Goal: Task Accomplishment & Management: Manage account settings

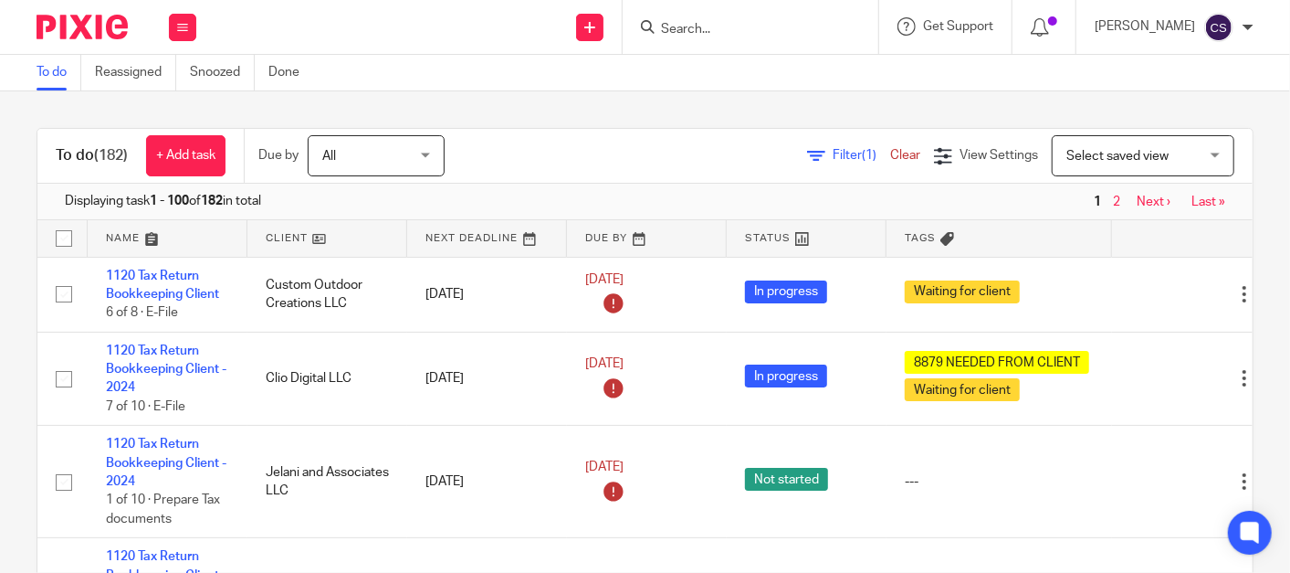
click at [713, 29] on input "Search" at bounding box center [741, 30] width 164 height 16
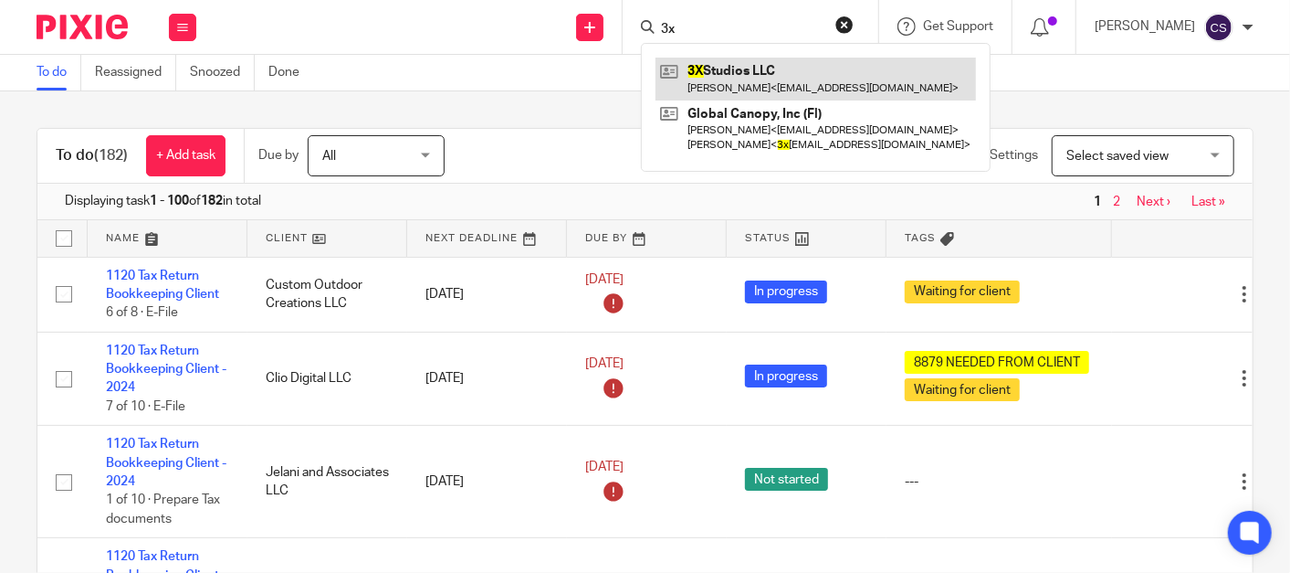
type input "3x"
click at [741, 73] on link at bounding box center [816, 79] width 321 height 42
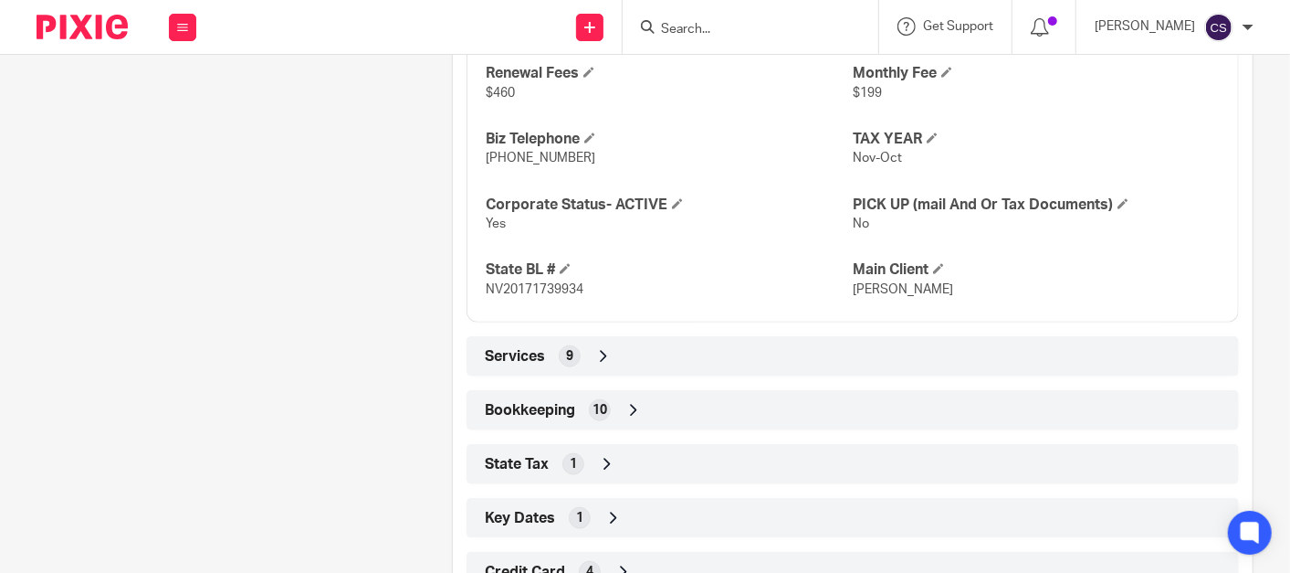
scroll to position [987, 0]
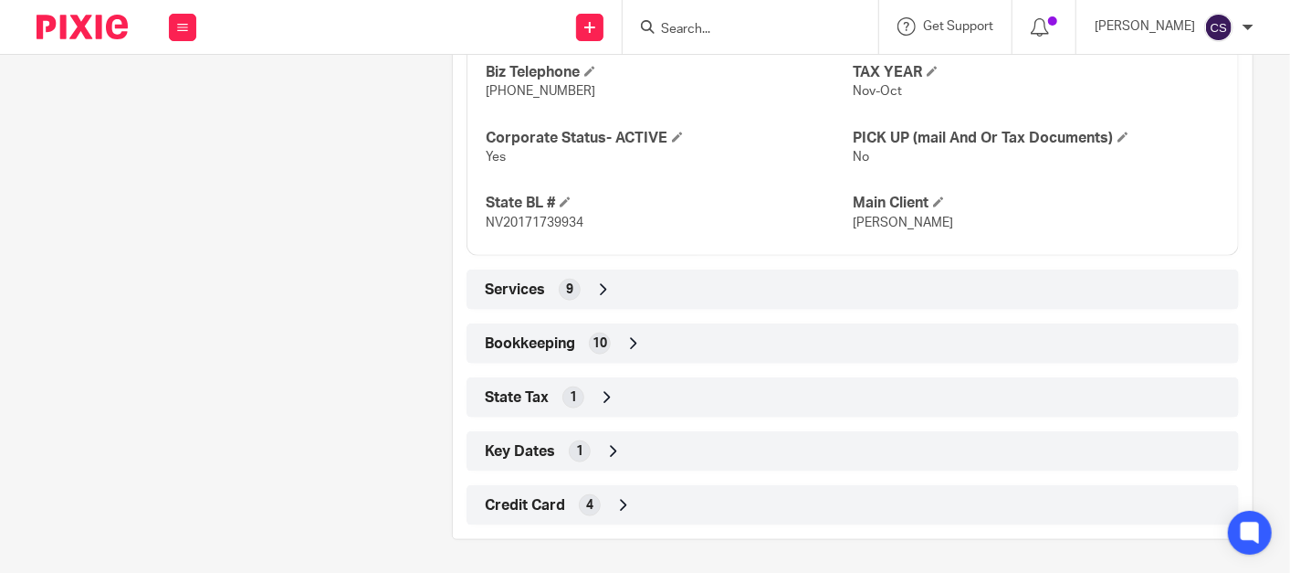
click at [626, 334] on icon at bounding box center [634, 343] width 18 height 18
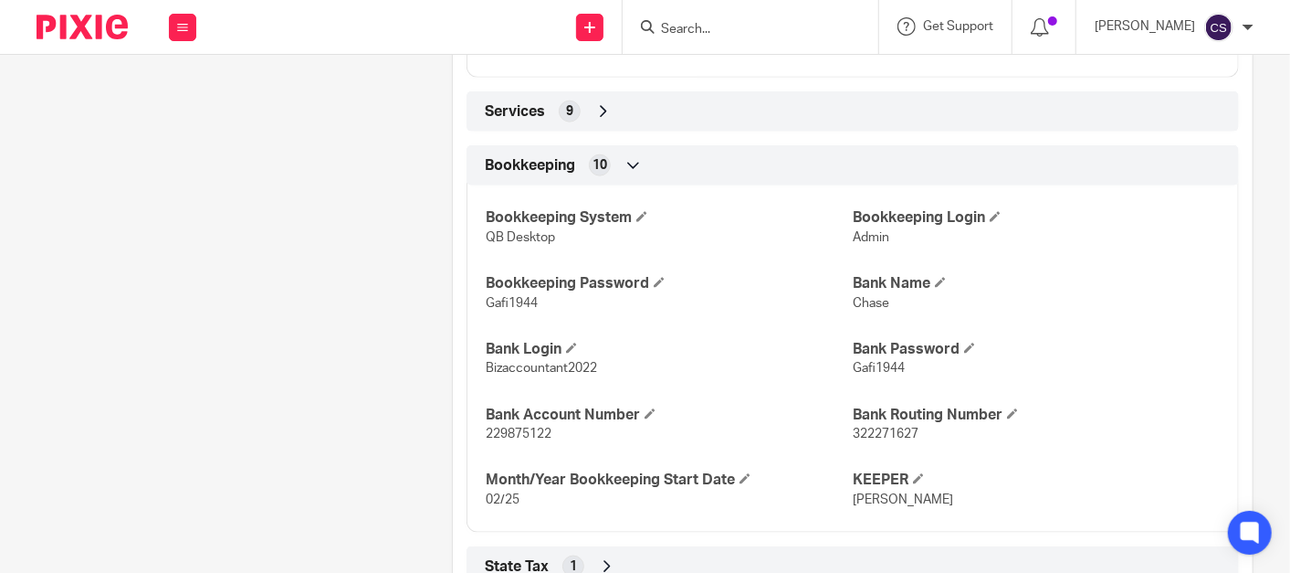
scroll to position [1334, 0]
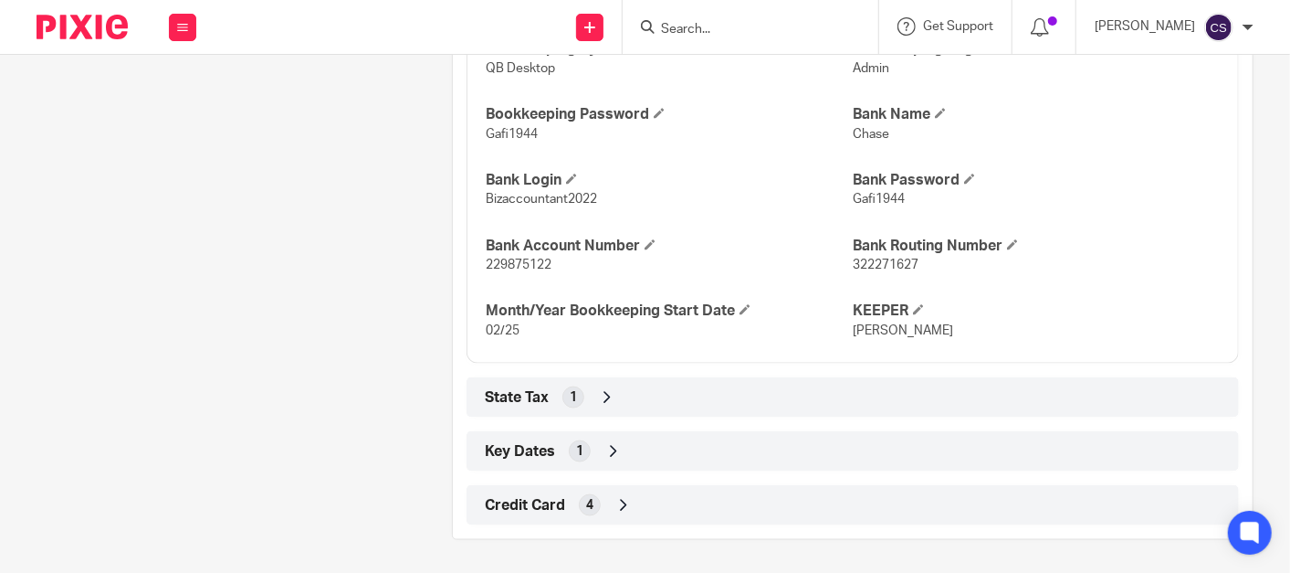
click at [707, 19] on form at bounding box center [756, 27] width 195 height 23
click at [707, 36] on input "Search" at bounding box center [741, 30] width 164 height 16
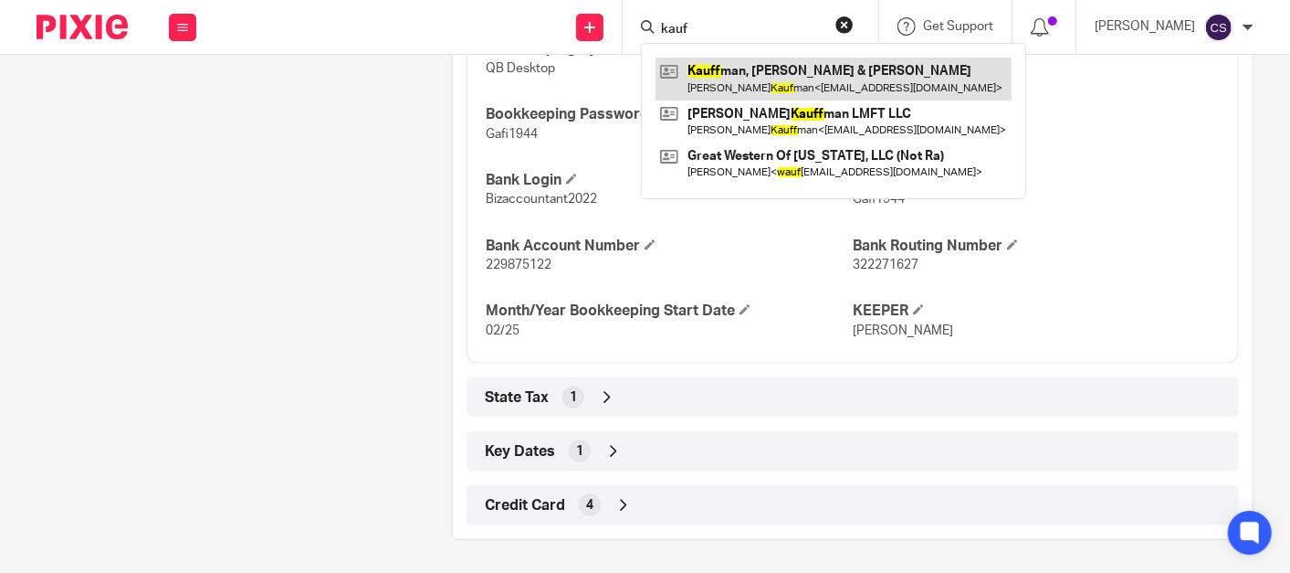
type input "kauf"
click at [748, 72] on link at bounding box center [834, 79] width 356 height 42
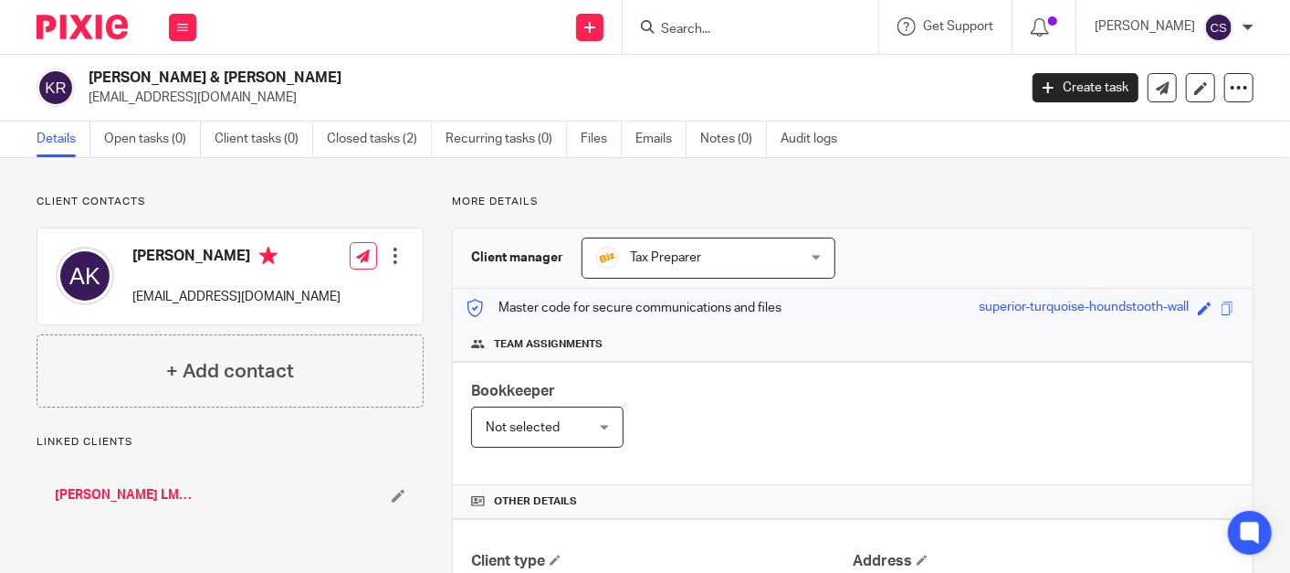
click at [124, 495] on link "Arlene Kauffman LMFT LLC" at bounding box center [125, 495] width 140 height 18
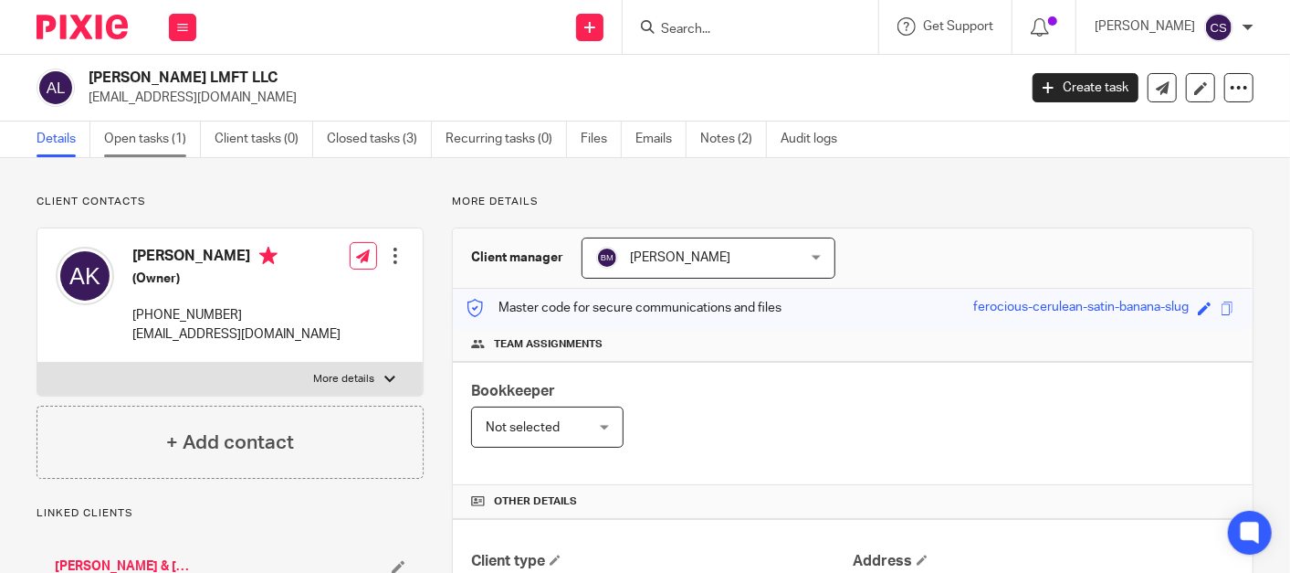
click at [132, 138] on link "Open tasks (1)" at bounding box center [152, 139] width 97 height 36
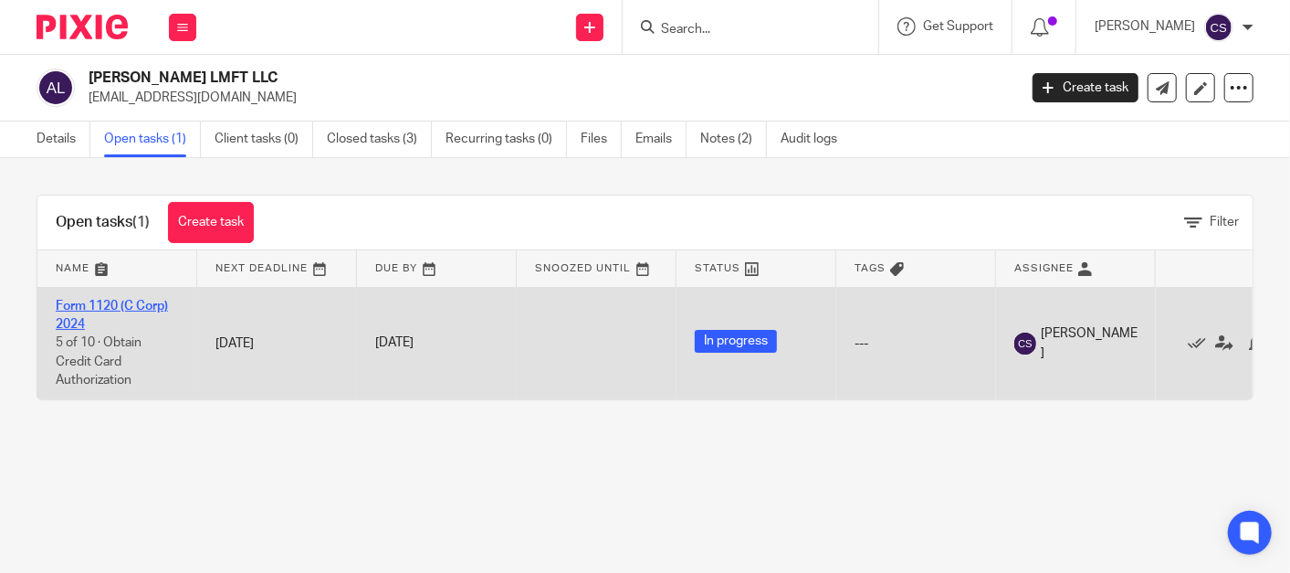
click at [71, 304] on link "Form 1120 (C Corp) 2024" at bounding box center [112, 315] width 112 height 31
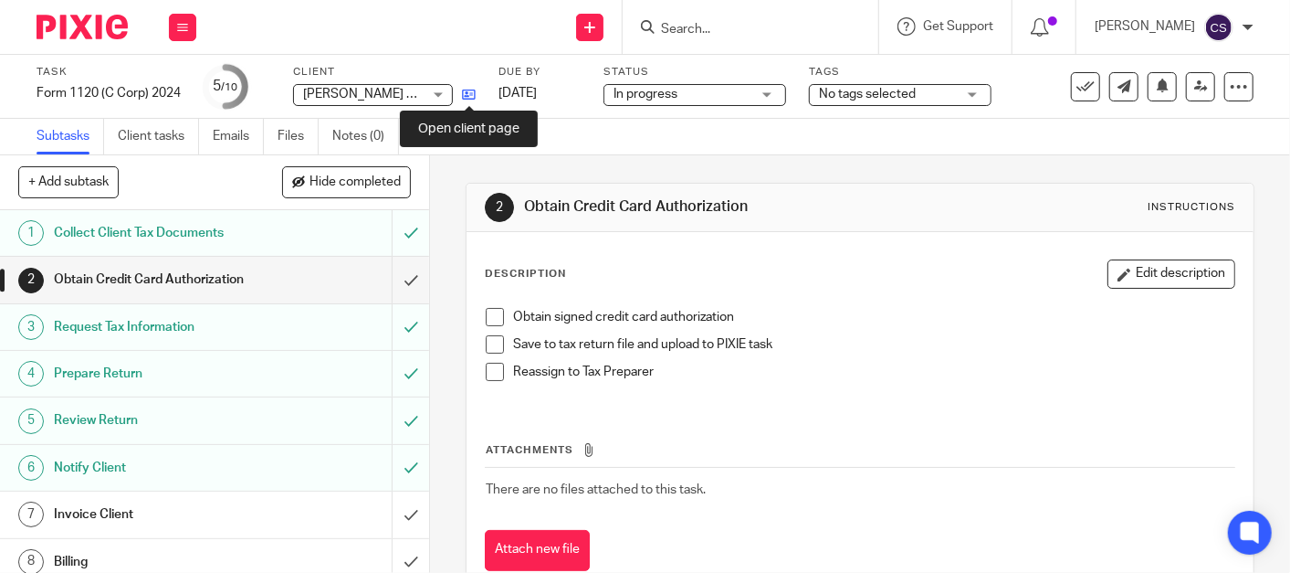
click at [475, 93] on icon at bounding box center [469, 95] width 14 height 14
click at [490, 314] on span at bounding box center [495, 317] width 18 height 18
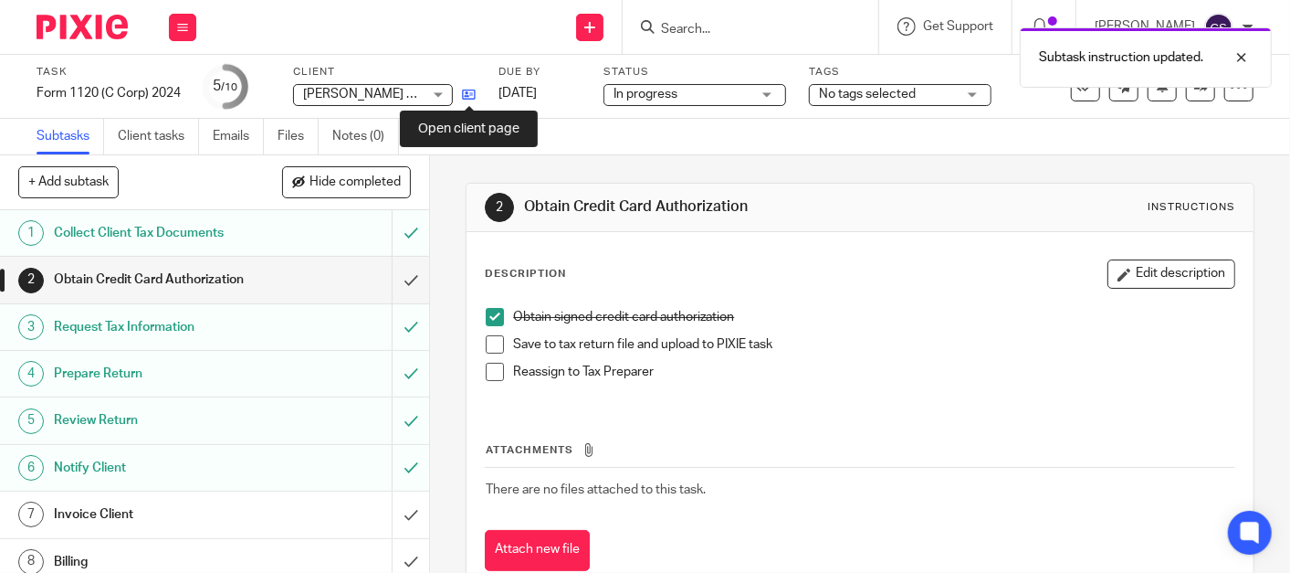
click at [467, 89] on icon at bounding box center [469, 95] width 14 height 14
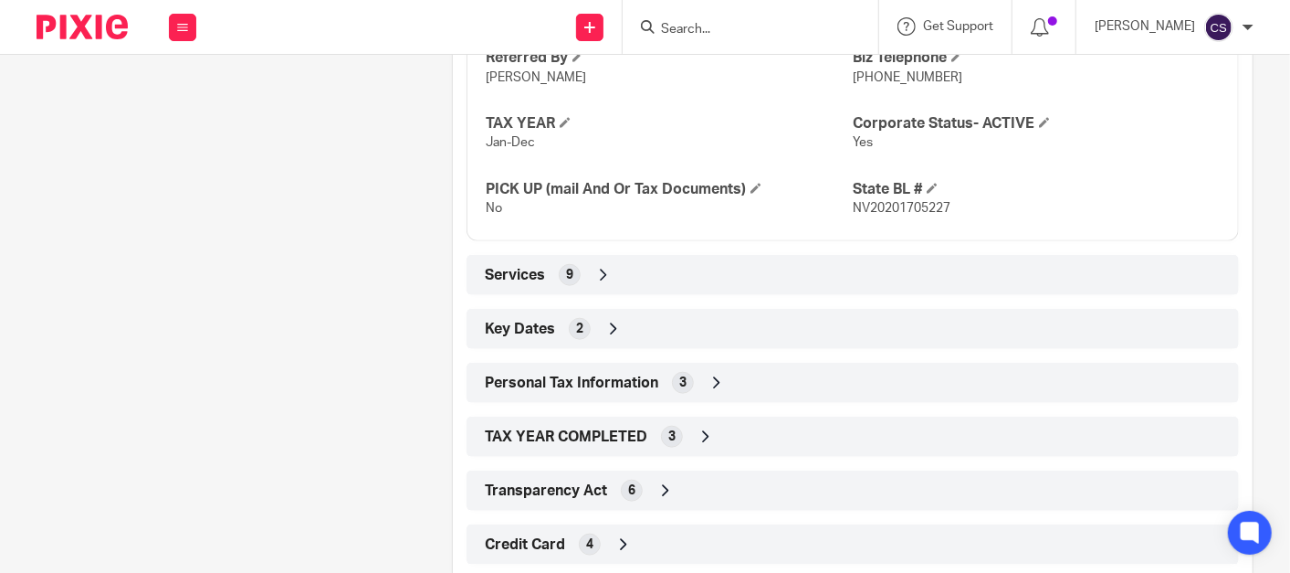
scroll to position [975, 0]
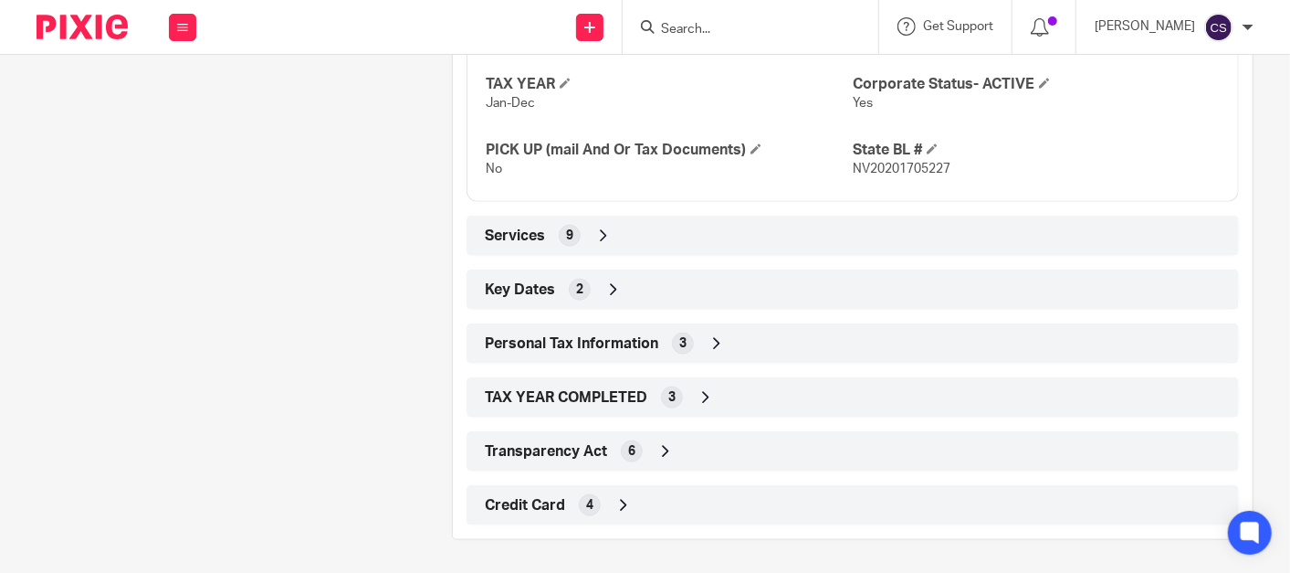
click at [617, 501] on icon at bounding box center [624, 505] width 18 height 18
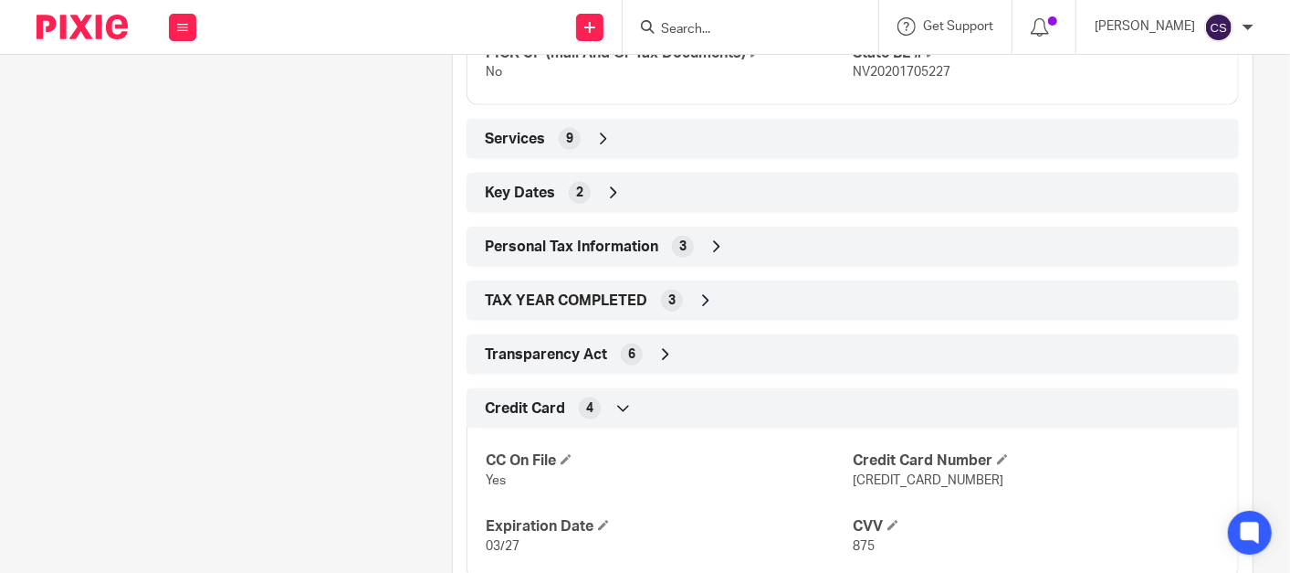
scroll to position [1126, 0]
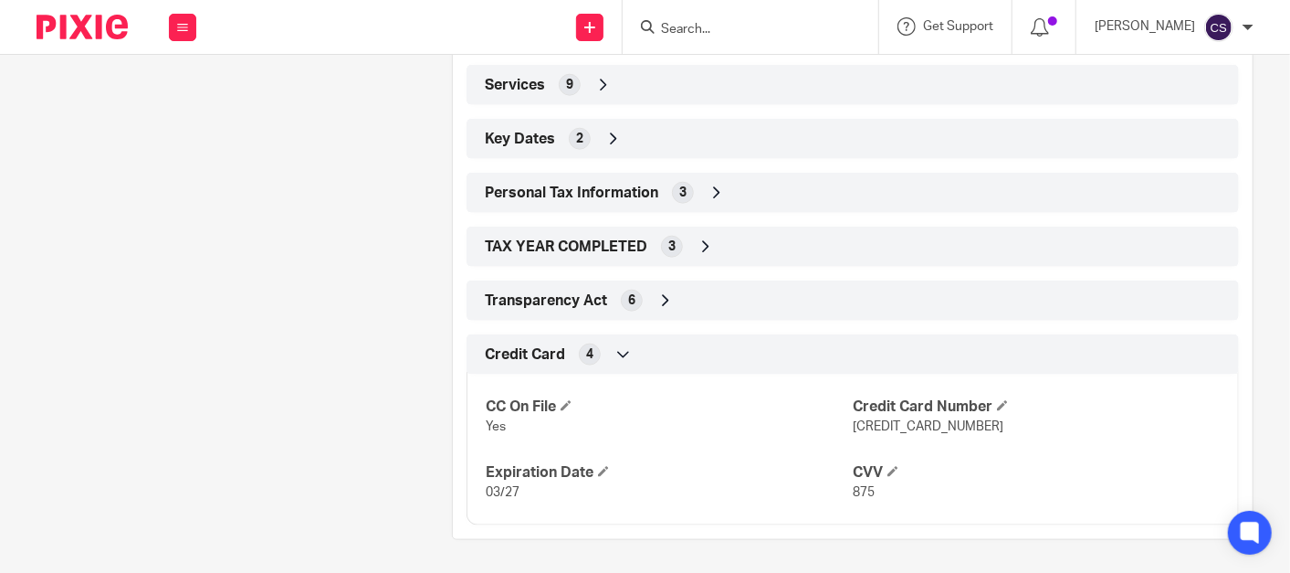
click at [615, 346] on icon at bounding box center [624, 354] width 18 height 18
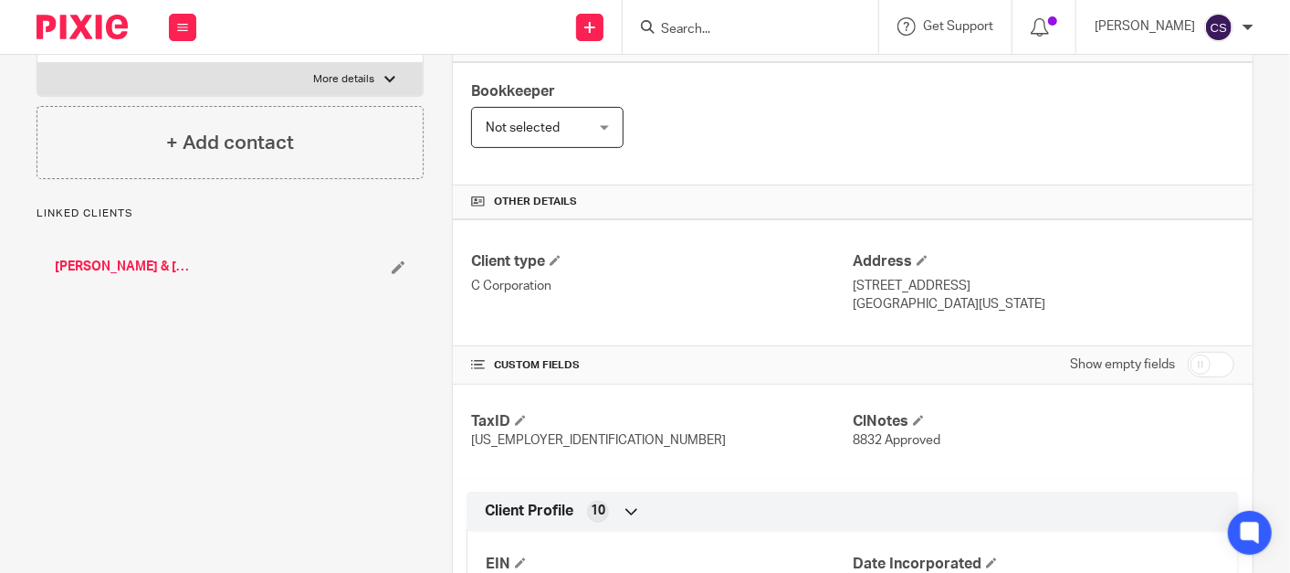
scroll to position [0, 0]
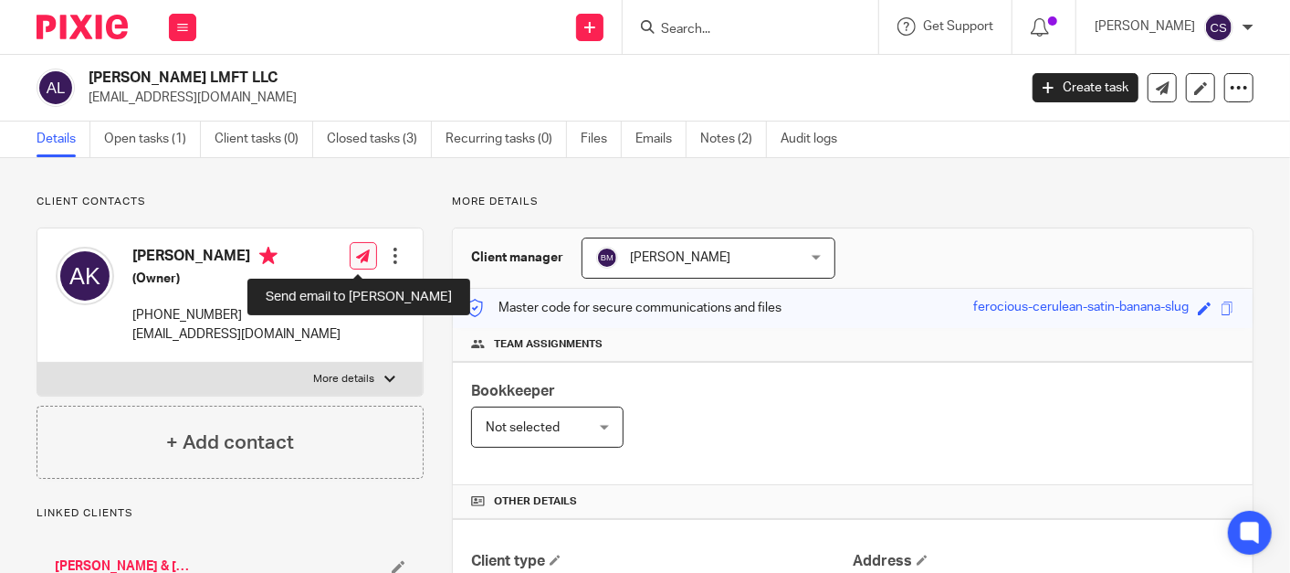
click at [363, 256] on icon at bounding box center [363, 256] width 14 height 14
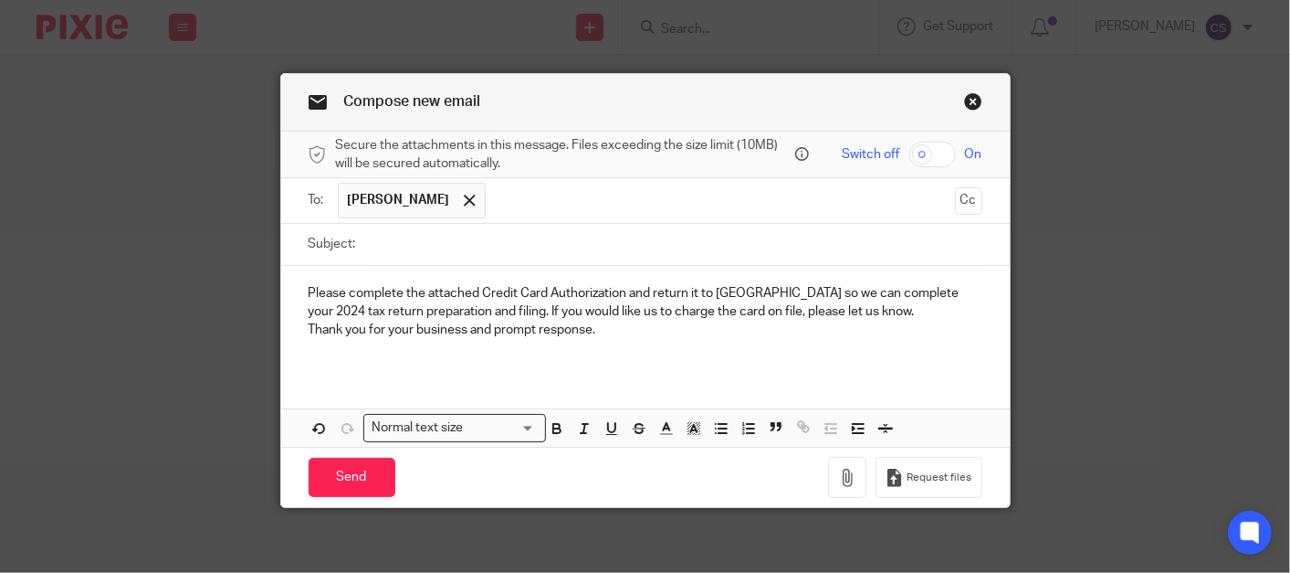
click at [367, 233] on input "Subject:" at bounding box center [673, 244] width 617 height 41
type input "Credit Card Authorization for Tax Prep"
click at [838, 475] on icon "button" at bounding box center [847, 477] width 18 height 18
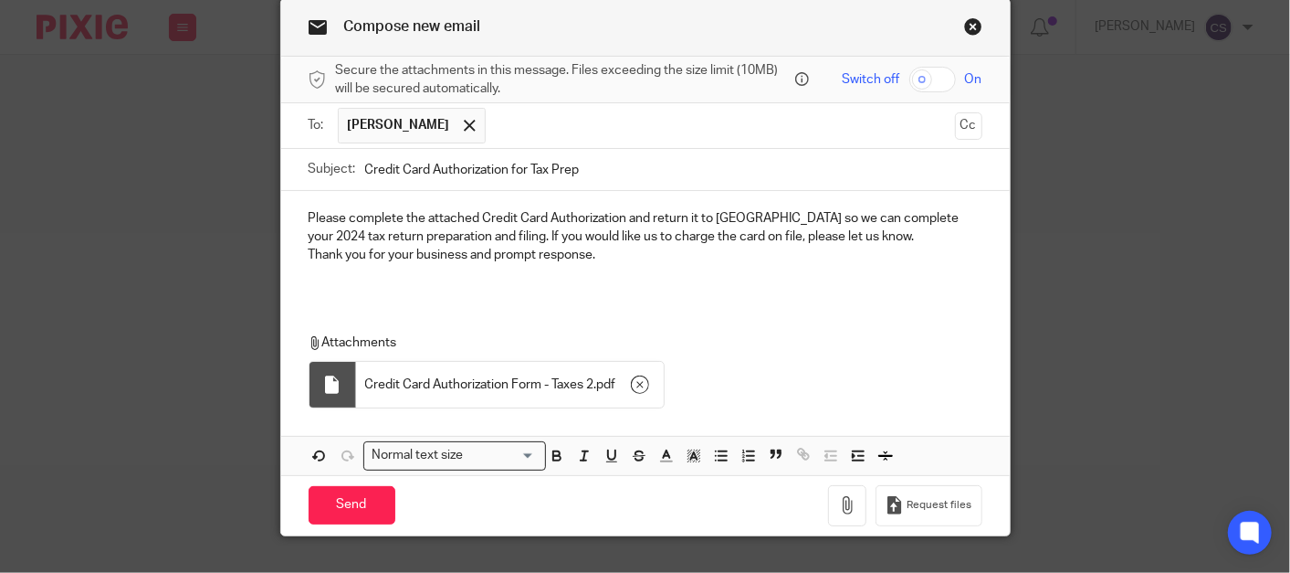
scroll to position [107, 0]
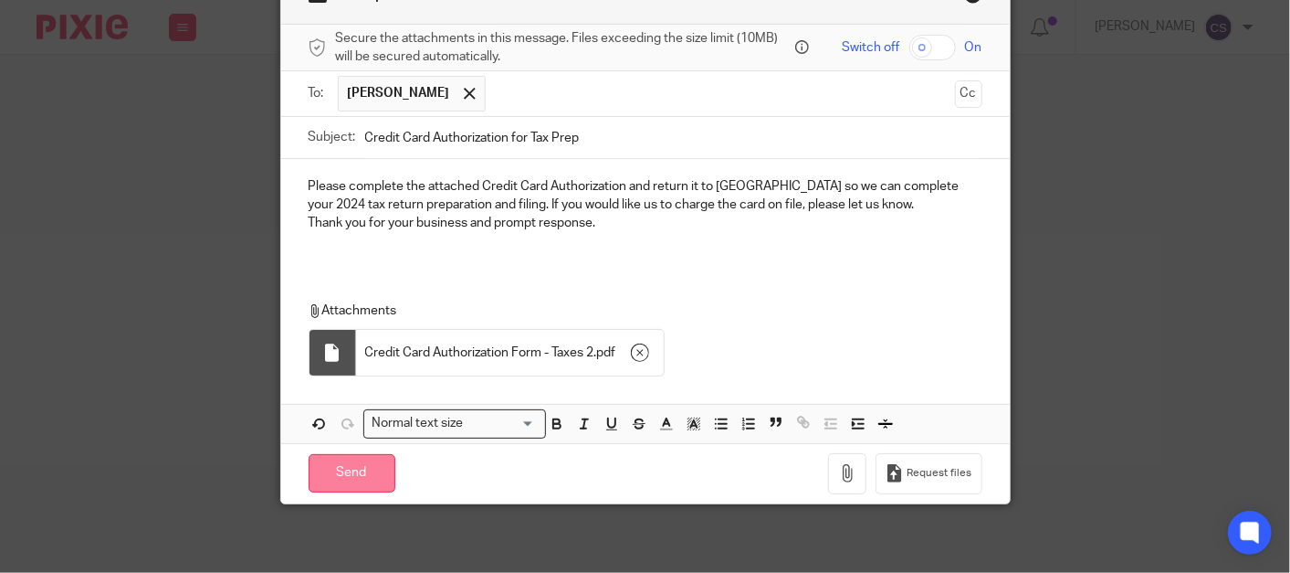
click at [355, 481] on input "Send" at bounding box center [352, 473] width 87 height 39
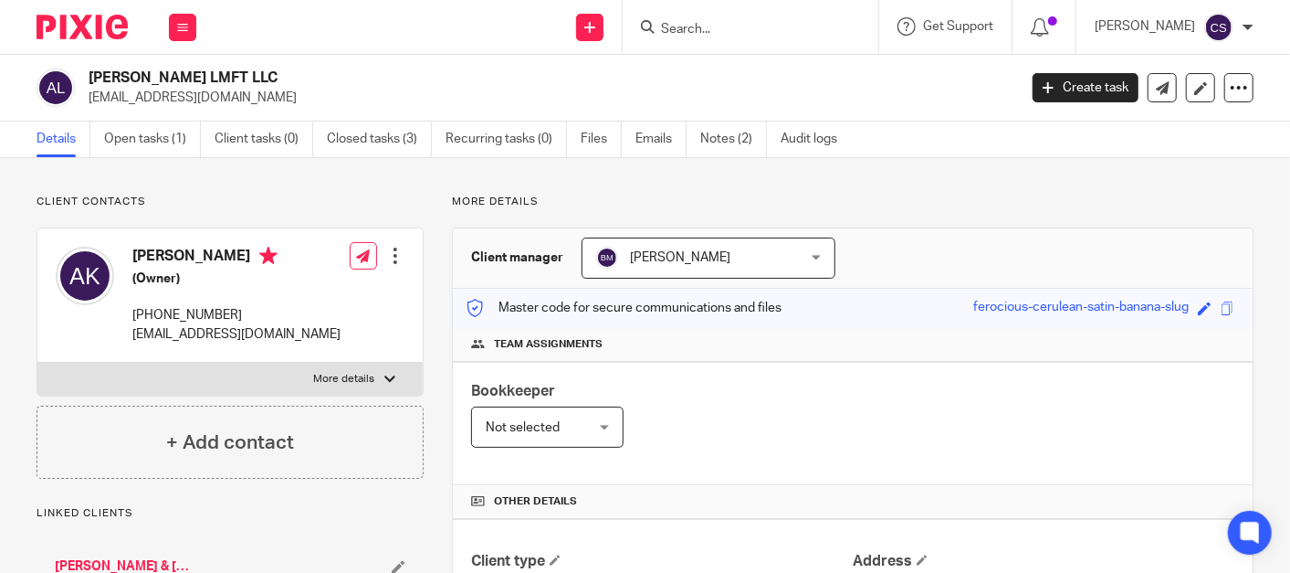
click at [718, 31] on input "Search" at bounding box center [741, 30] width 164 height 16
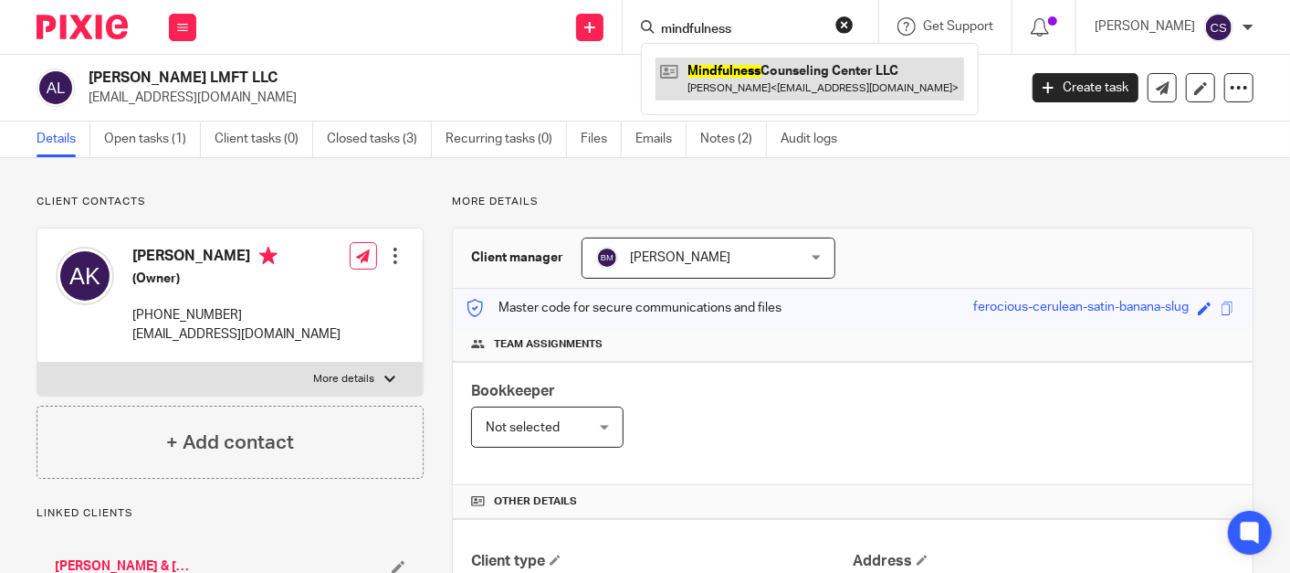
type input "mindfulness"
click at [764, 78] on link at bounding box center [810, 79] width 309 height 42
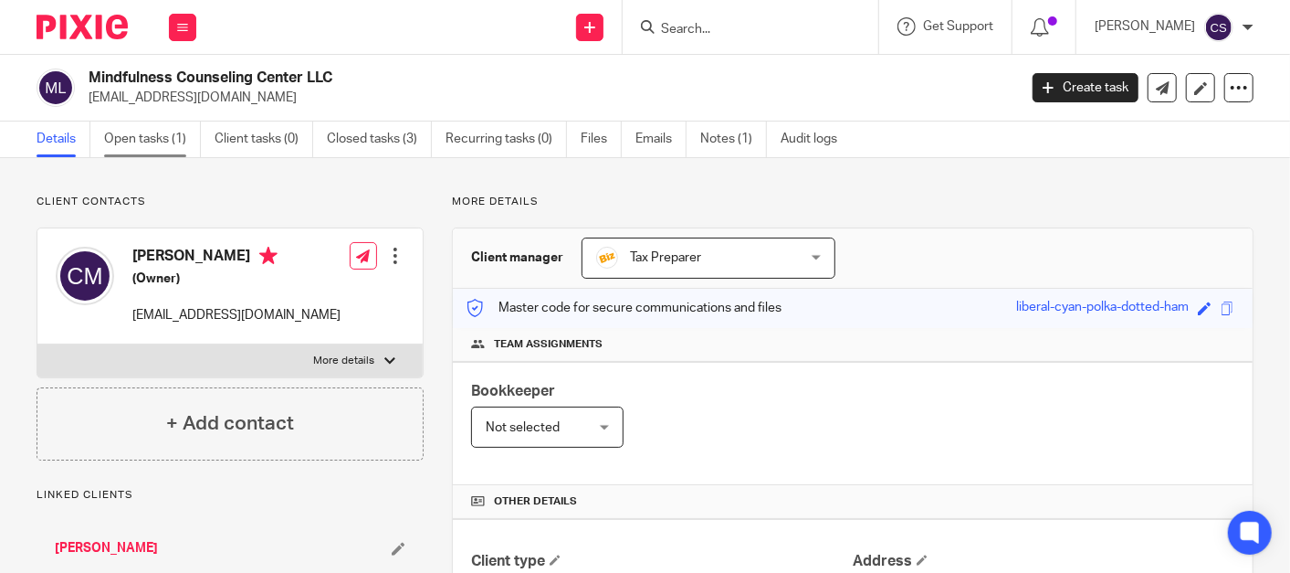
click at [123, 130] on link "Open tasks (1)" at bounding box center [152, 139] width 97 height 36
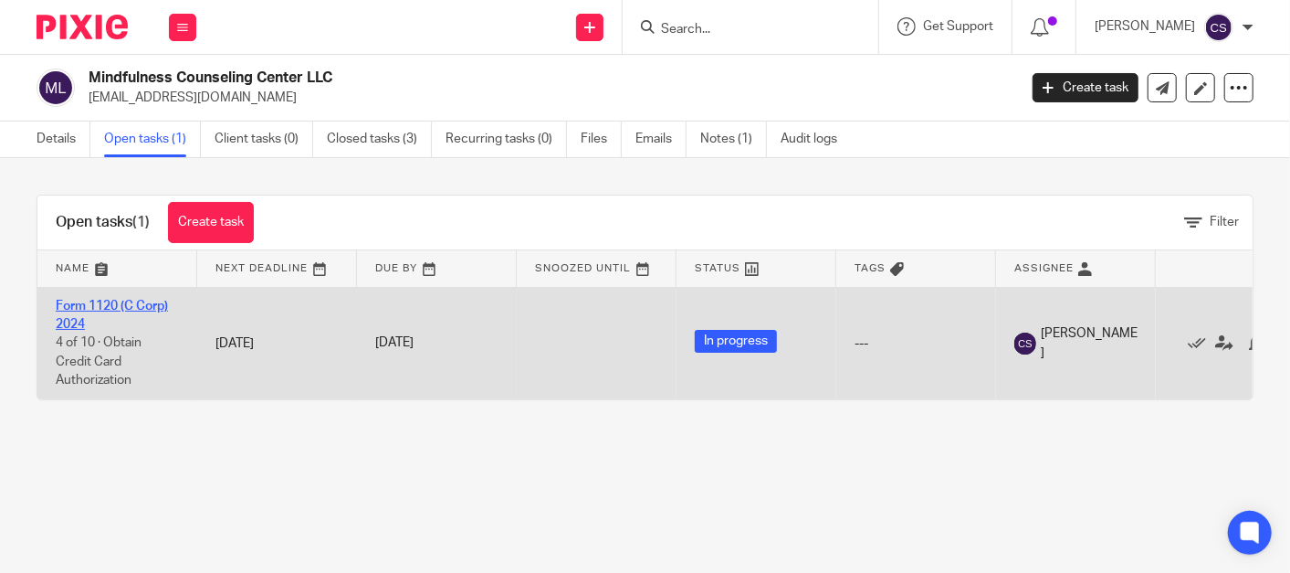
click at [91, 301] on link "Form 1120 (C Corp) 2024" at bounding box center [112, 315] width 112 height 31
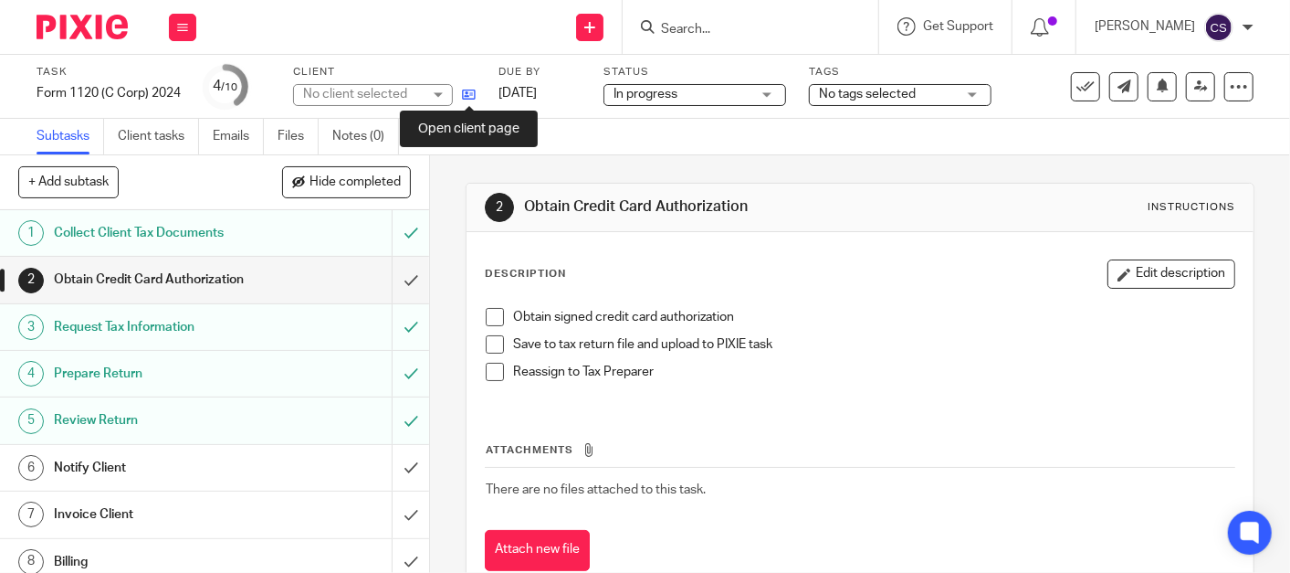
click at [468, 92] on icon at bounding box center [469, 95] width 14 height 14
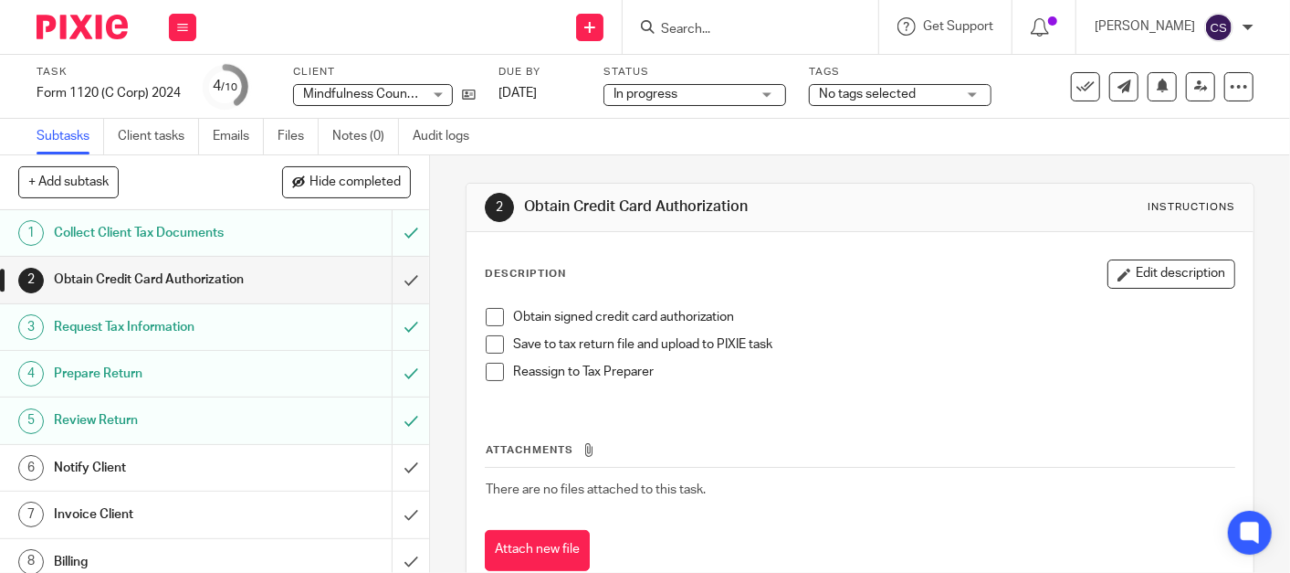
click at [486, 315] on span at bounding box center [495, 317] width 18 height 18
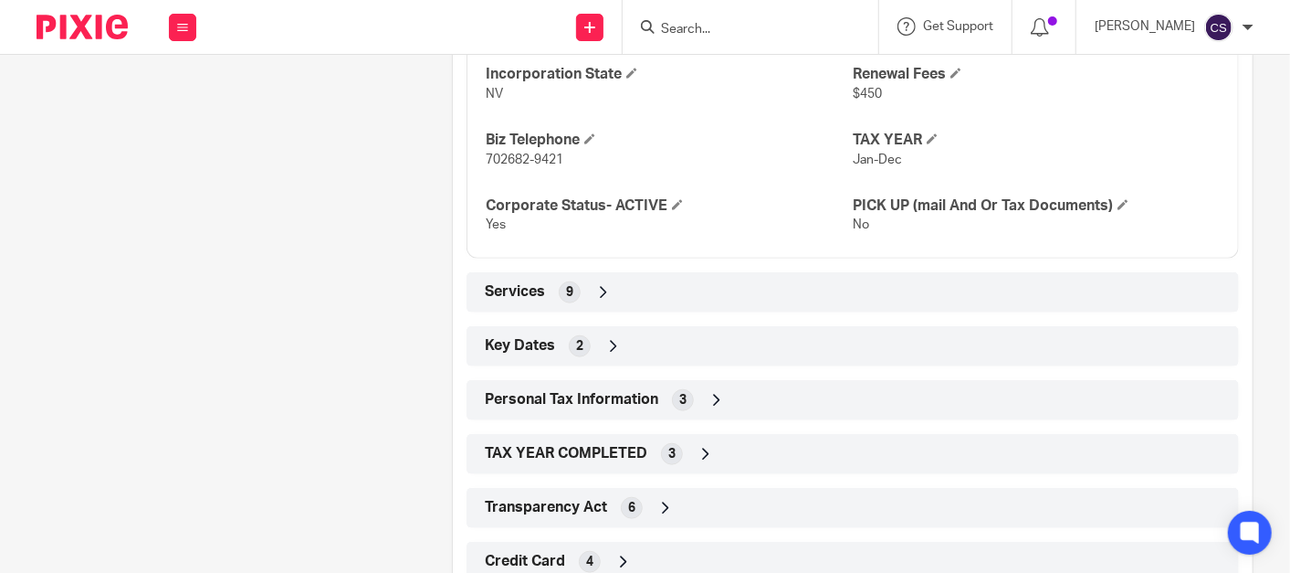
scroll to position [910, 0]
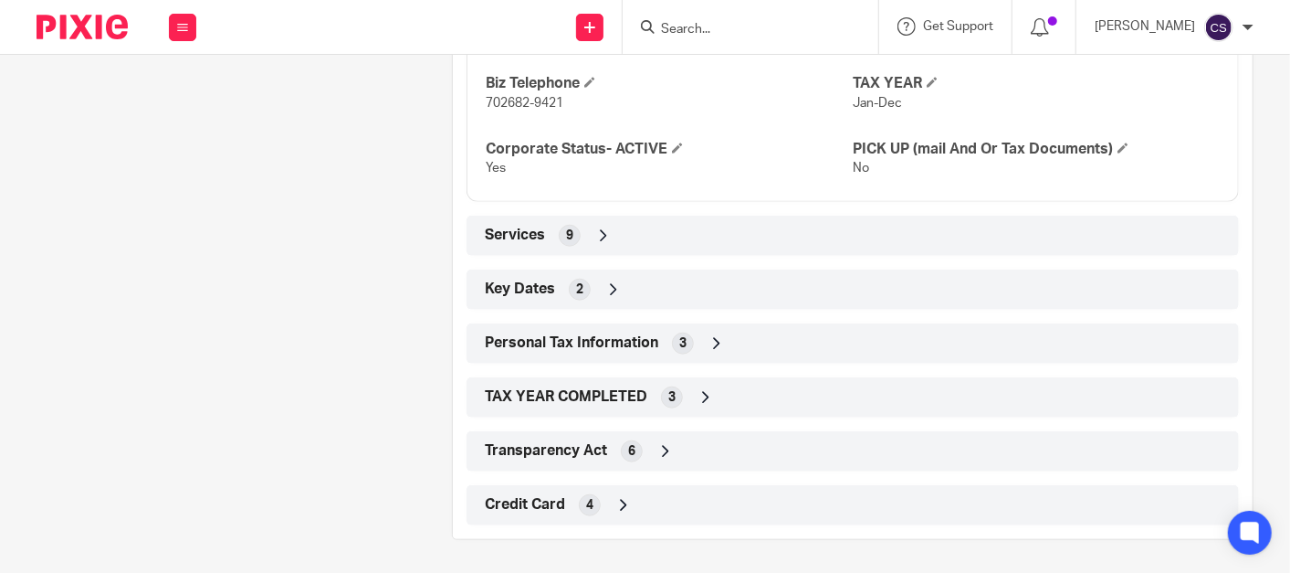
click at [615, 501] on icon at bounding box center [624, 505] width 18 height 18
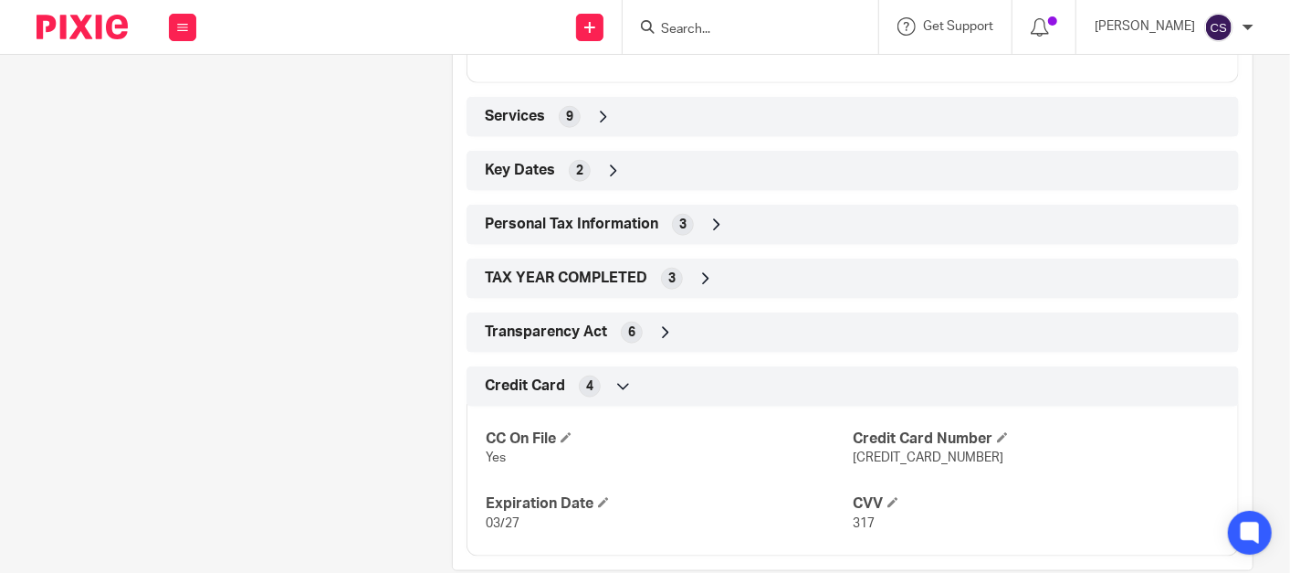
scroll to position [1060, 0]
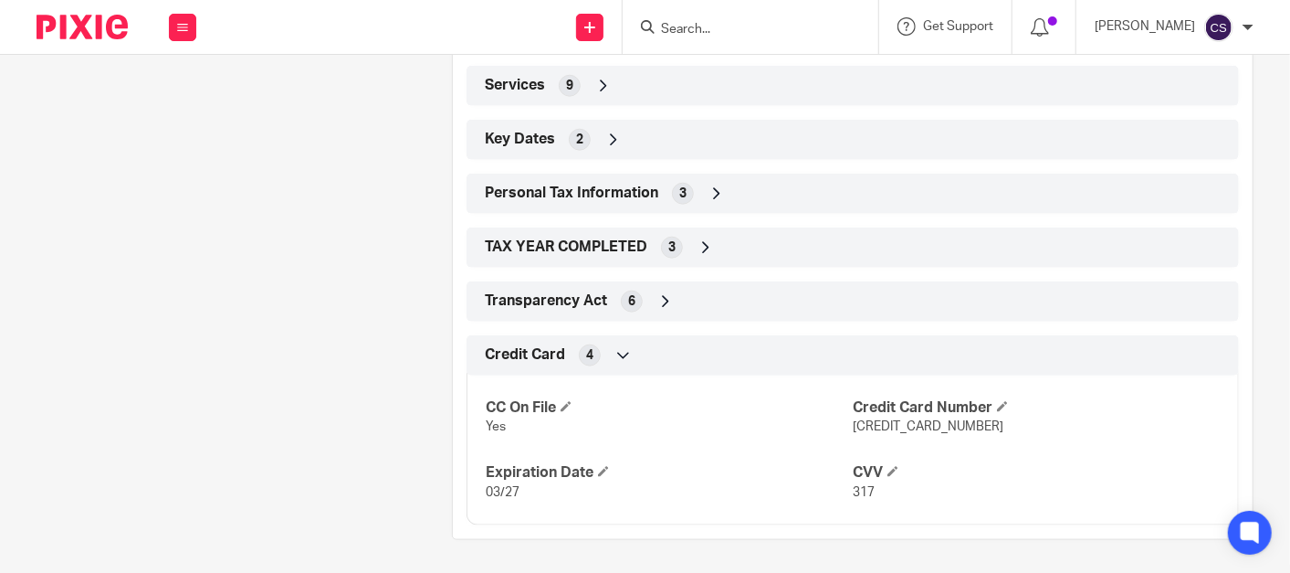
click at [615, 349] on icon at bounding box center [624, 355] width 18 height 18
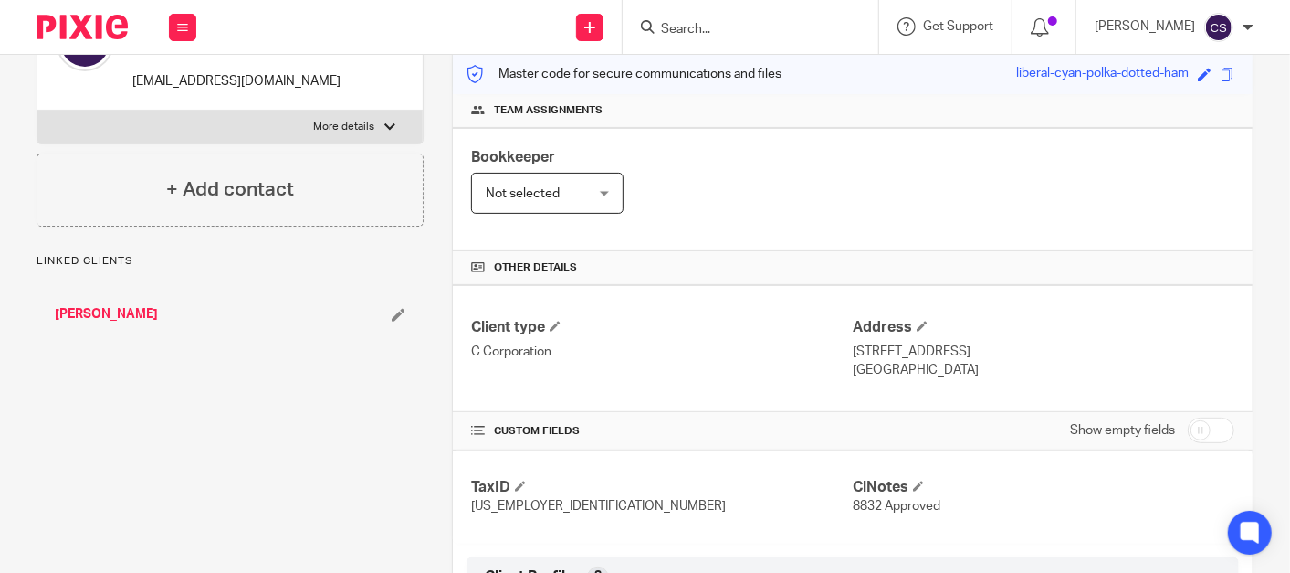
scroll to position [0, 0]
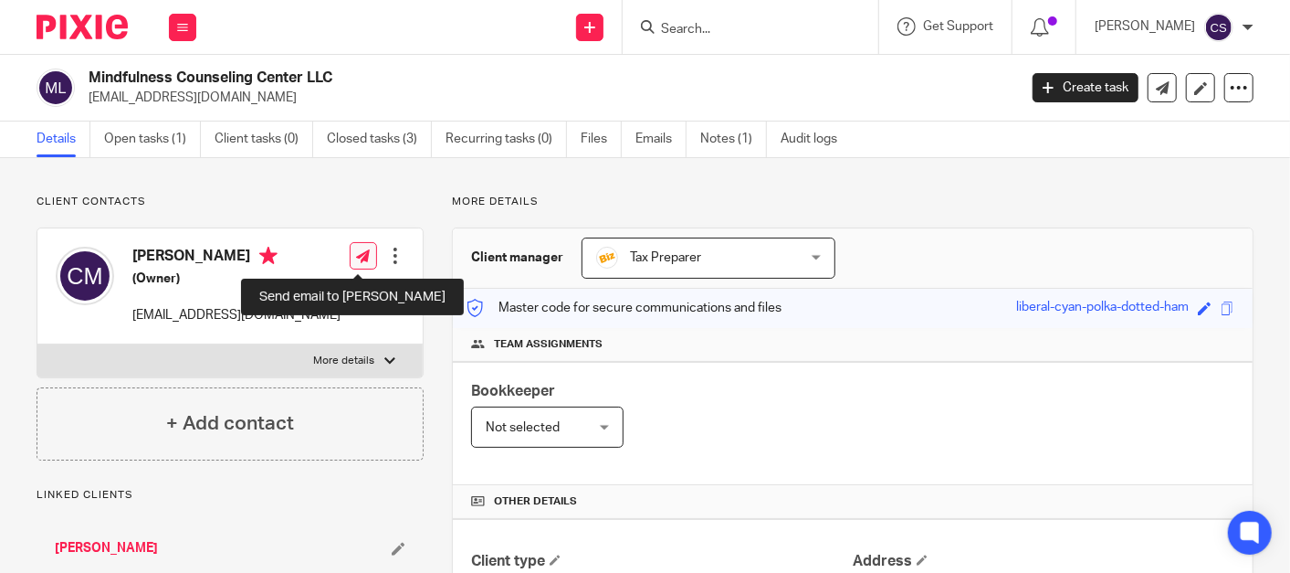
click at [357, 259] on icon at bounding box center [363, 256] width 14 height 14
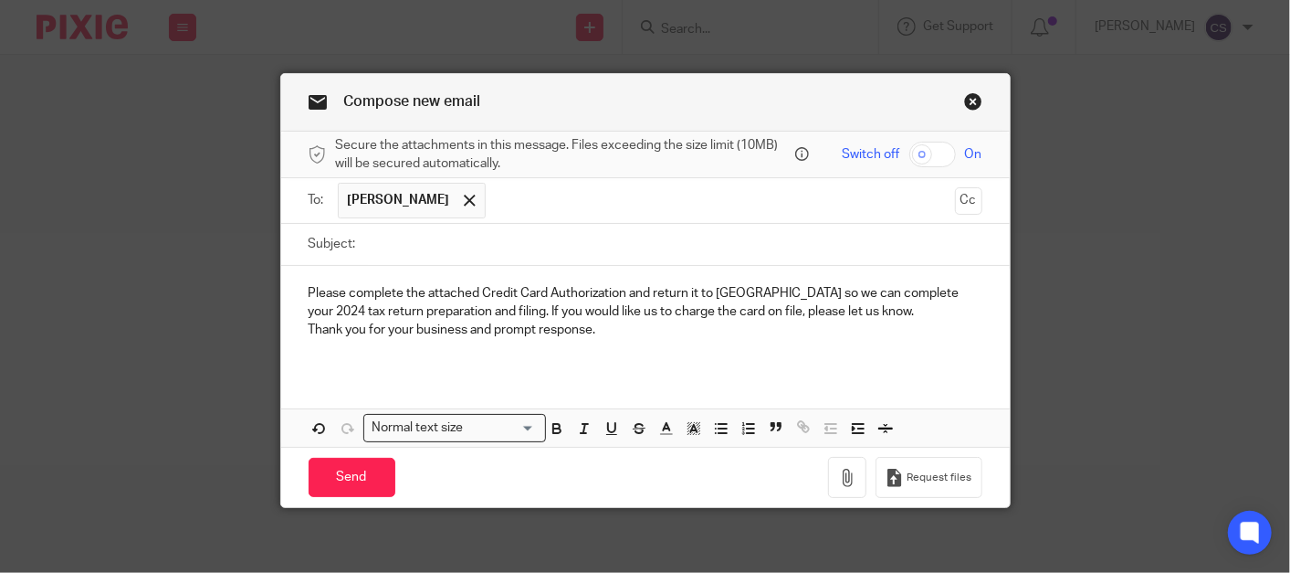
click at [390, 232] on input "Subject:" at bounding box center [673, 244] width 617 height 41
type input "Credit Card Authorization for Tax Prep"
click at [852, 472] on button "button" at bounding box center [847, 477] width 38 height 41
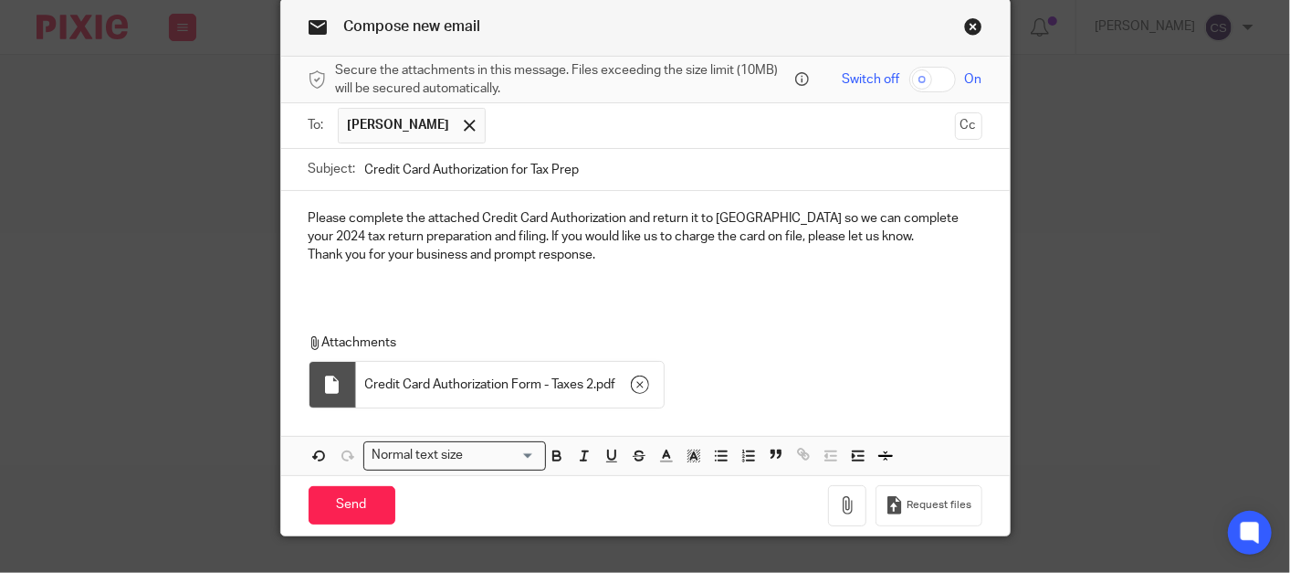
scroll to position [107, 0]
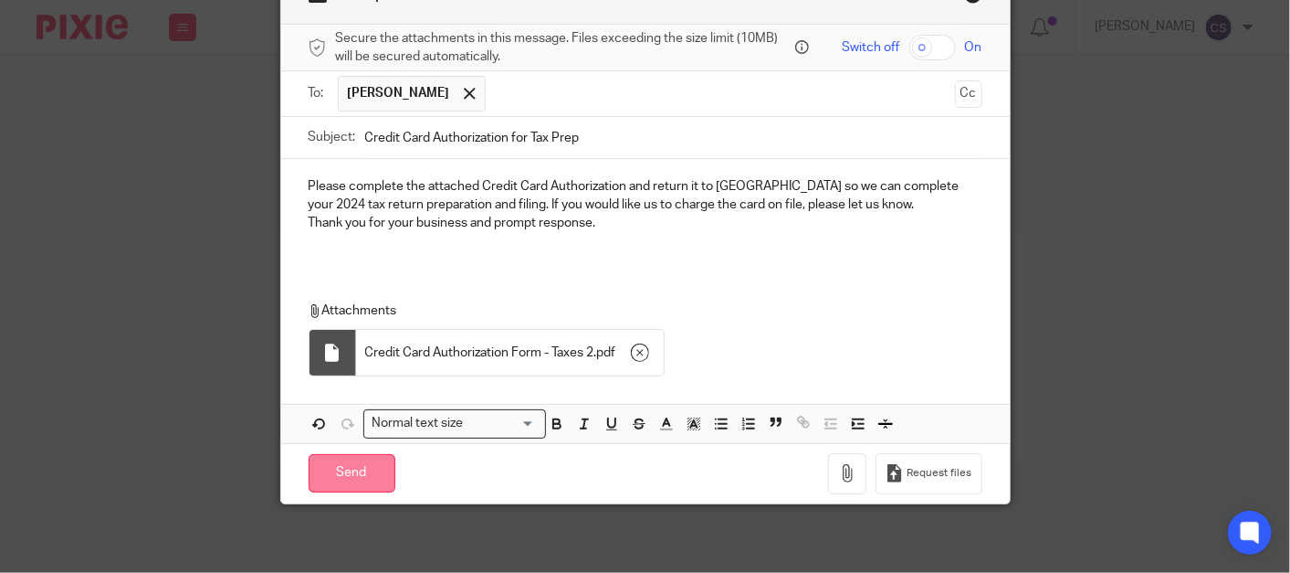
click at [332, 467] on input "Send" at bounding box center [352, 473] width 87 height 39
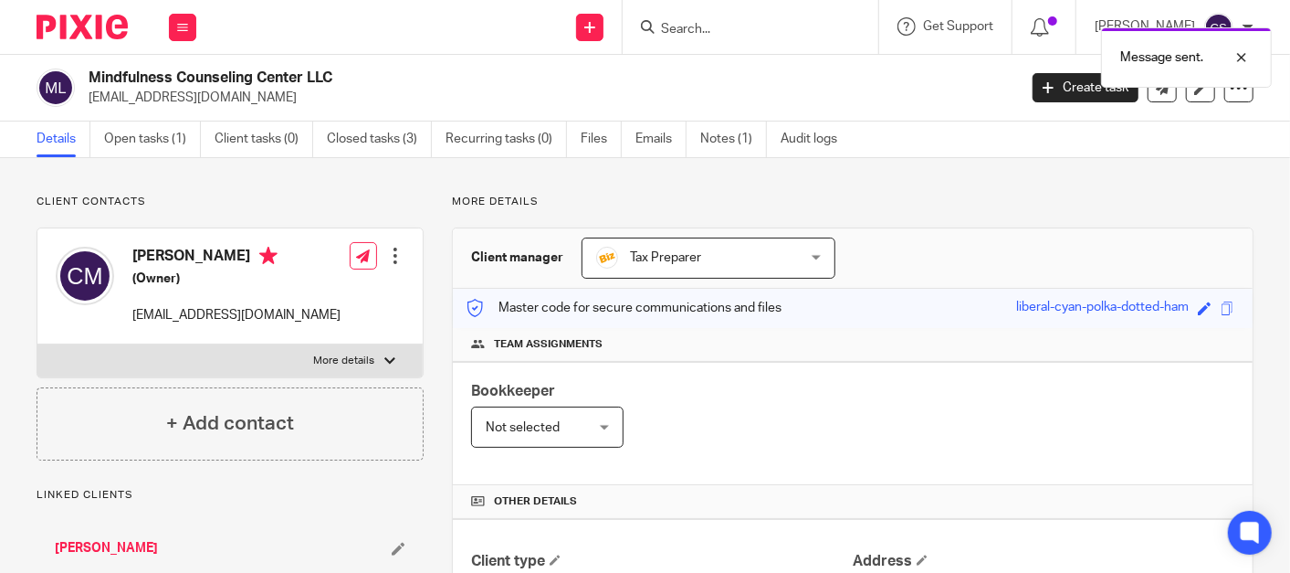
click at [102, 549] on link "[PERSON_NAME]" at bounding box center [106, 548] width 103 height 18
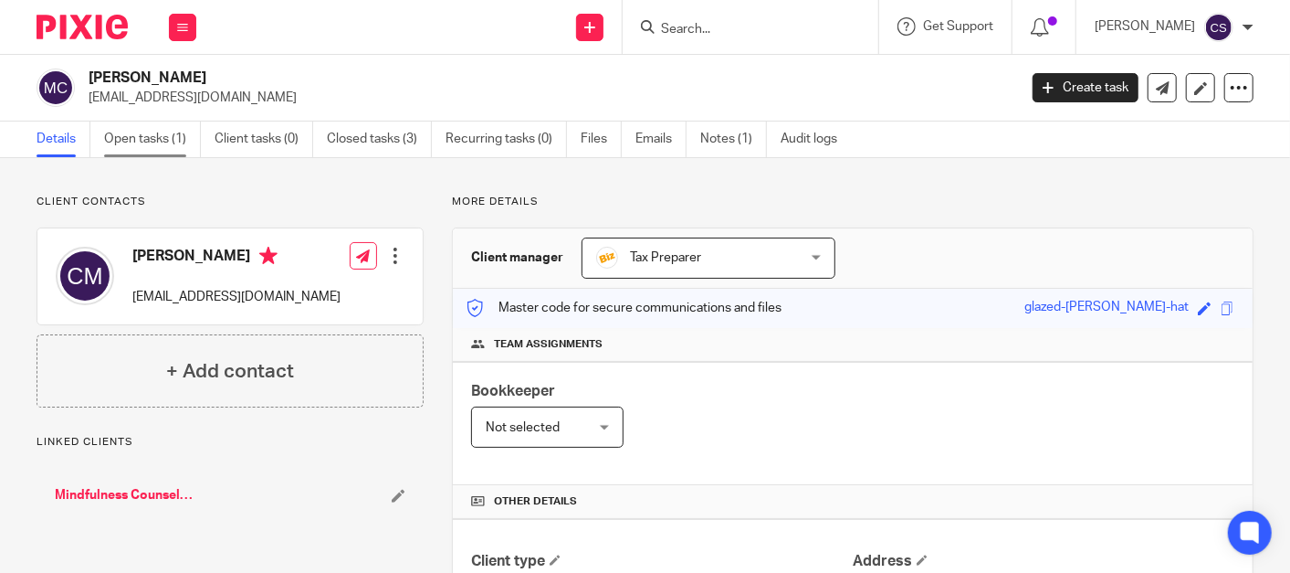
click at [128, 130] on link "Open tasks (1)" at bounding box center [152, 139] width 97 height 36
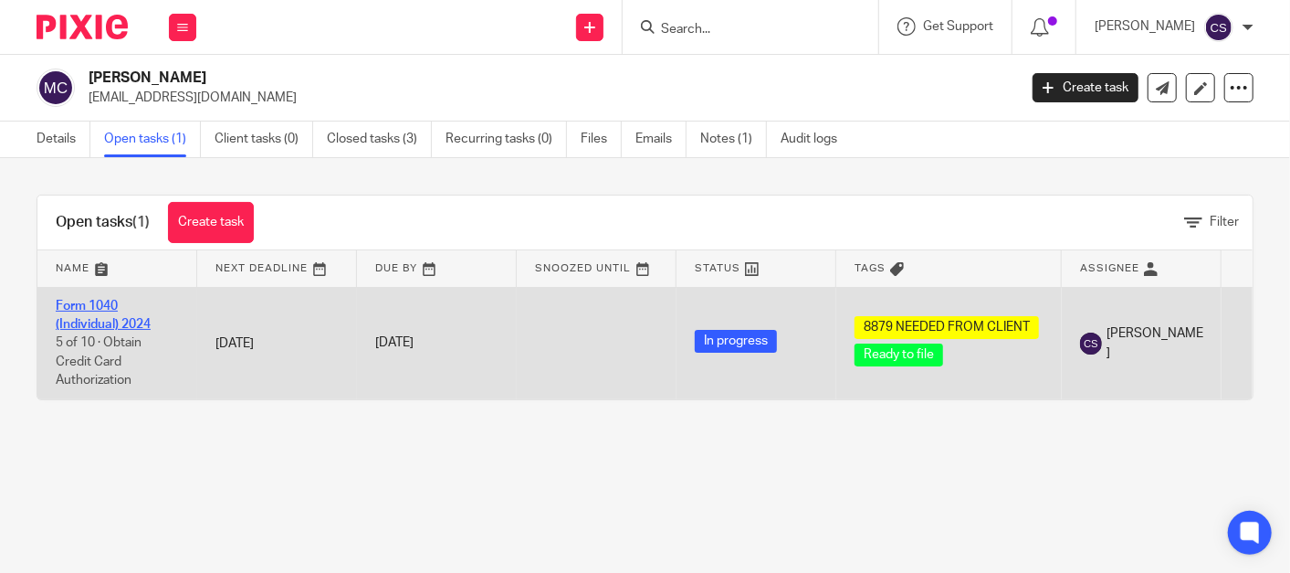
click at [75, 303] on link "Form 1040 (Individual) 2024" at bounding box center [103, 315] width 95 height 31
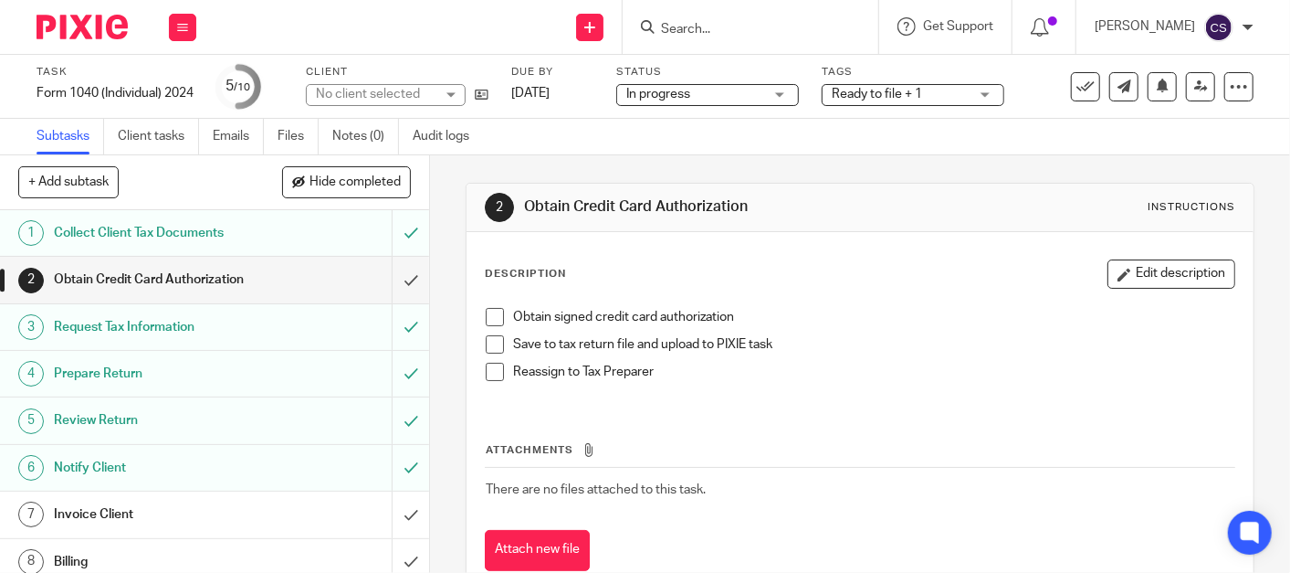
click at [488, 310] on span at bounding box center [495, 317] width 18 height 18
click at [488, 99] on icon at bounding box center [482, 95] width 14 height 14
click at [75, 511] on h1 "Invoice Client" at bounding box center [161, 513] width 214 height 27
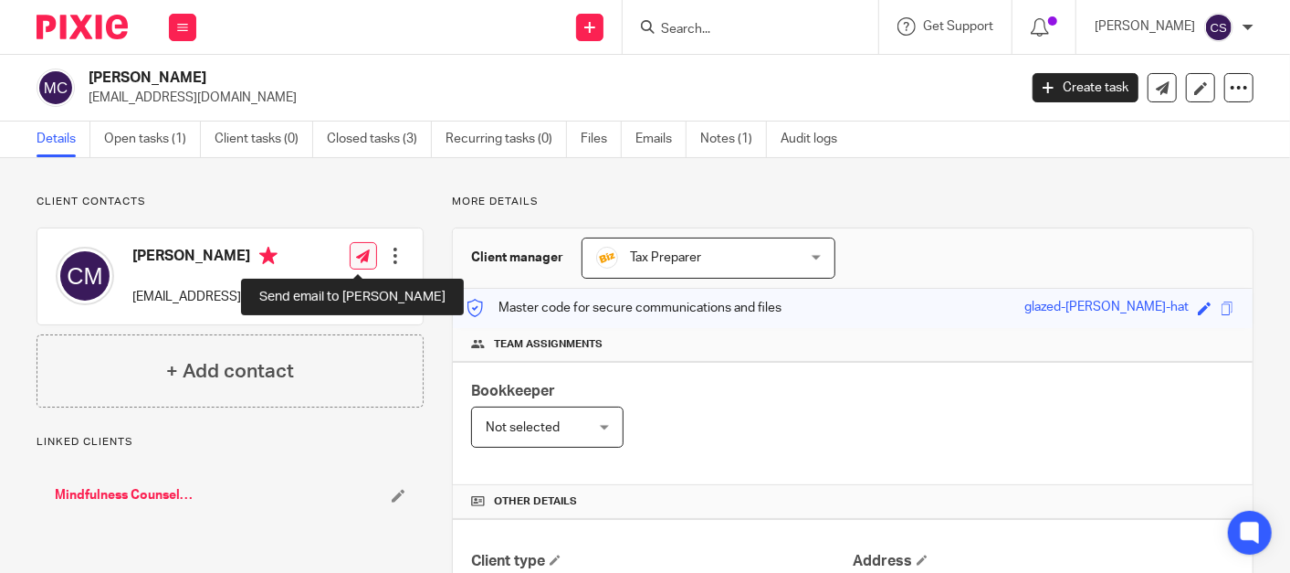
click at [357, 260] on icon at bounding box center [363, 256] width 14 height 14
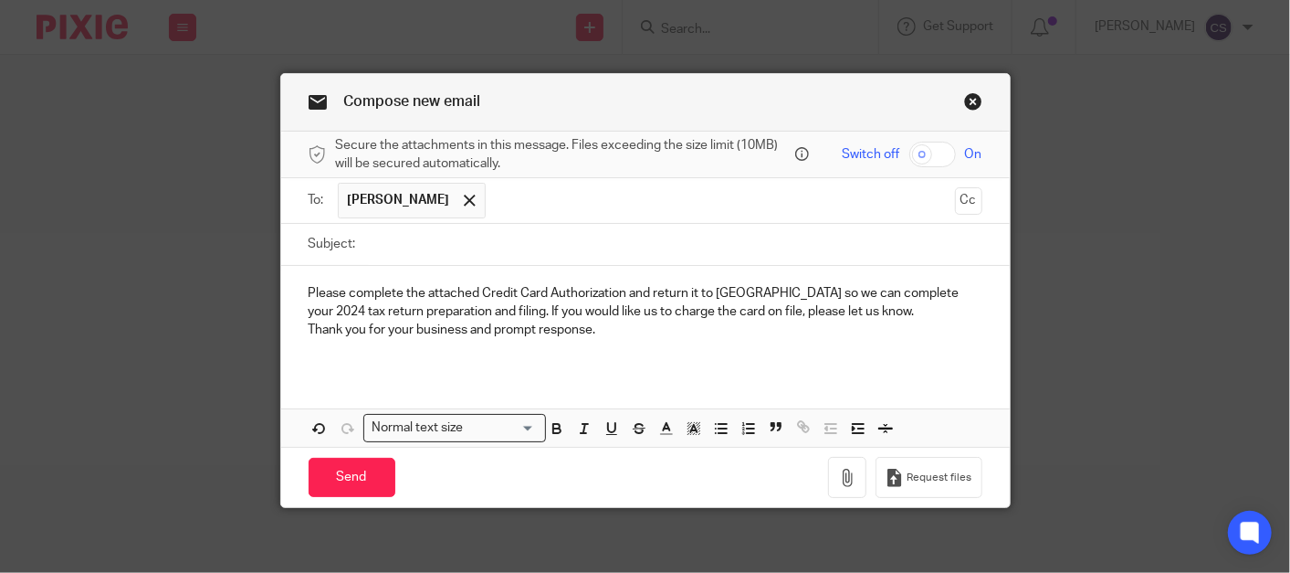
click at [406, 245] on input "Subject:" at bounding box center [673, 244] width 617 height 41
type input "Credit Card Authorization for Tax Prep (personal)"
click at [843, 475] on icon "button" at bounding box center [847, 477] width 18 height 18
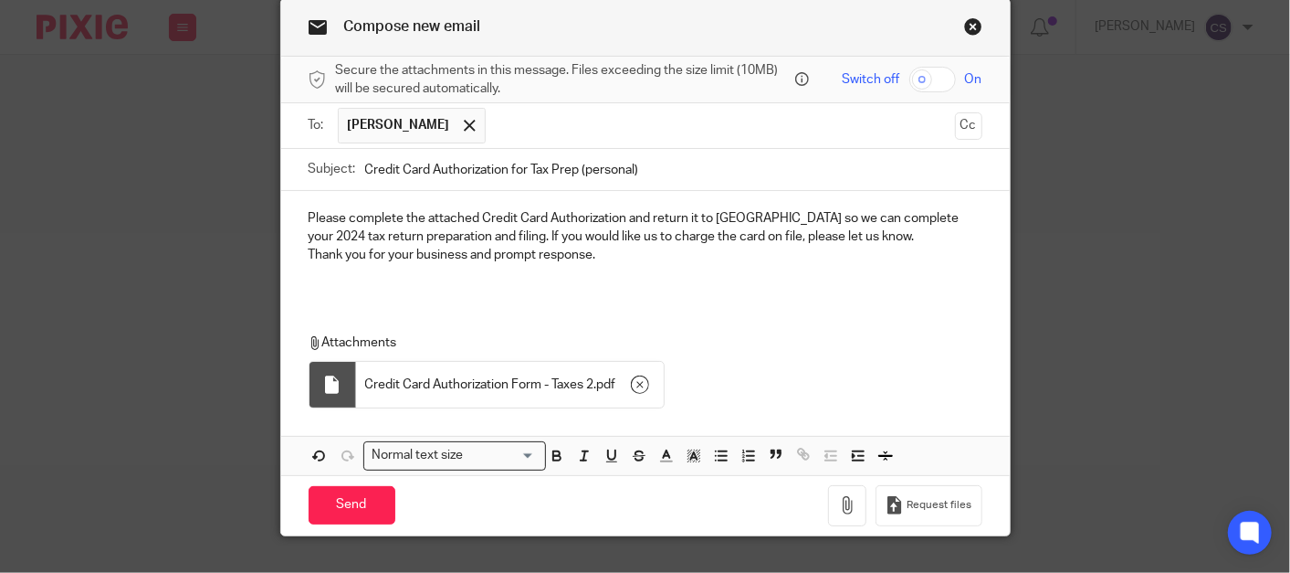
scroll to position [107, 0]
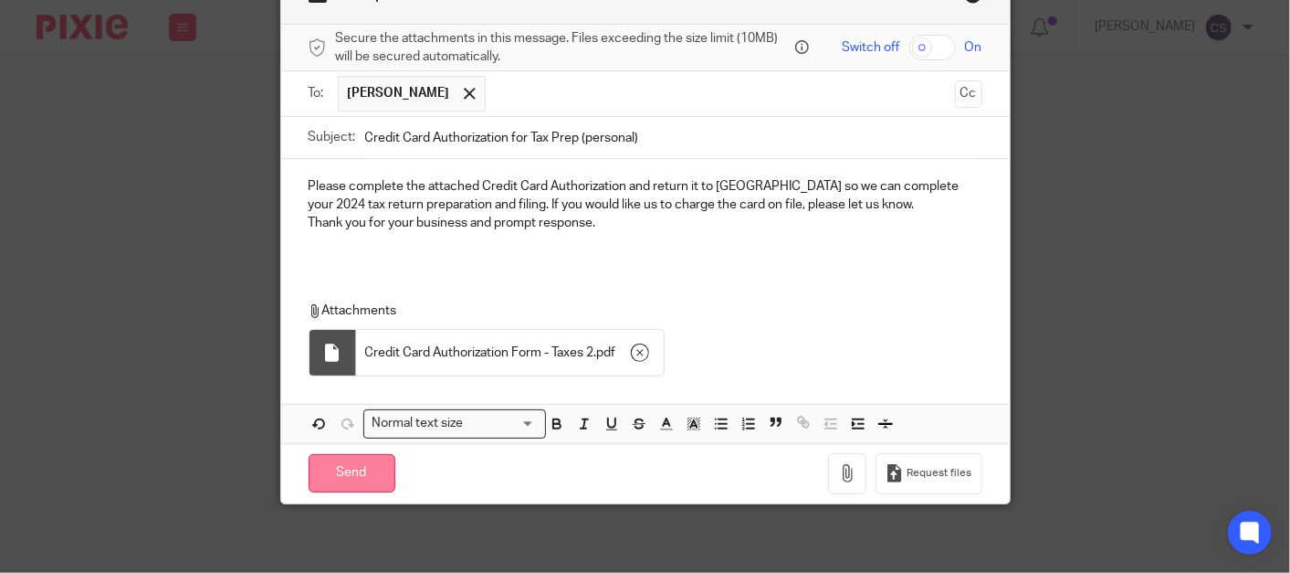
click at [336, 468] on input "Send" at bounding box center [352, 473] width 87 height 39
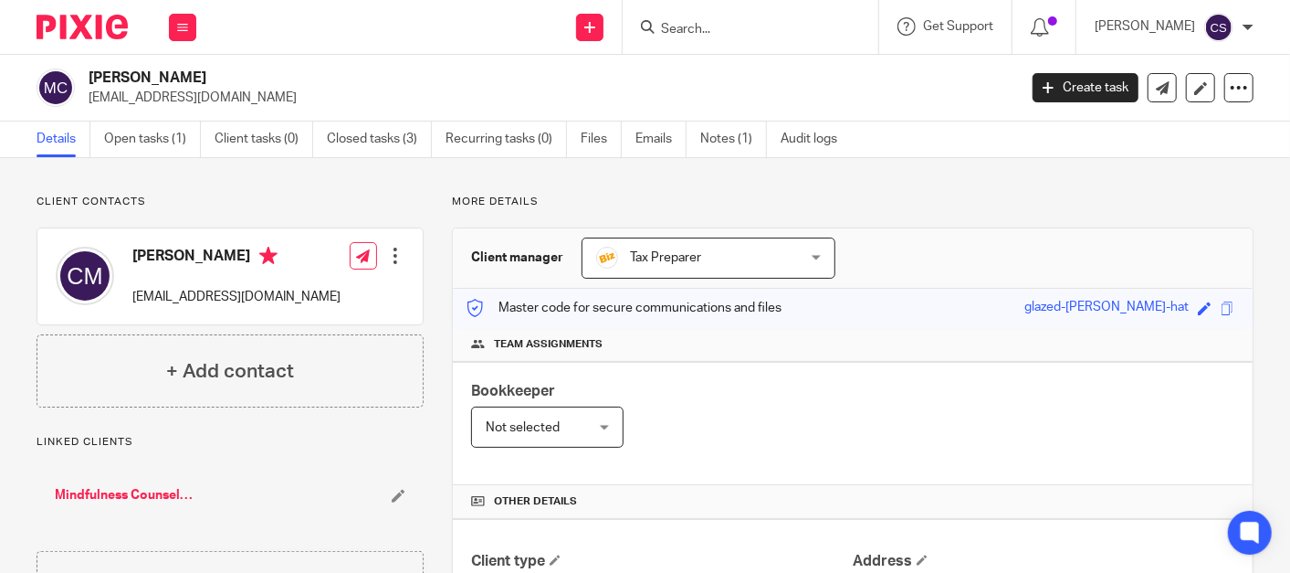
click at [735, 41] on div at bounding box center [751, 27] width 256 height 54
click at [700, 28] on input "Search" at bounding box center [741, 30] width 164 height 16
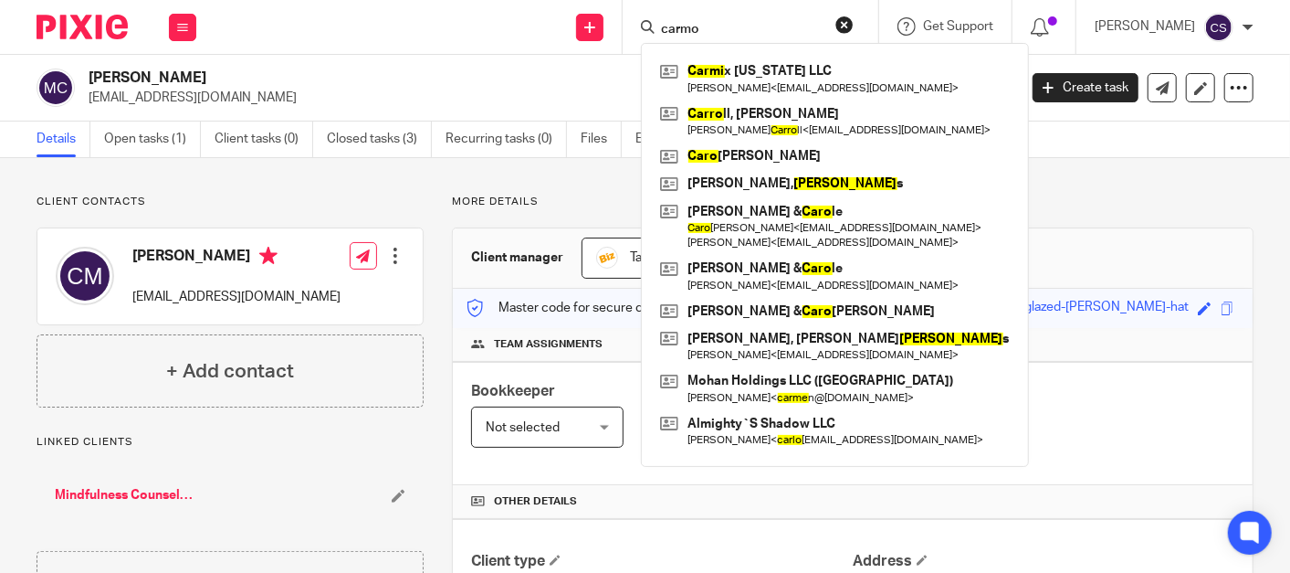
drag, startPoint x: 732, startPoint y: 28, endPoint x: 651, endPoint y: 45, distance: 82.9
click at [651, 45] on div "carmo Carmi x Nevada LLC Arsen Sayyants < arsensayyants@gmail.com > Carro ll, D…" at bounding box center [751, 27] width 256 height 54
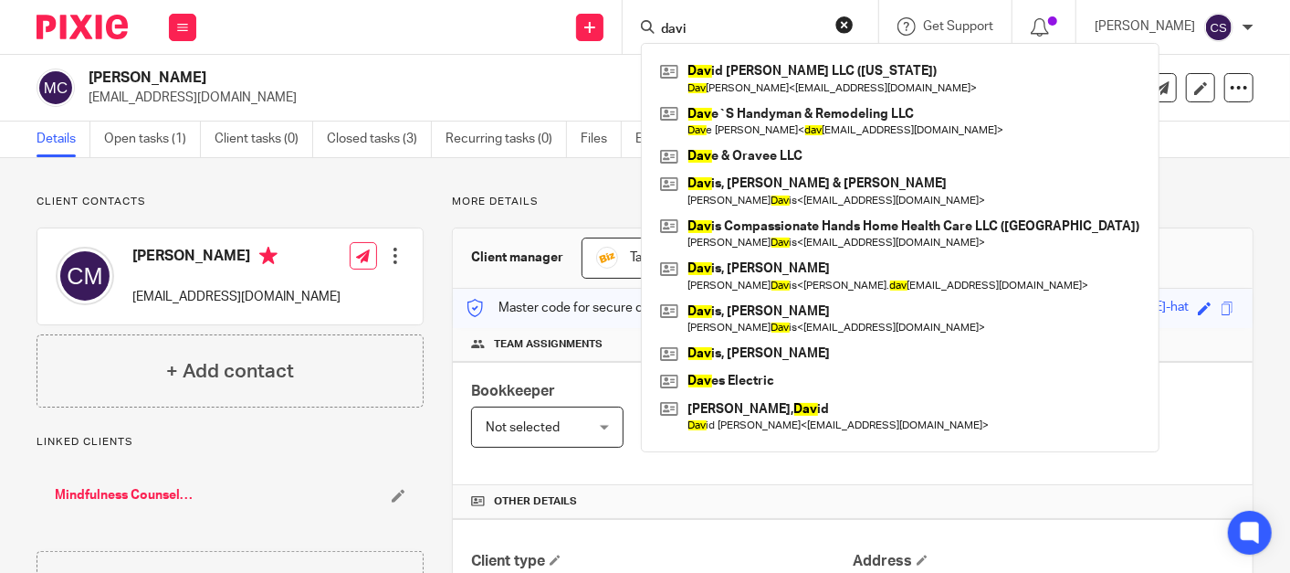
type input "david"
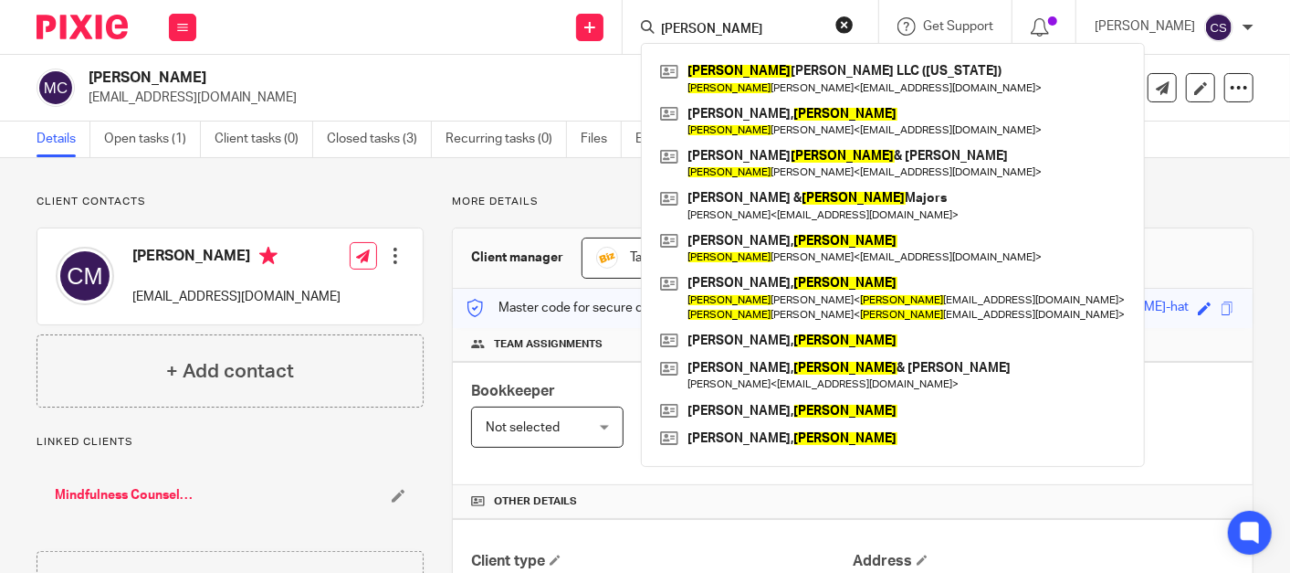
drag, startPoint x: 720, startPoint y: 27, endPoint x: 589, endPoint y: 43, distance: 132.4
click at [597, 49] on div "Send new email Create task Add client Request signature david David Marquis Smi…" at bounding box center [753, 27] width 1076 height 54
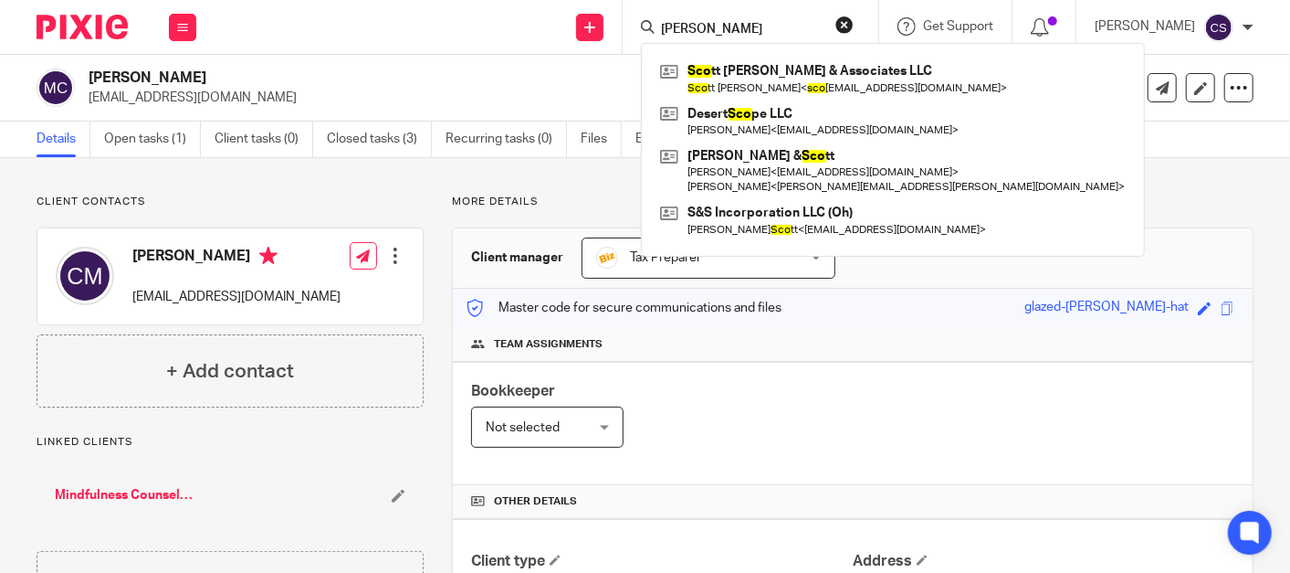
type input "scott"
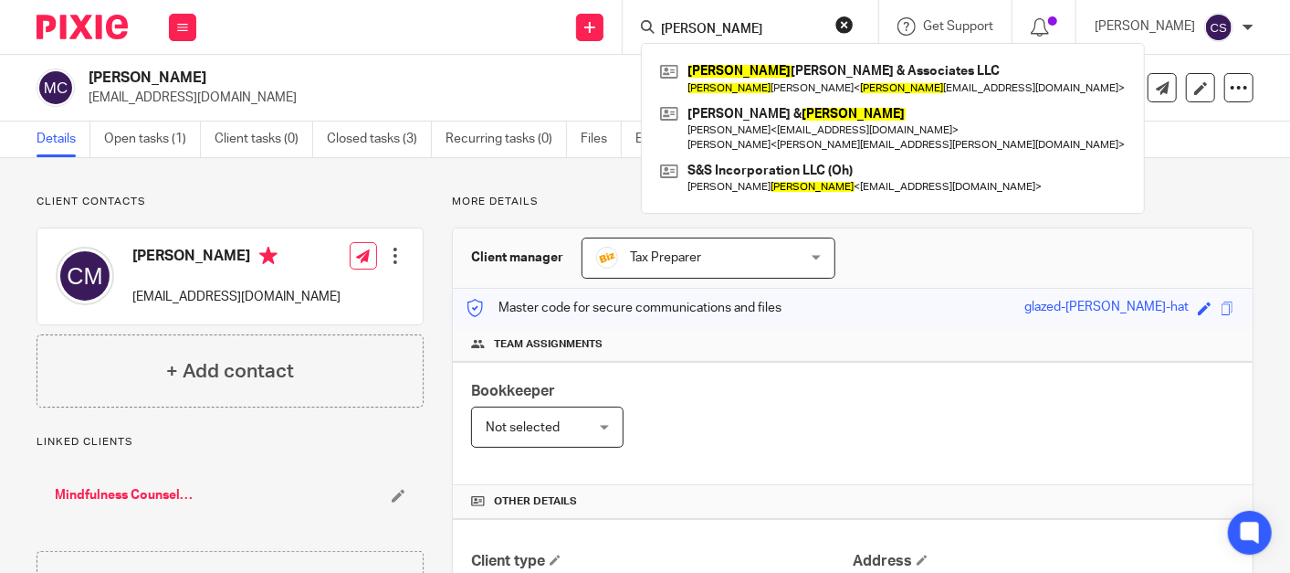
drag, startPoint x: 695, startPoint y: 27, endPoint x: 573, endPoint y: 49, distance: 123.4
click at [573, 49] on div "Send new email Create task Add client Request signature scott Scott Sowder & As…" at bounding box center [753, 27] width 1076 height 54
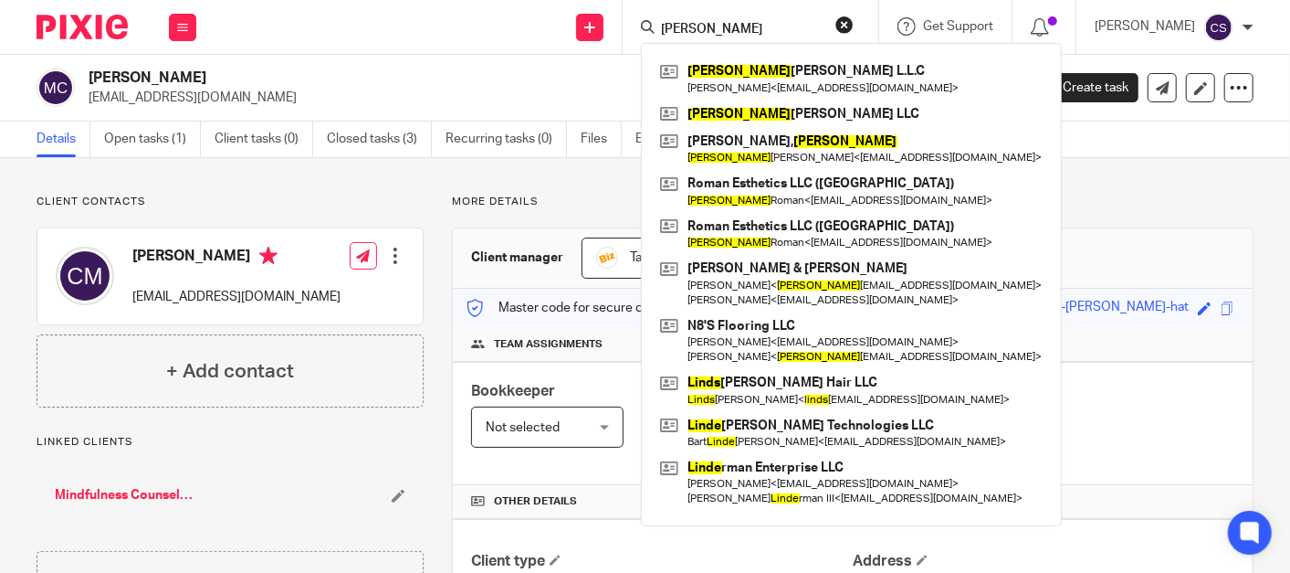
type input "linda"
click at [329, 71] on h2 "Montgomery, Cheri" at bounding box center [455, 77] width 733 height 19
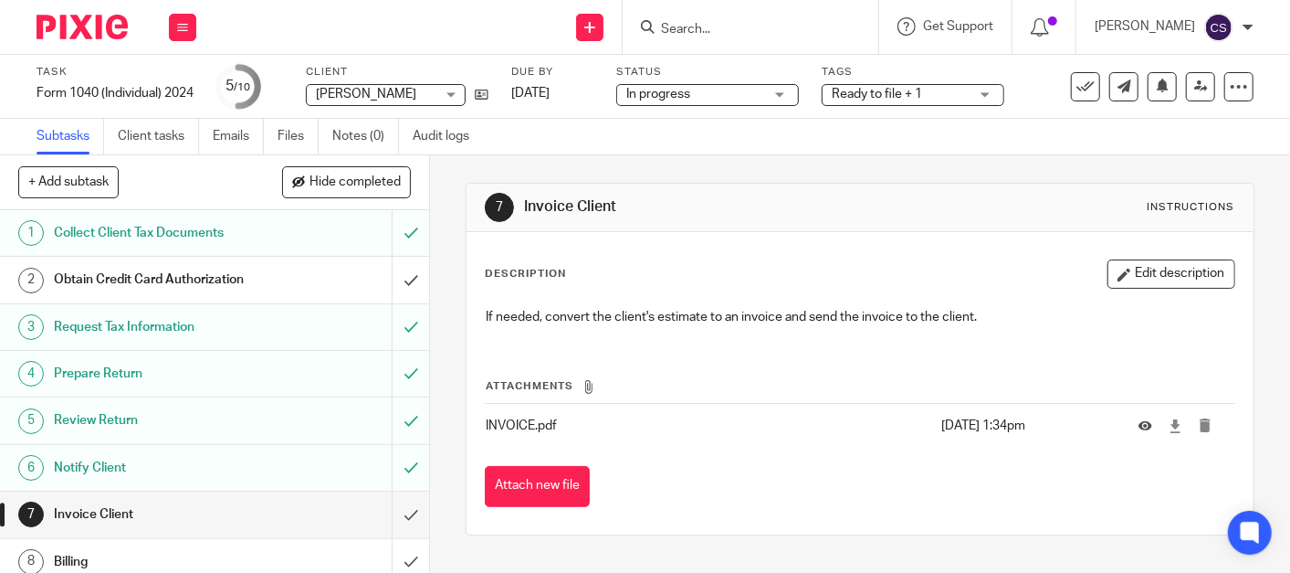
click at [689, 28] on input "Search" at bounding box center [741, 30] width 164 height 16
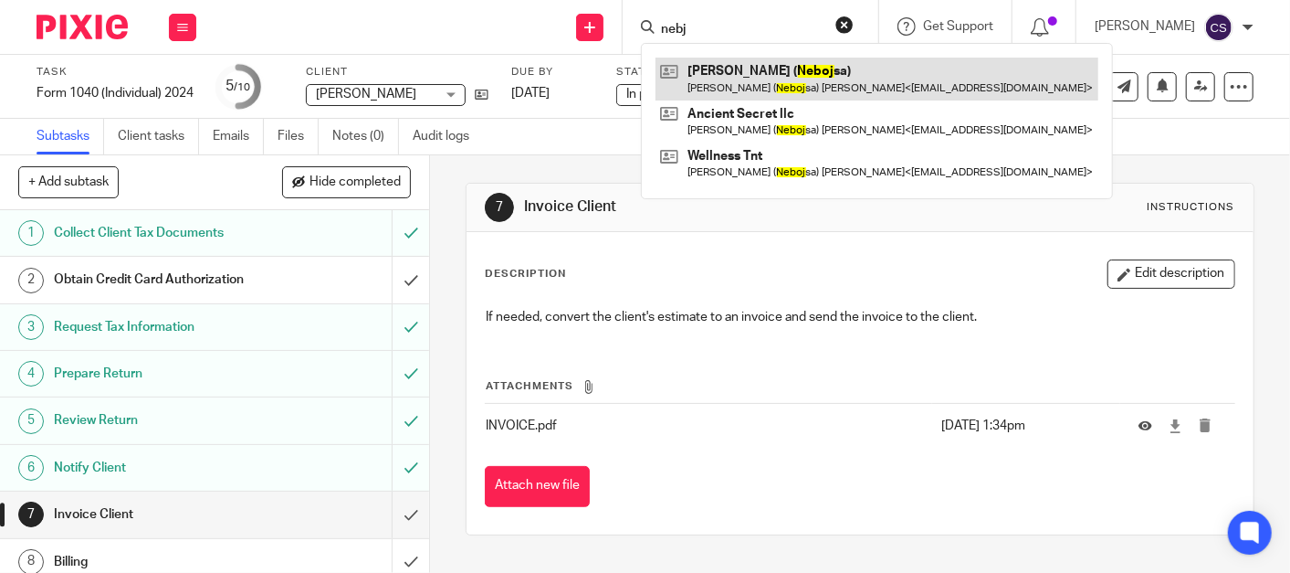
type input "nebj"
click at [745, 69] on link at bounding box center [877, 79] width 443 height 42
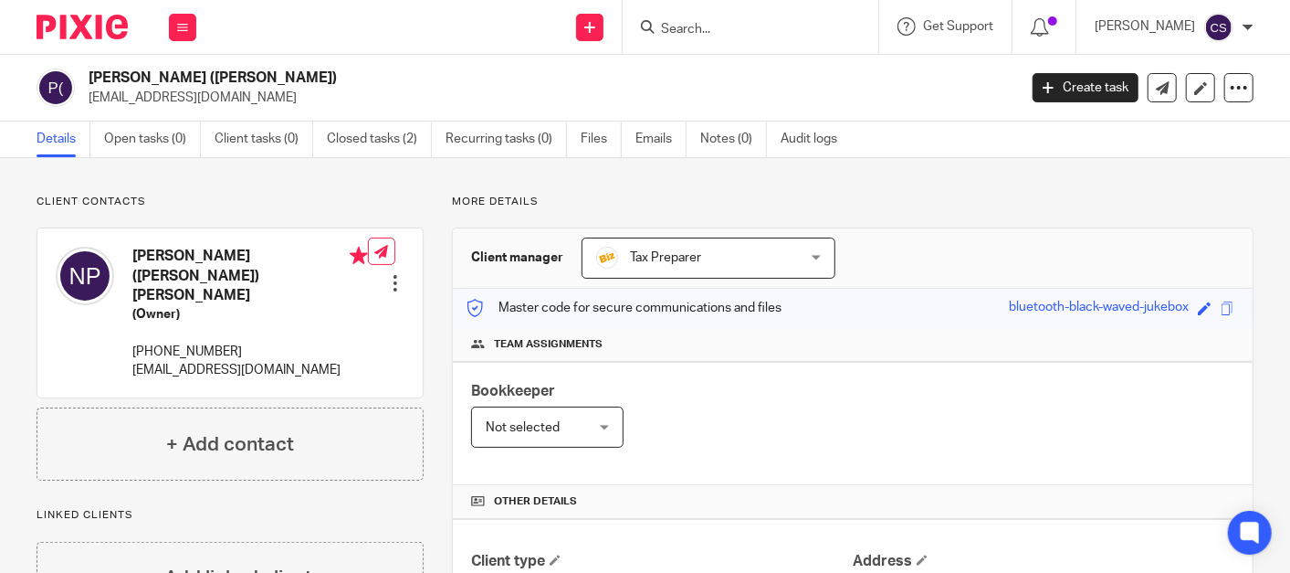
click at [689, 31] on input "Search" at bounding box center [741, 30] width 164 height 16
type input "bill lin"
drag, startPoint x: 717, startPoint y: 26, endPoint x: 610, endPoint y: 48, distance: 109.3
click at [610, 48] on div "Send new email Create task Add client Request signature bill lin No results fou…" at bounding box center [753, 27] width 1076 height 54
click at [735, 31] on input "Search" at bounding box center [741, 30] width 164 height 16
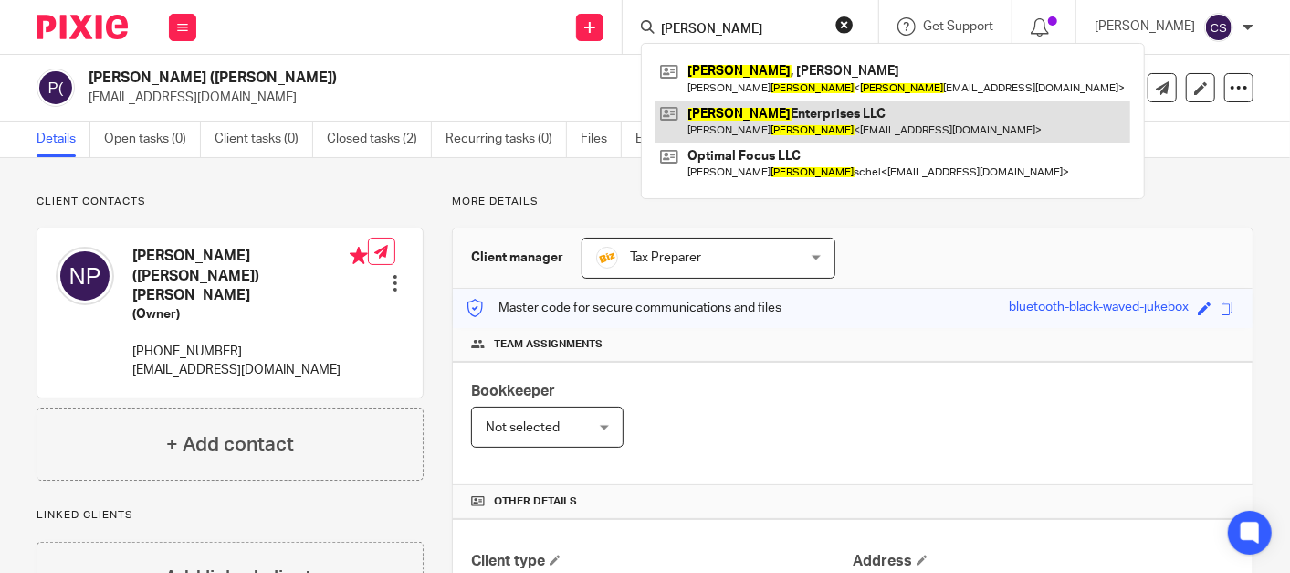
type input "[PERSON_NAME]"
click at [752, 116] on link at bounding box center [893, 121] width 475 height 42
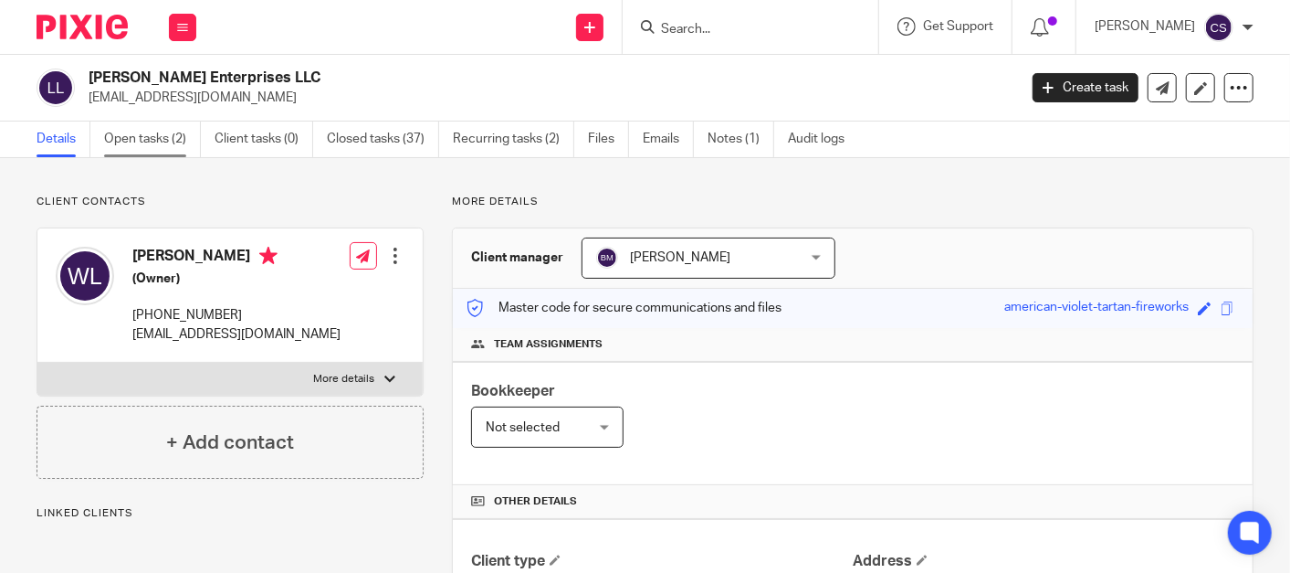
click at [134, 131] on link "Open tasks (2)" at bounding box center [152, 139] width 97 height 36
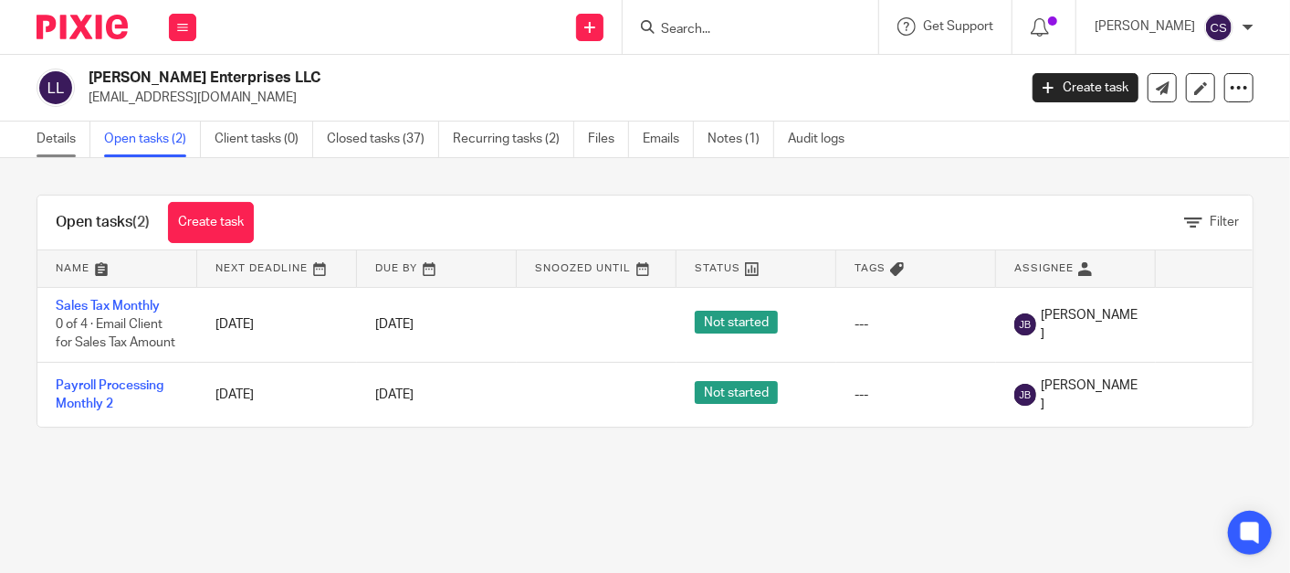
click at [41, 143] on link "Details" at bounding box center [64, 139] width 54 height 36
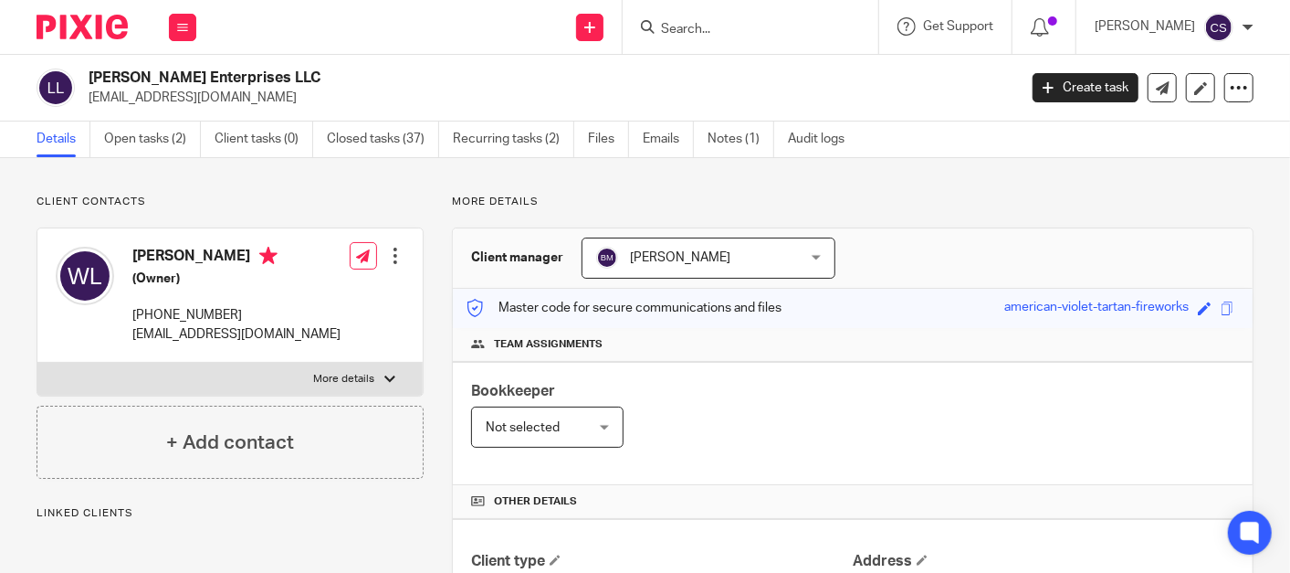
click at [724, 16] on form at bounding box center [756, 27] width 195 height 23
click at [728, 28] on input "Search" at bounding box center [741, 30] width 164 height 16
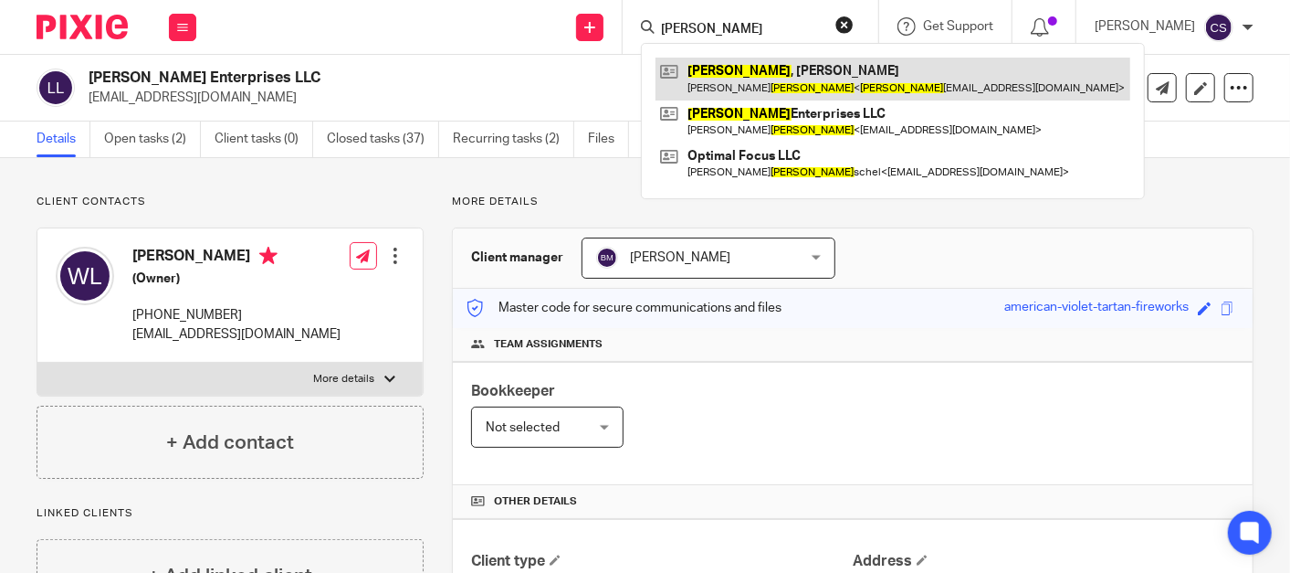
type input "lentz"
click at [725, 69] on link at bounding box center [893, 79] width 475 height 42
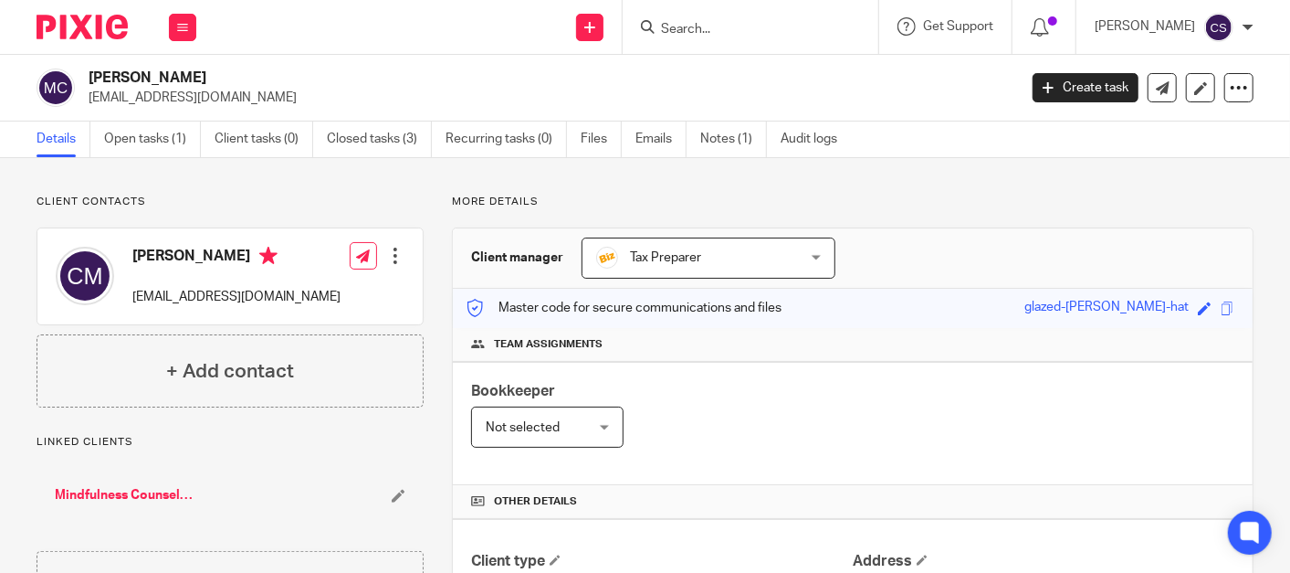
click at [712, 22] on input "Search" at bounding box center [741, 30] width 164 height 16
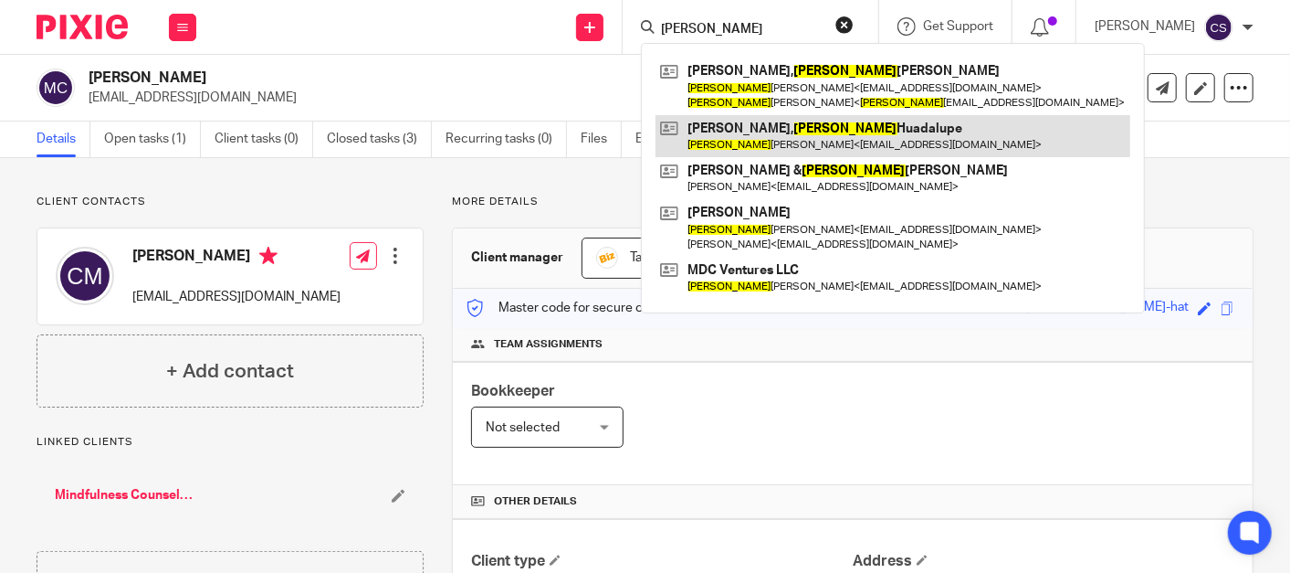
type input "martha"
click at [770, 130] on link at bounding box center [893, 136] width 475 height 42
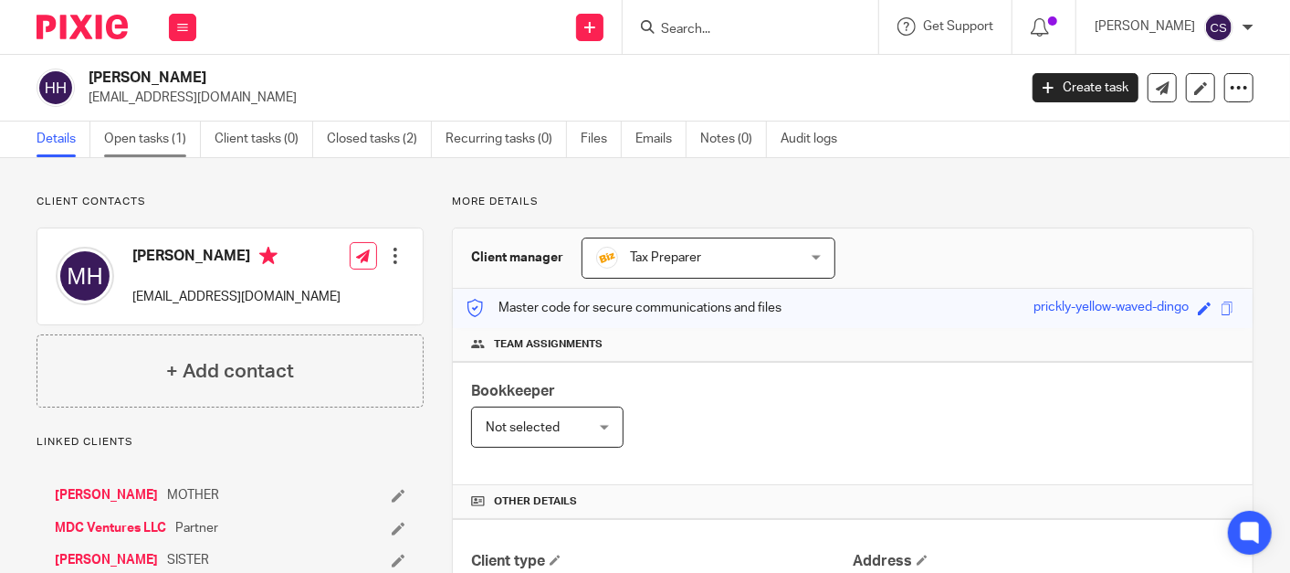
click at [147, 139] on link "Open tasks (1)" at bounding box center [152, 139] width 97 height 36
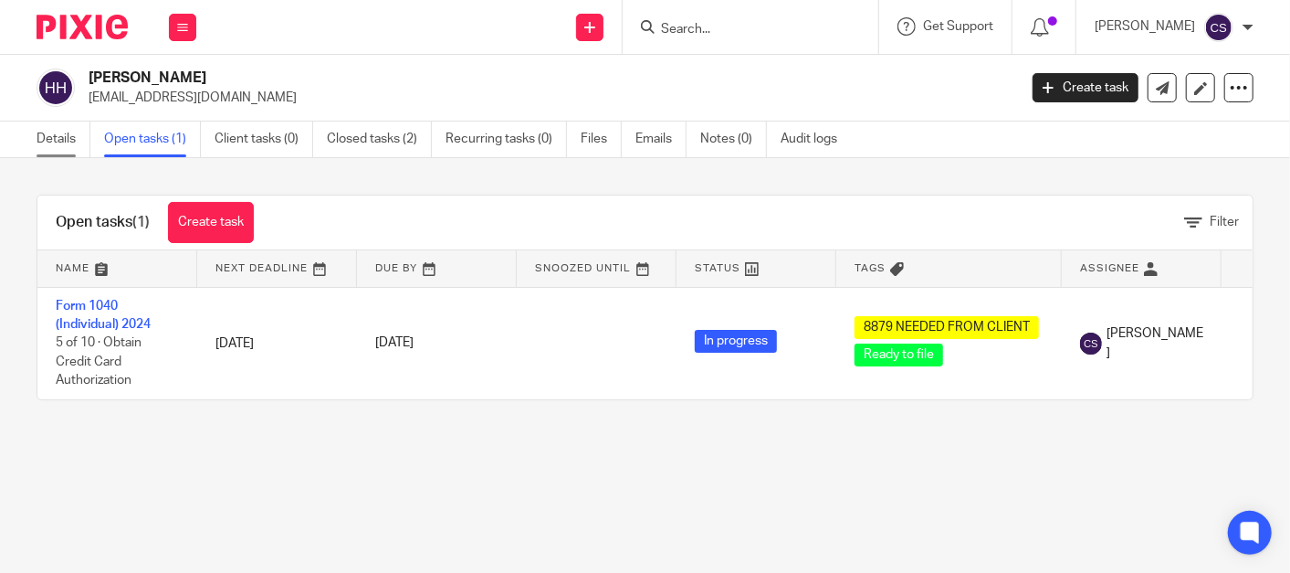
click at [46, 133] on link "Details" at bounding box center [64, 139] width 54 height 36
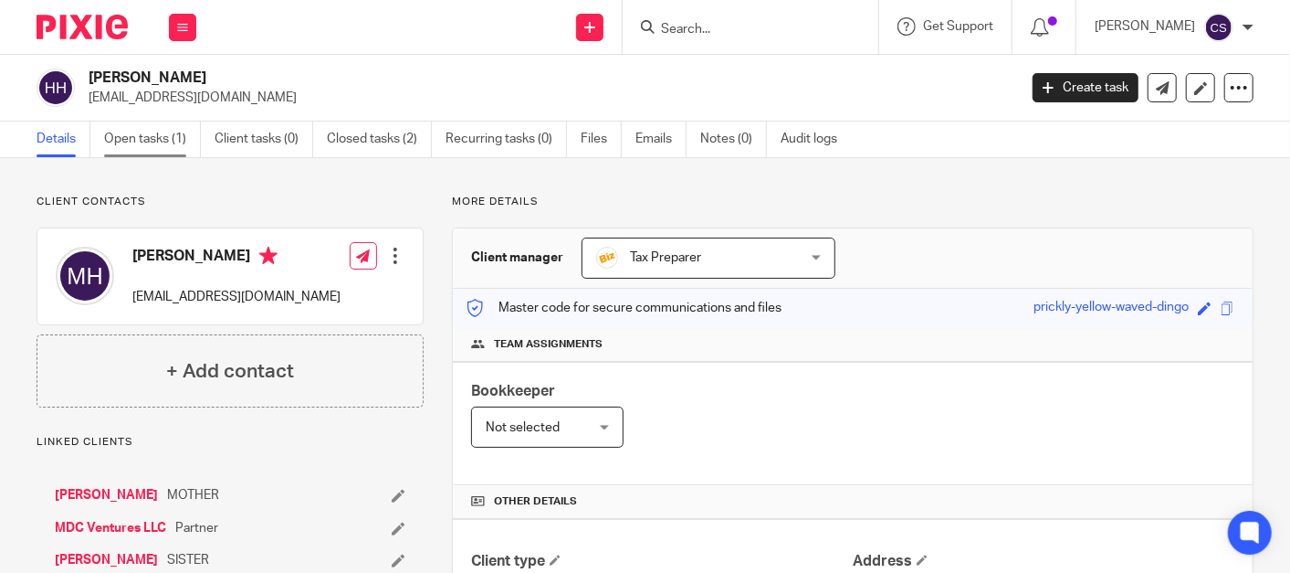
click at [125, 135] on link "Open tasks (1)" at bounding box center [152, 139] width 97 height 36
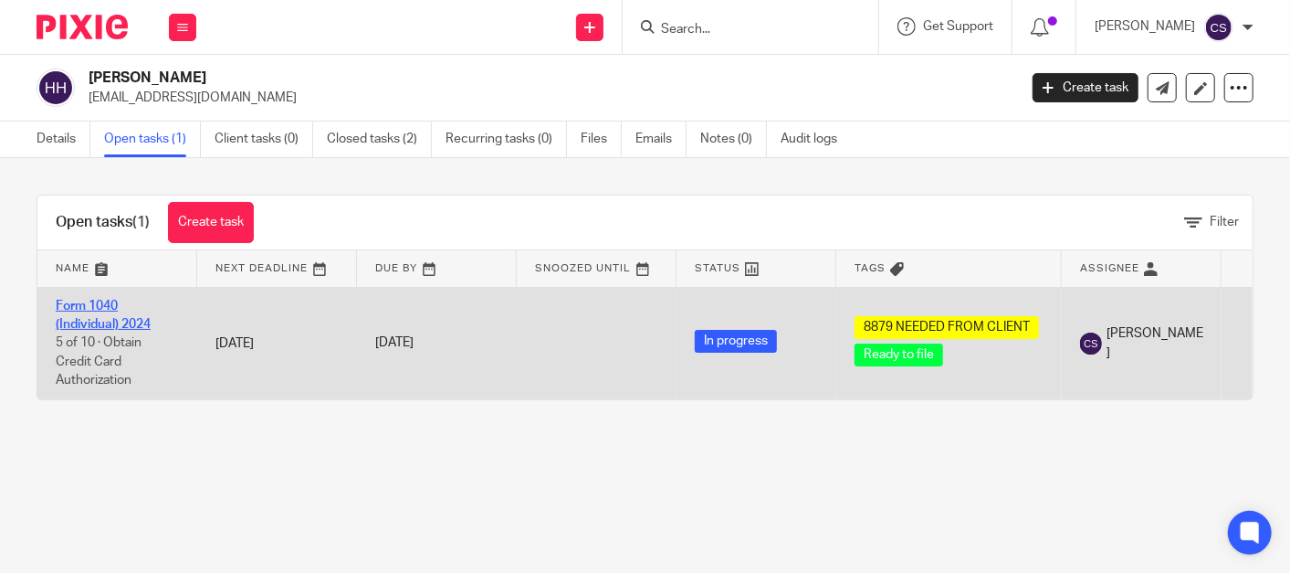
click at [93, 301] on link "Form 1040 (Individual) 2024" at bounding box center [103, 315] width 95 height 31
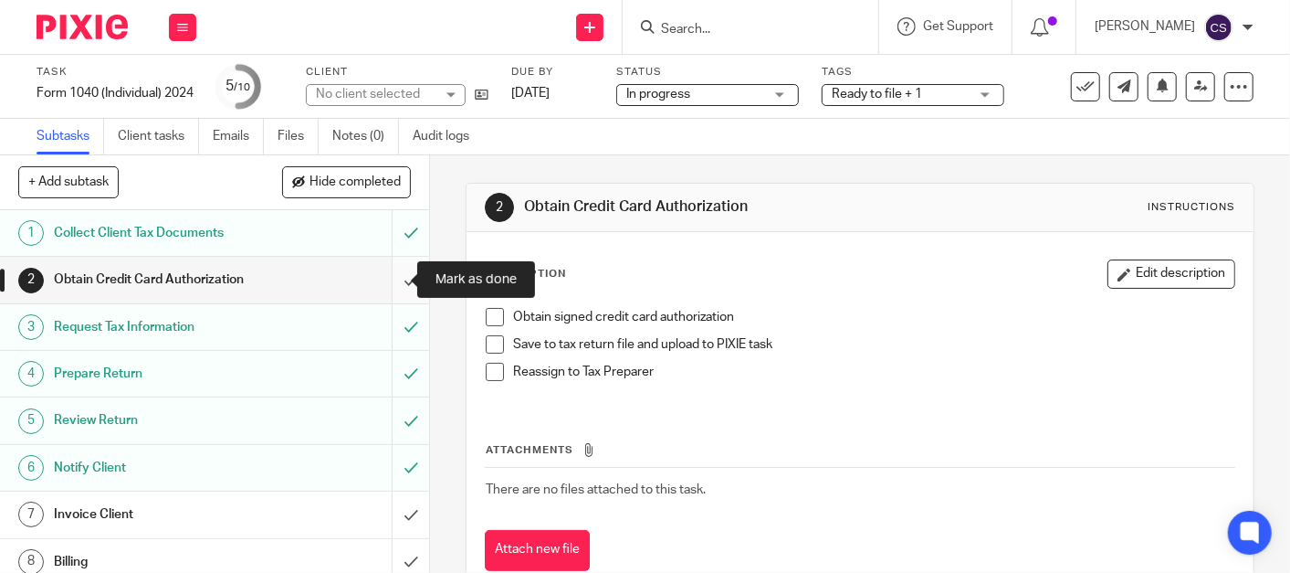
click at [389, 276] on input "submit" at bounding box center [214, 280] width 429 height 46
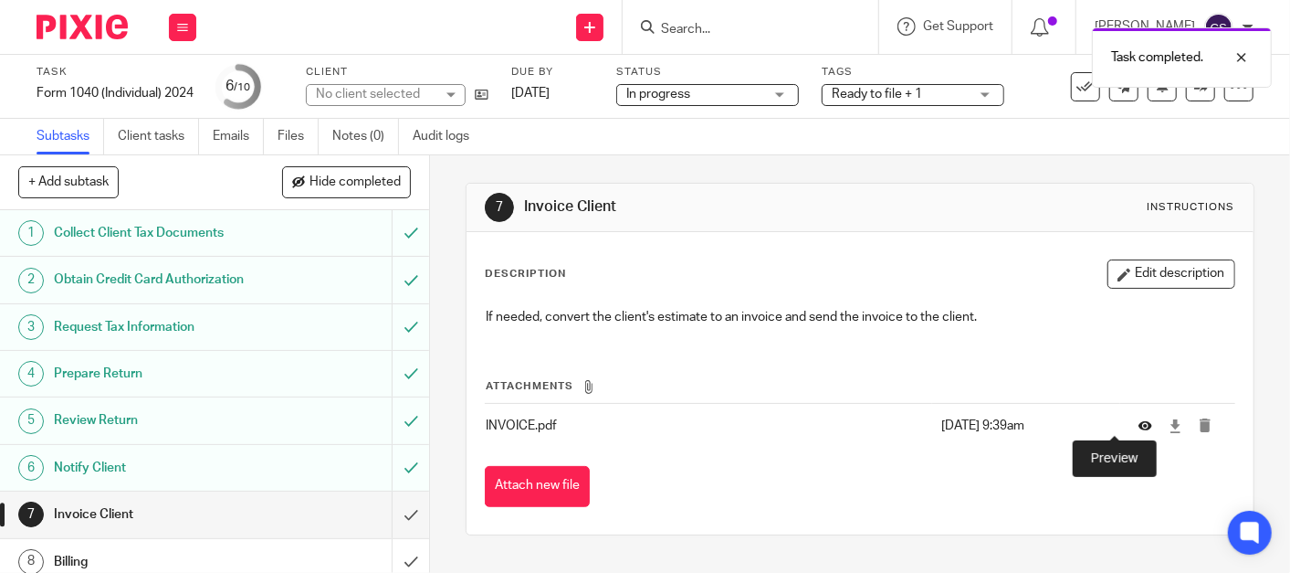
click at [1139, 427] on icon at bounding box center [1146, 426] width 14 height 14
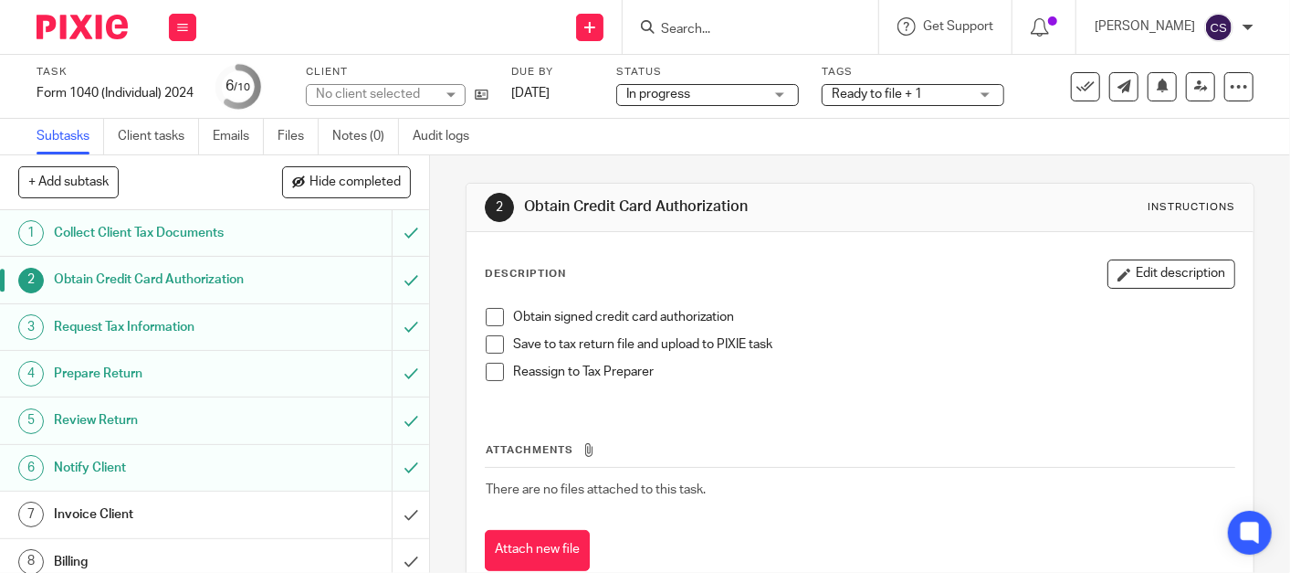
click at [146, 503] on h1 "Invoice Client" at bounding box center [161, 513] width 214 height 27
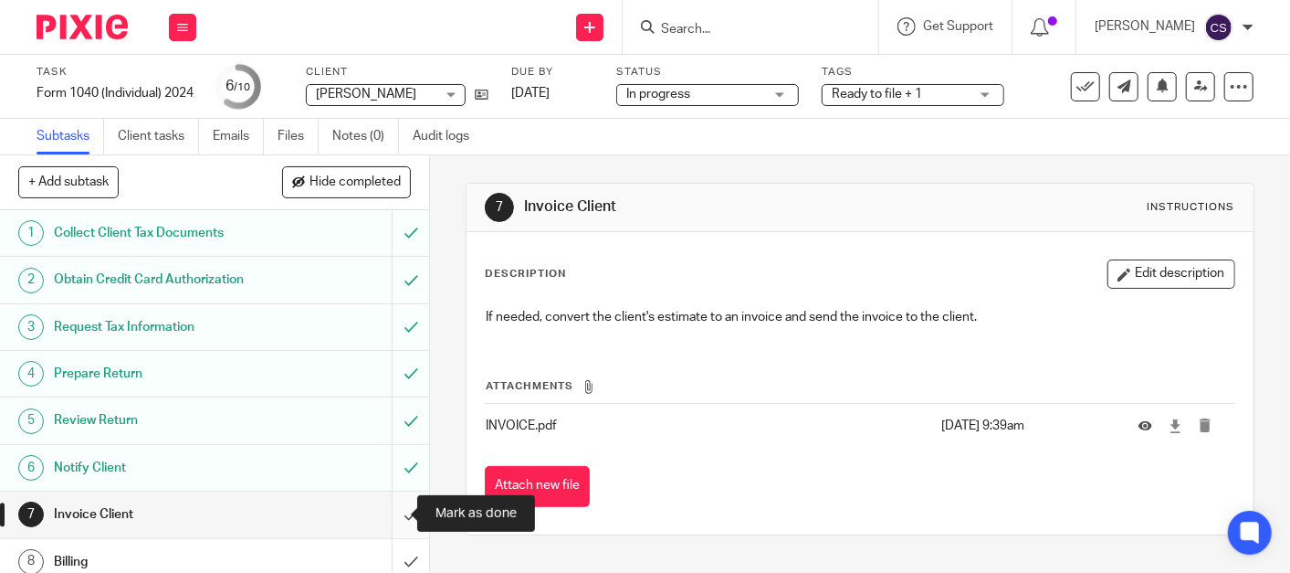
click at [386, 513] on input "submit" at bounding box center [214, 514] width 429 height 46
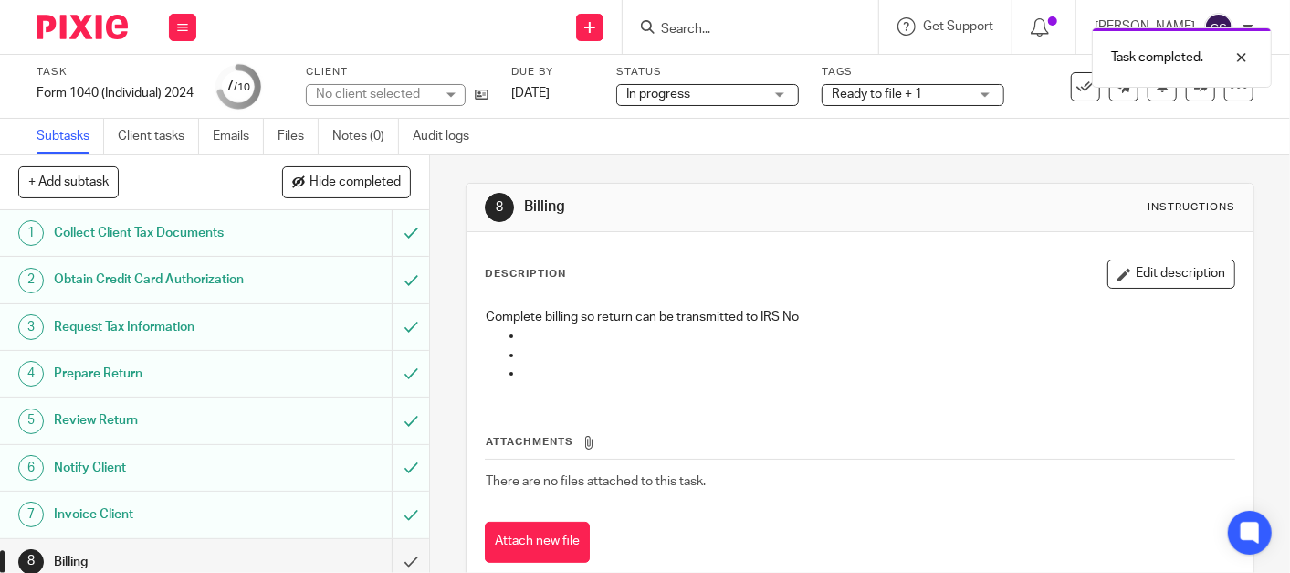
scroll to position [104, 0]
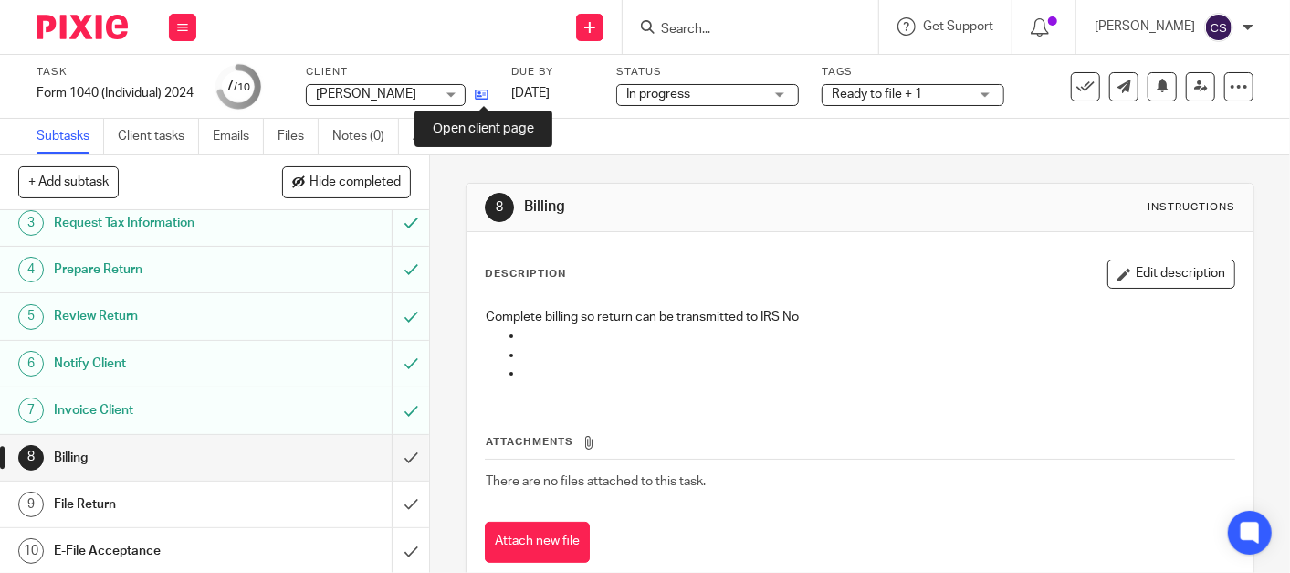
click at [479, 91] on icon at bounding box center [482, 95] width 14 height 14
click at [723, 26] on input "Search" at bounding box center [741, 30] width 164 height 16
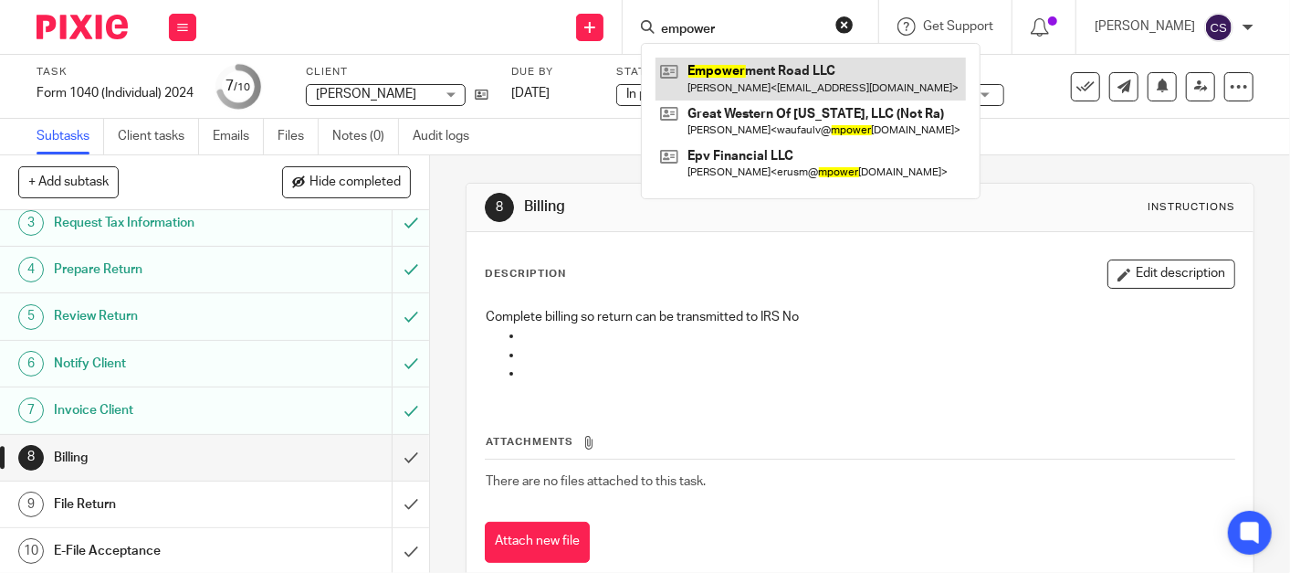
type input "empower"
click at [740, 80] on link at bounding box center [811, 79] width 310 height 42
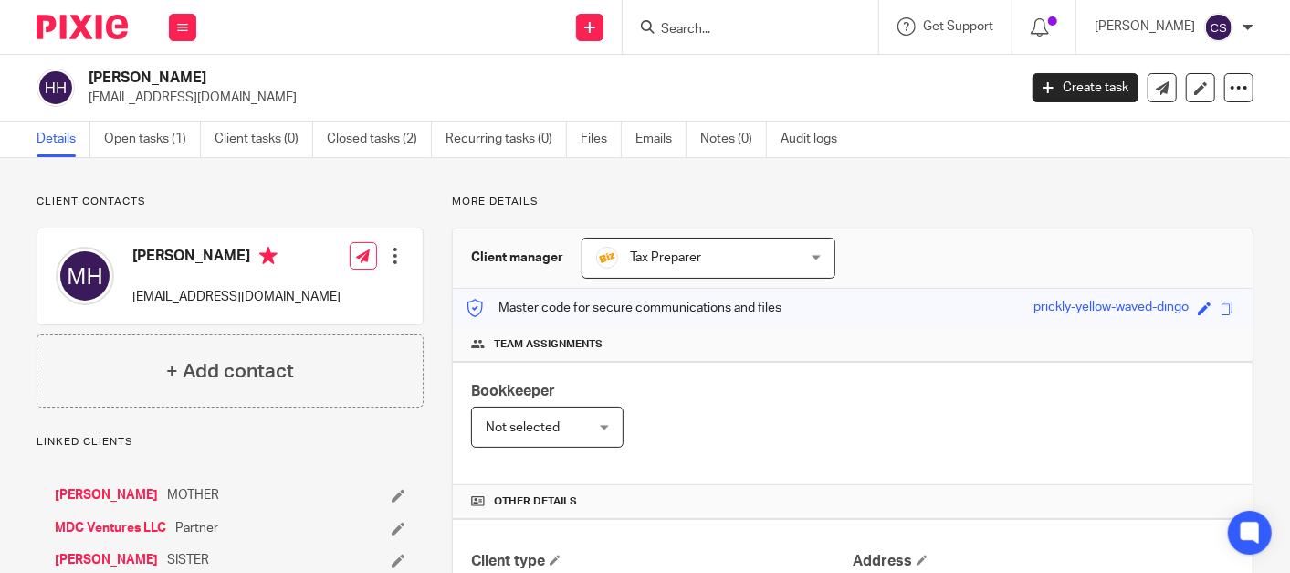
click at [728, 36] on input "Search" at bounding box center [741, 30] width 164 height 16
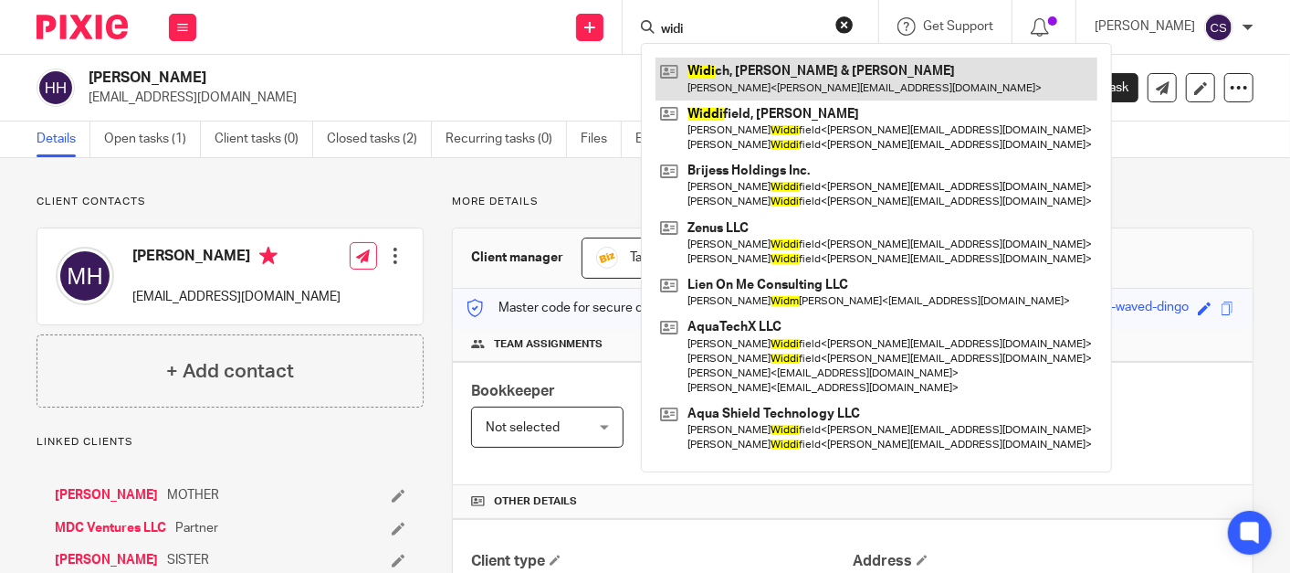
type input "widi"
click at [741, 81] on link at bounding box center [877, 79] width 442 height 42
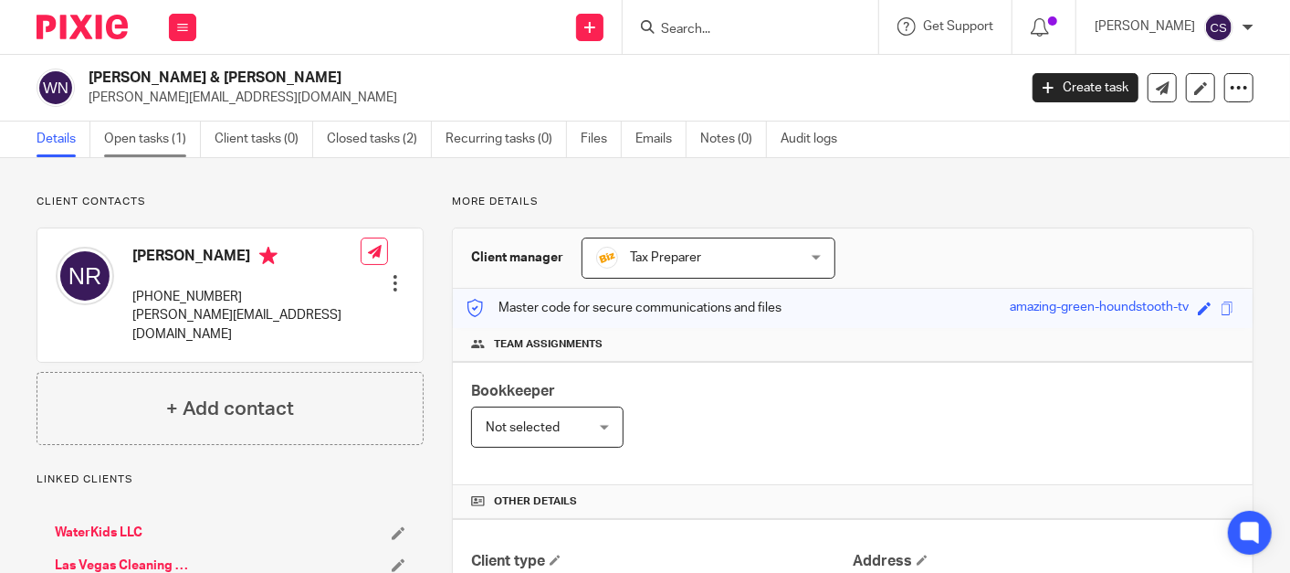
click at [126, 133] on link "Open tasks (1)" at bounding box center [152, 139] width 97 height 36
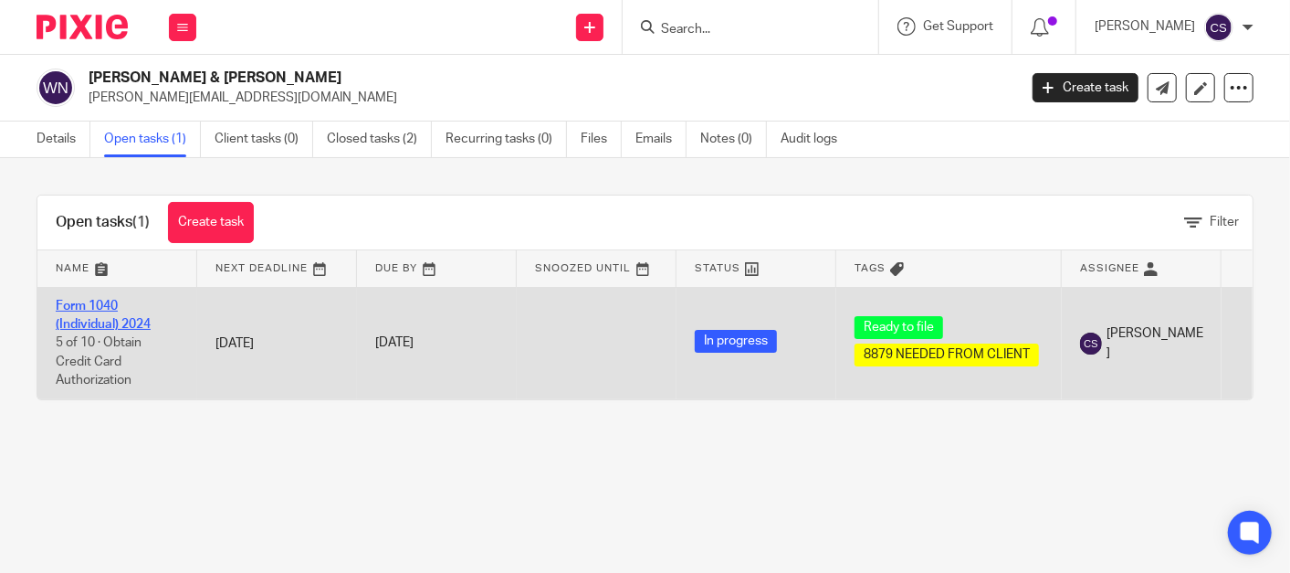
click at [69, 306] on link "Form 1040 (Individual) 2024" at bounding box center [103, 315] width 95 height 31
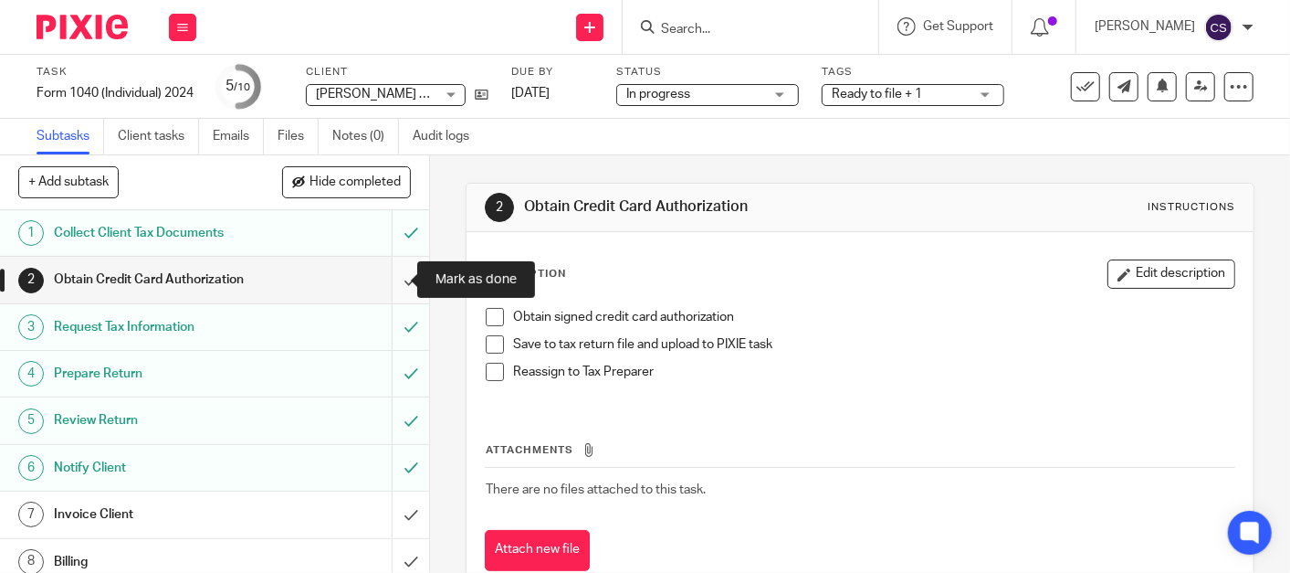
click at [388, 278] on input "submit" at bounding box center [214, 280] width 429 height 46
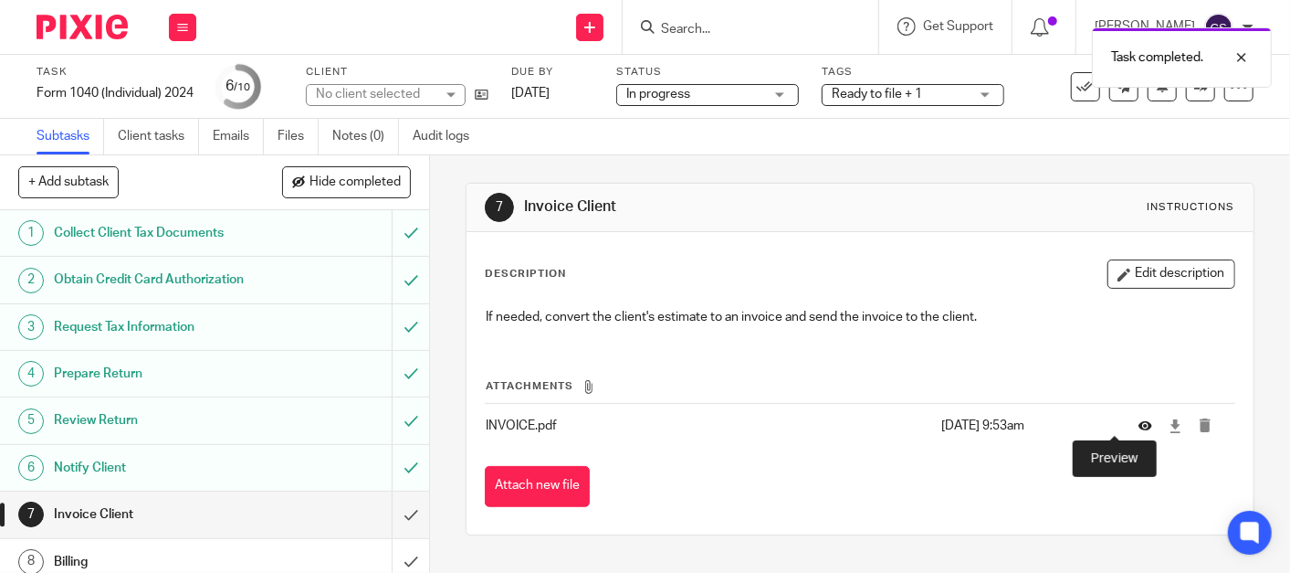
click at [1139, 425] on icon at bounding box center [1146, 426] width 14 height 14
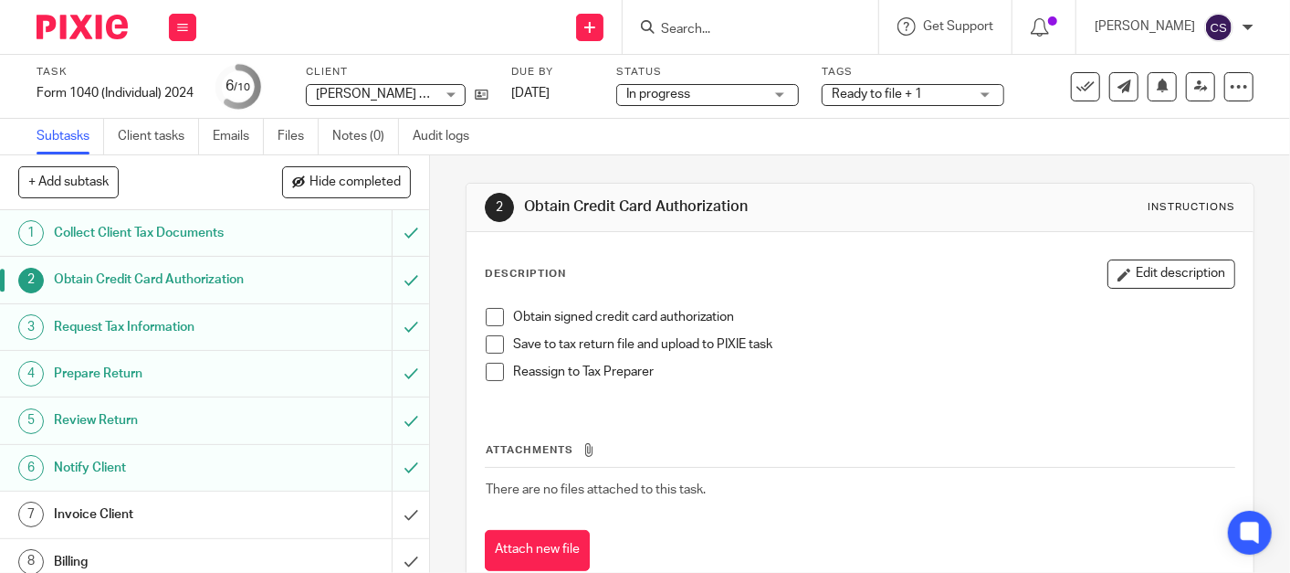
click at [100, 370] on h1 "Prepare Return" at bounding box center [161, 373] width 214 height 27
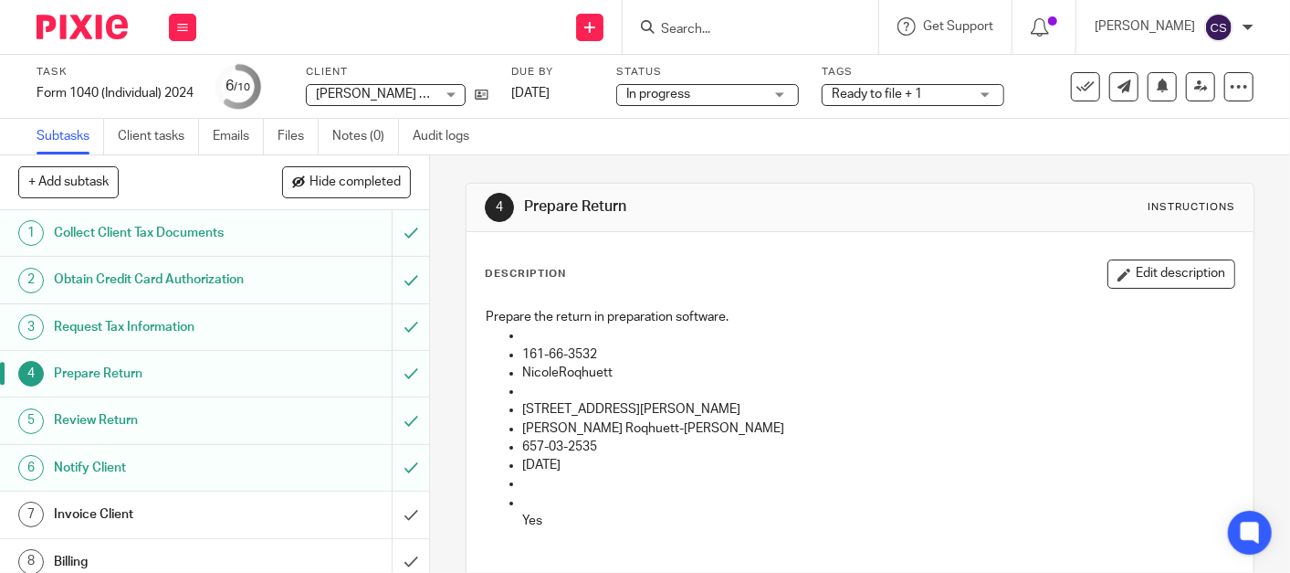
click at [104, 420] on h1 "Review Return" at bounding box center [161, 419] width 214 height 27
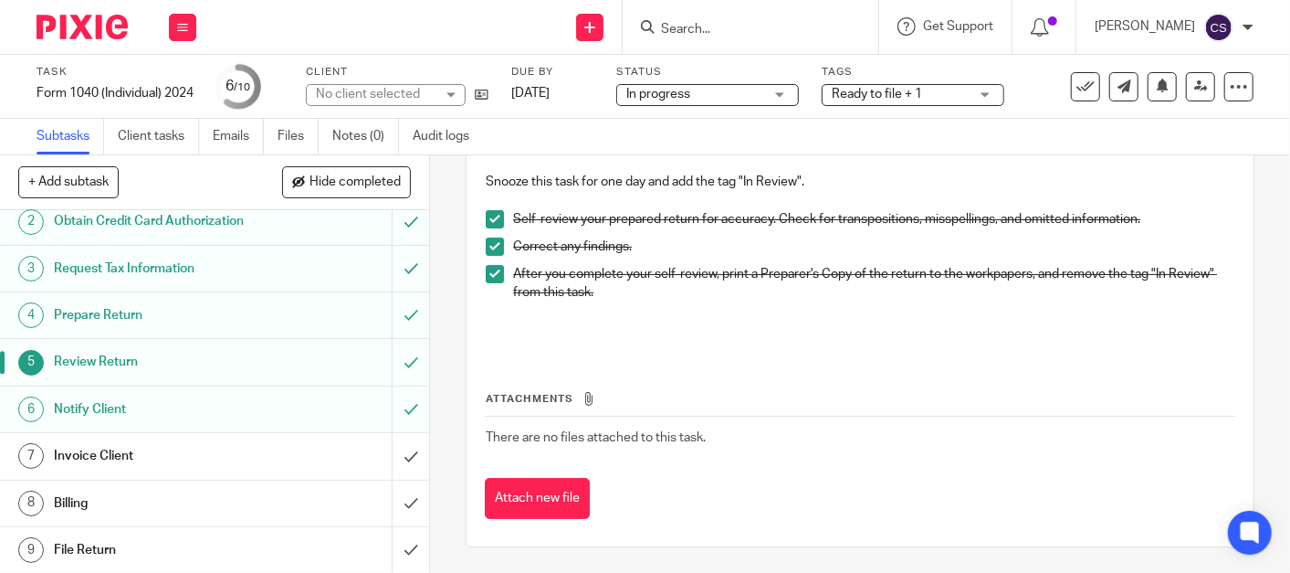
scroll to position [104, 0]
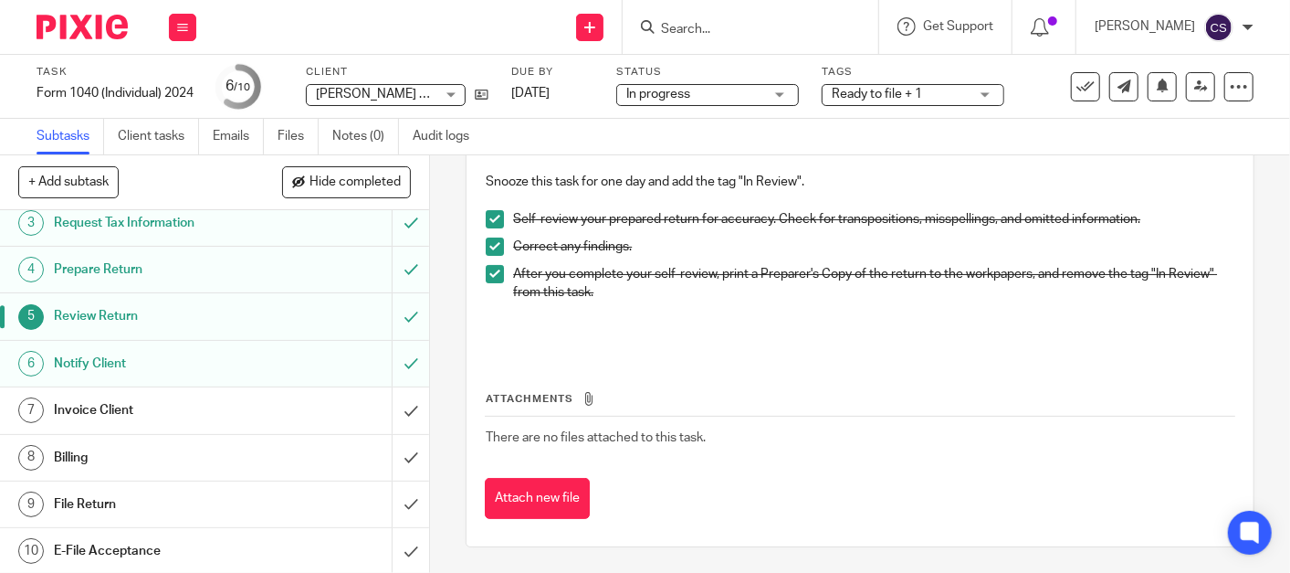
click at [125, 409] on h1 "Invoice Client" at bounding box center [161, 409] width 214 height 27
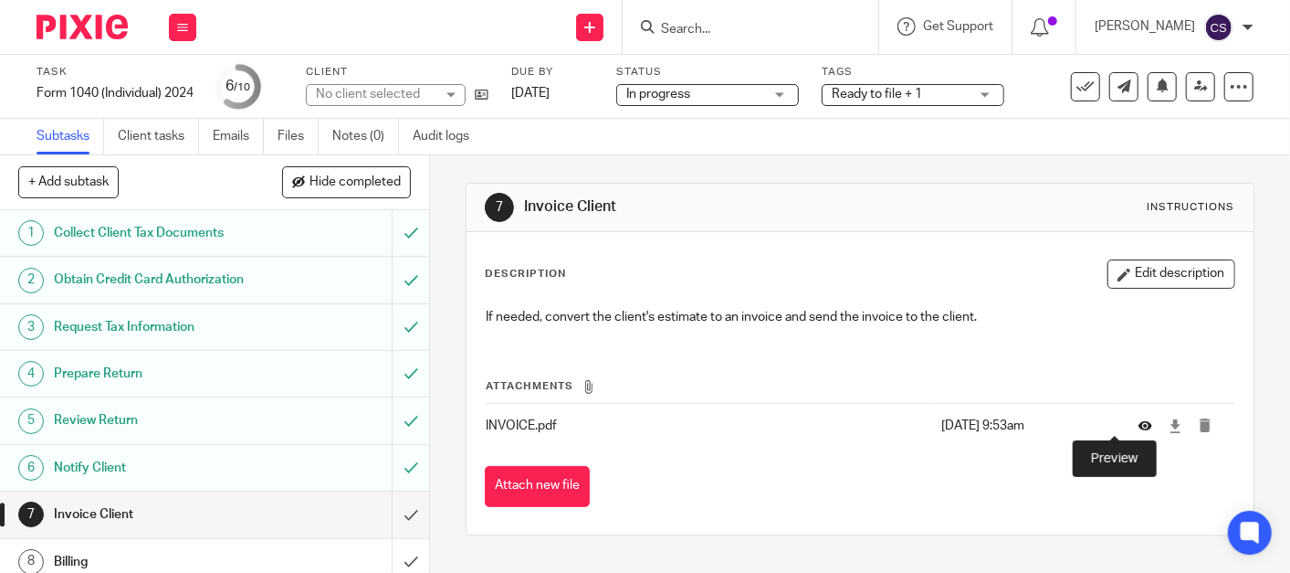
click at [1139, 419] on icon at bounding box center [1146, 426] width 14 height 14
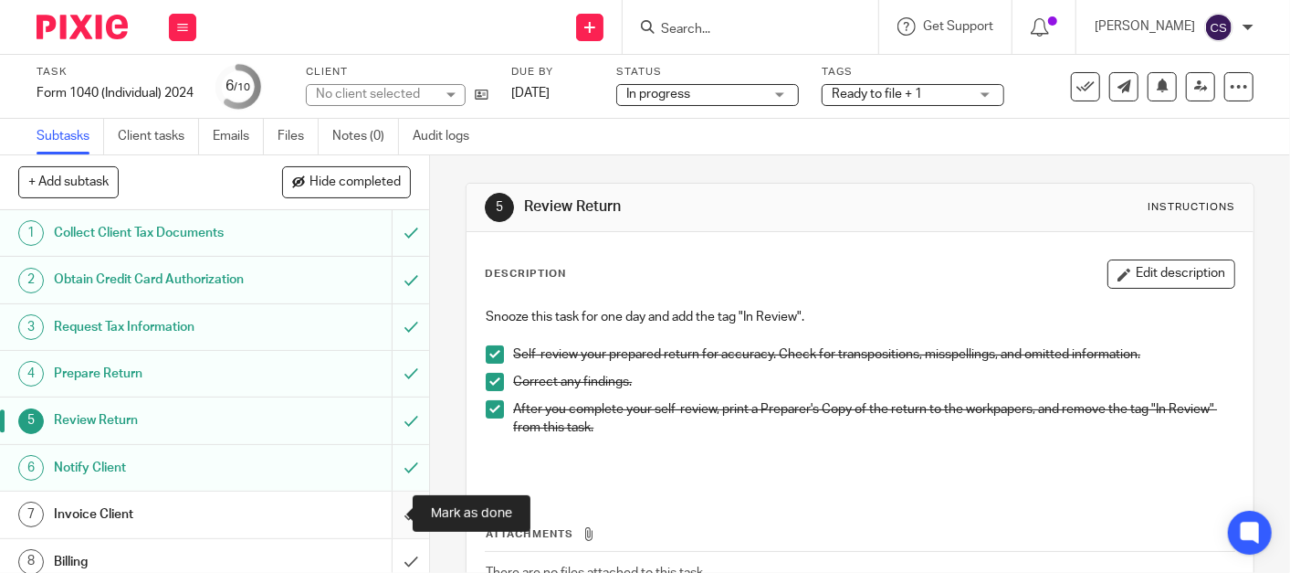
click at [384, 517] on input "submit" at bounding box center [214, 514] width 429 height 46
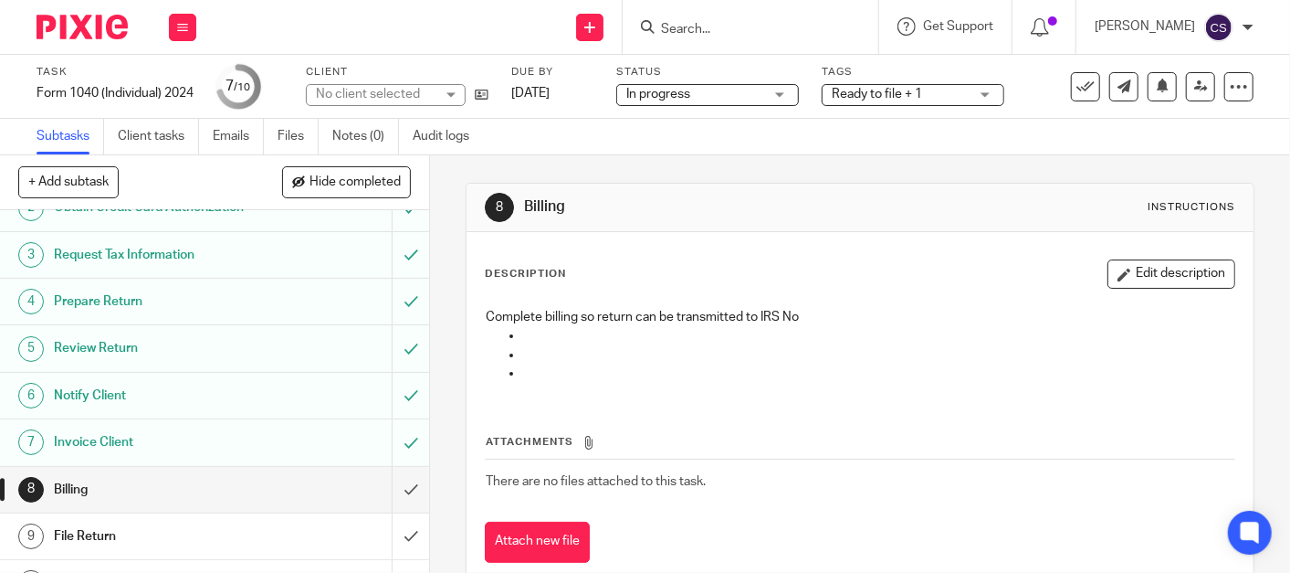
scroll to position [104, 0]
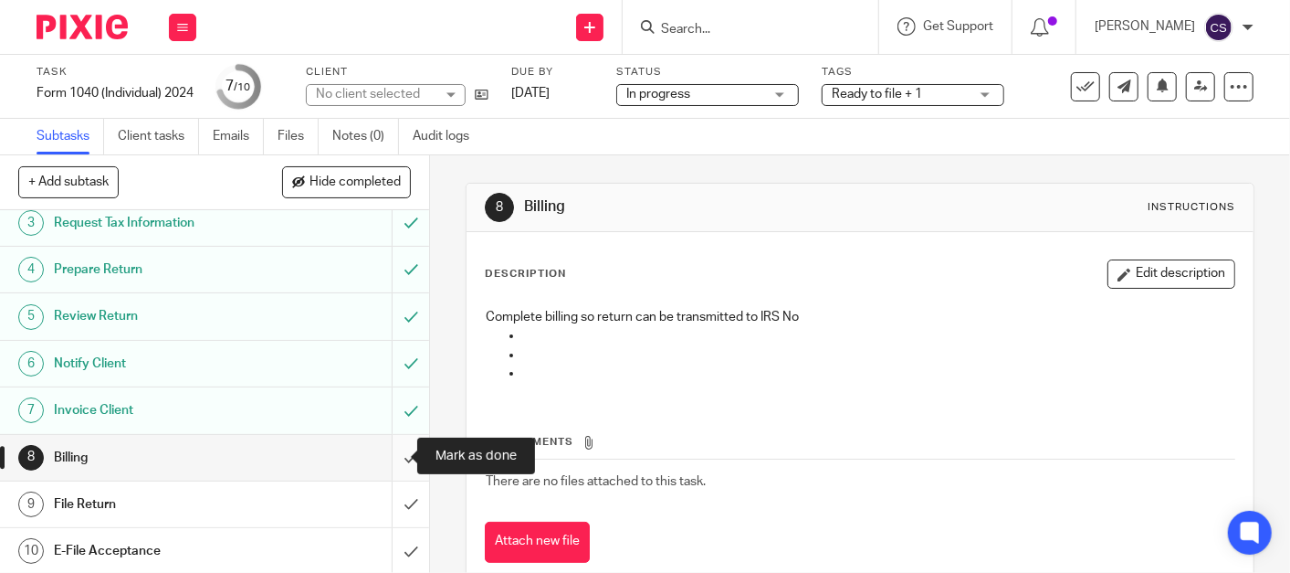
click at [394, 464] on input "submit" at bounding box center [214, 458] width 429 height 46
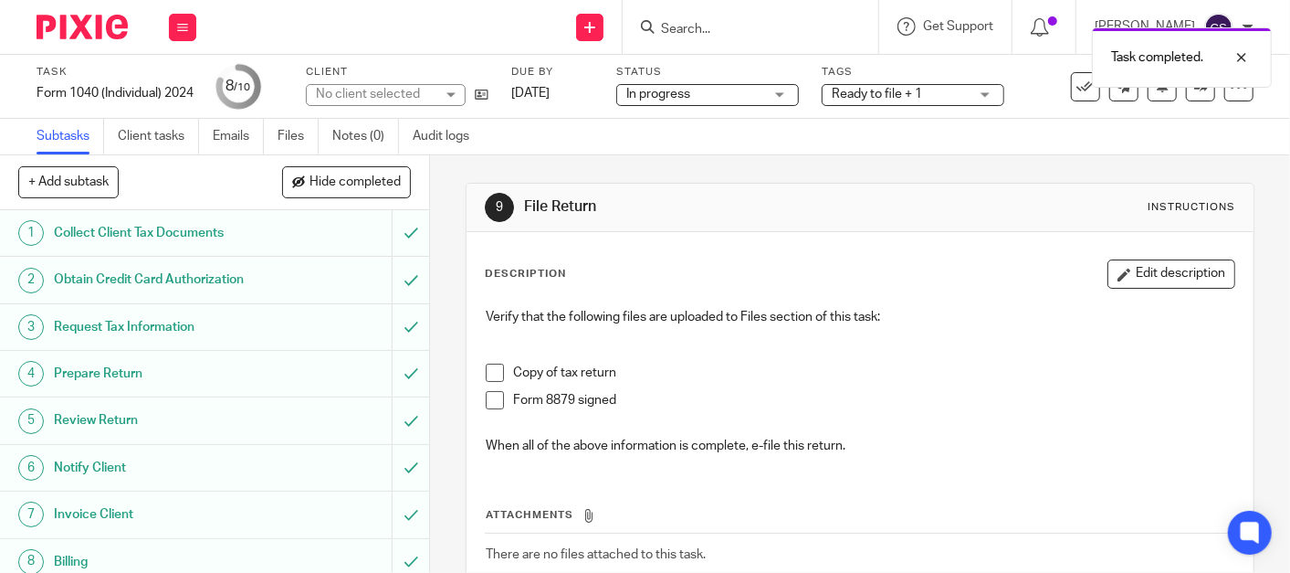
click at [733, 23] on div "Task completed." at bounding box center [959, 52] width 627 height 69
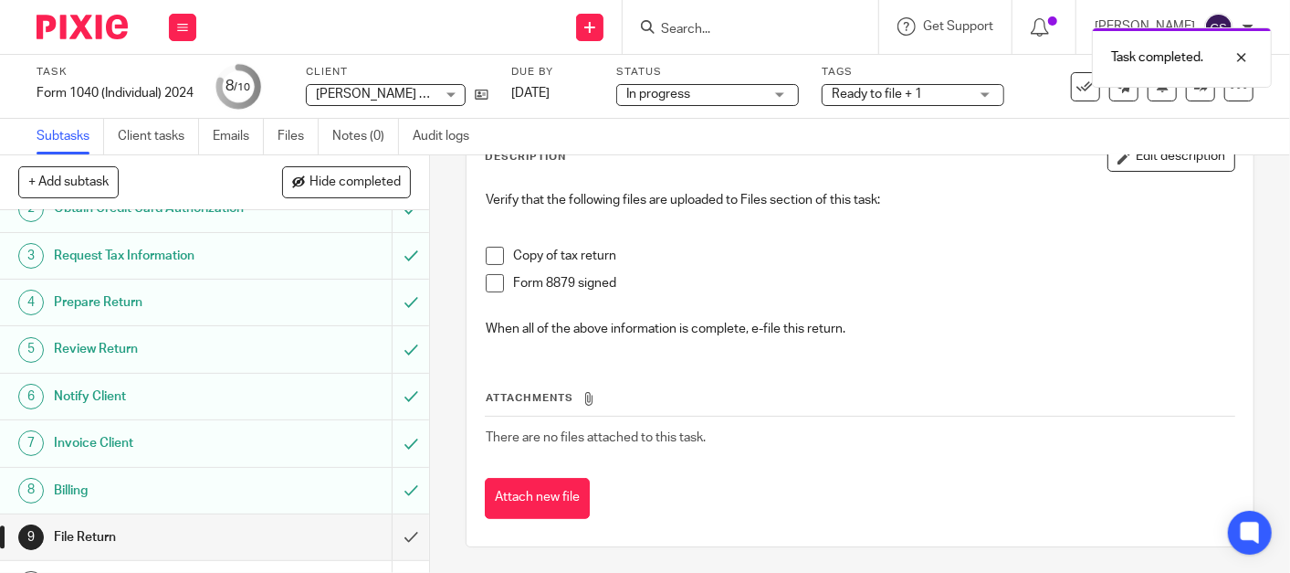
scroll to position [104, 0]
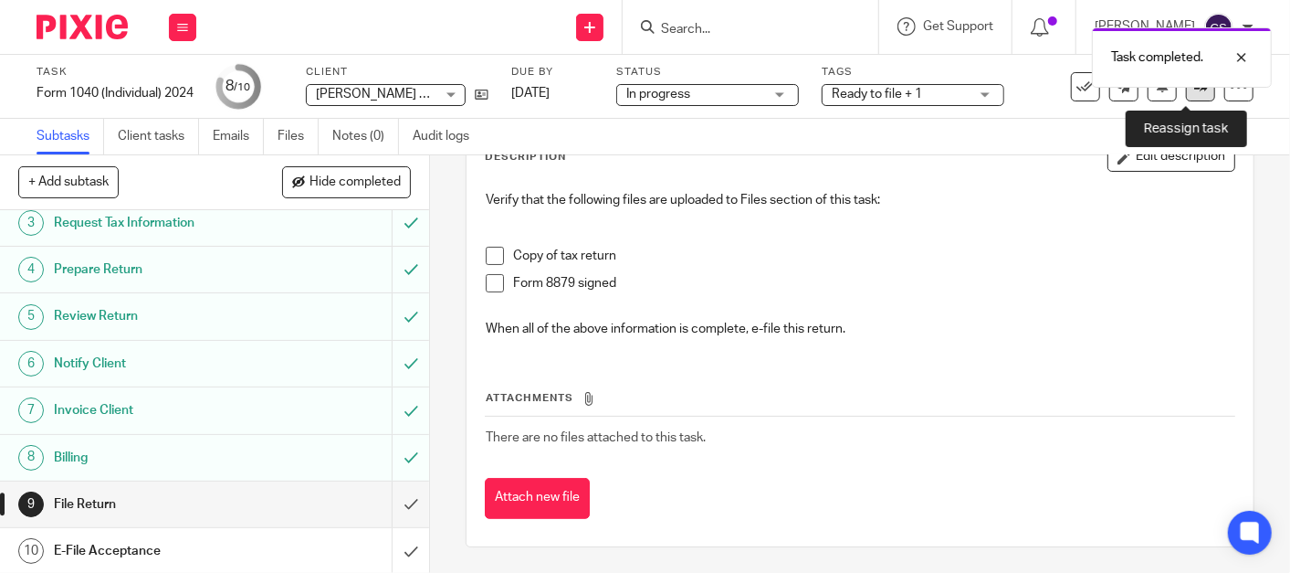
click at [1194, 91] on icon at bounding box center [1201, 86] width 14 height 14
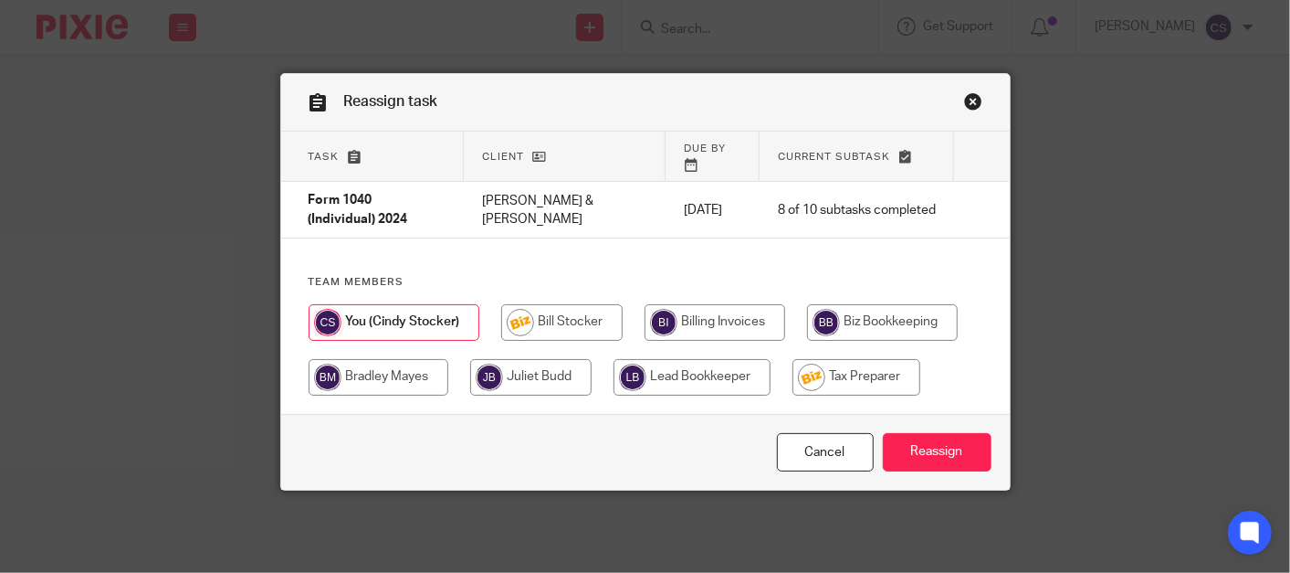
click at [815, 370] on input "radio" at bounding box center [857, 377] width 128 height 37
radio input "true"
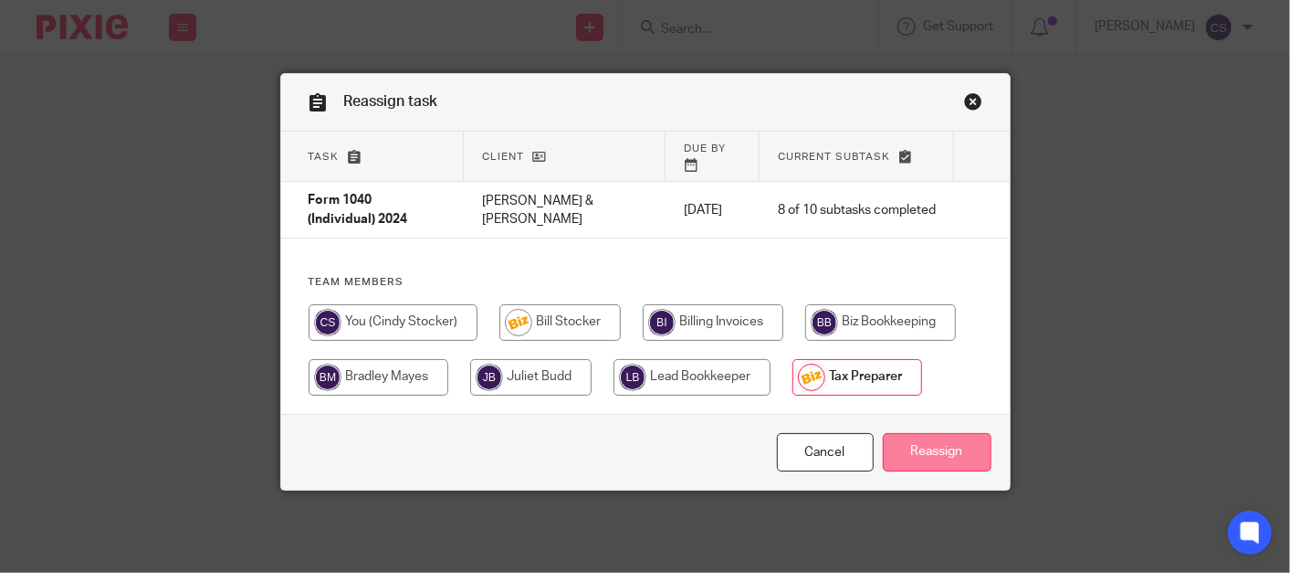
click at [926, 433] on input "Reassign" at bounding box center [937, 452] width 109 height 39
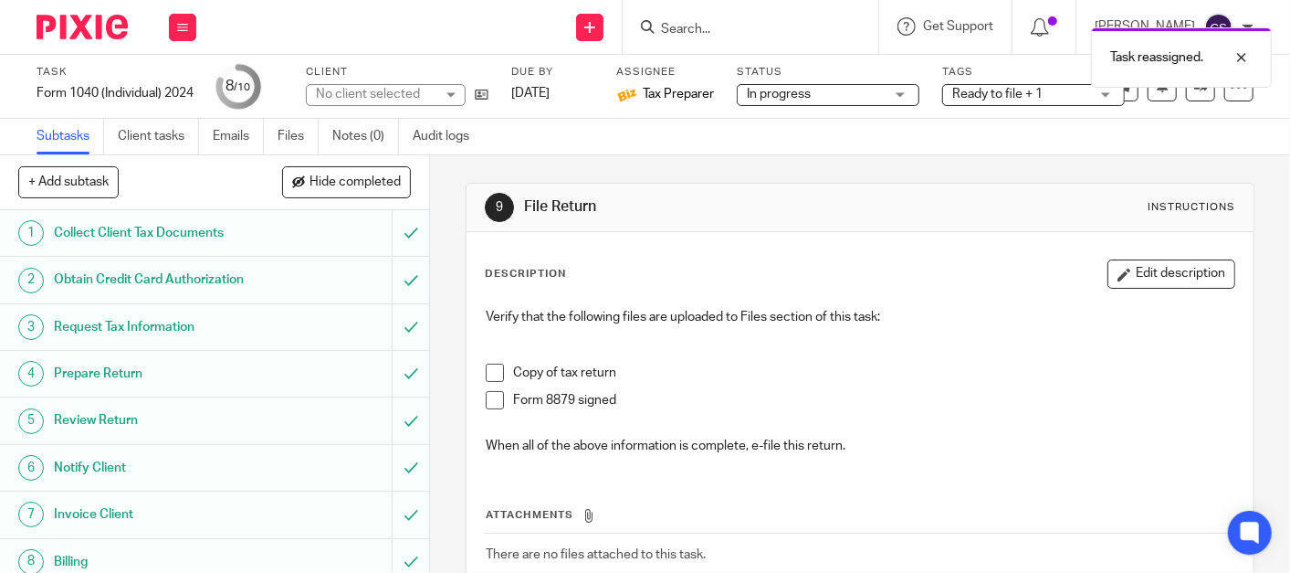
click at [724, 26] on div "Task reassigned." at bounding box center [959, 52] width 627 height 69
click at [699, 16] on form at bounding box center [756, 27] width 195 height 23
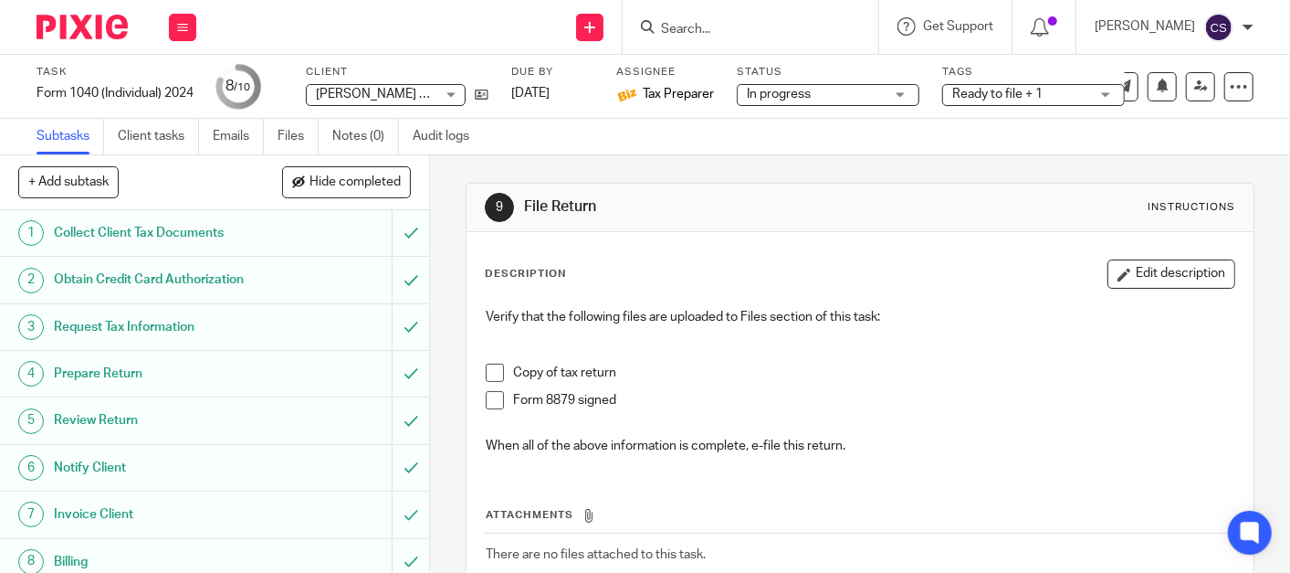
click at [704, 26] on input "Search" at bounding box center [741, 30] width 164 height 16
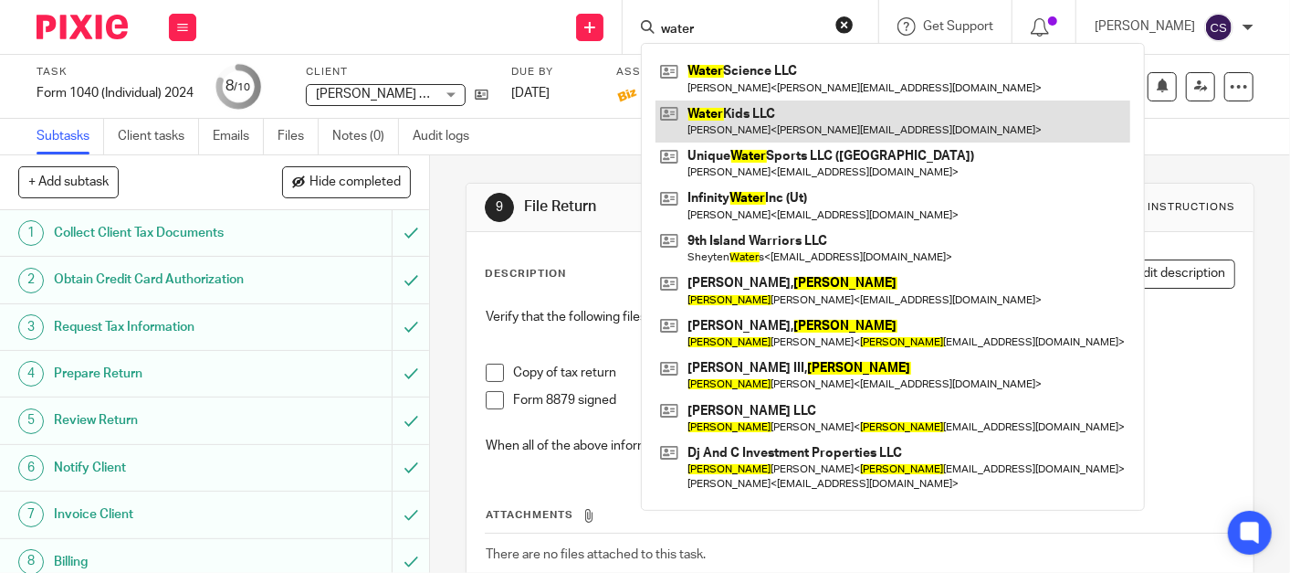
type input "water"
click at [723, 106] on link at bounding box center [893, 121] width 475 height 42
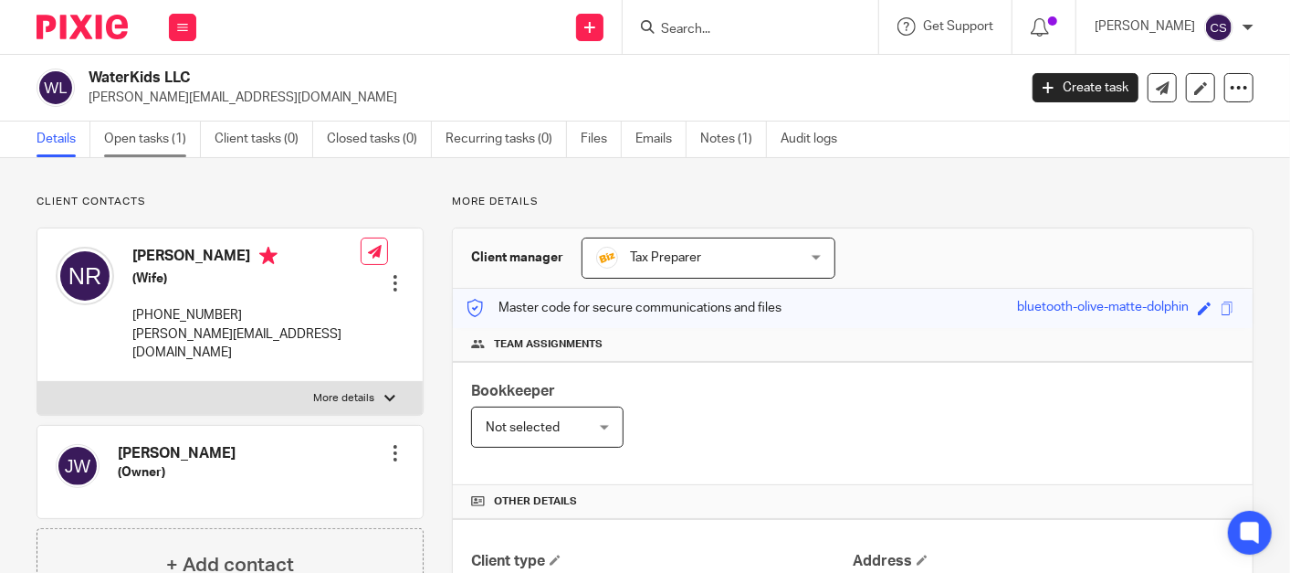
click at [125, 132] on link "Open tasks (1)" at bounding box center [152, 139] width 97 height 36
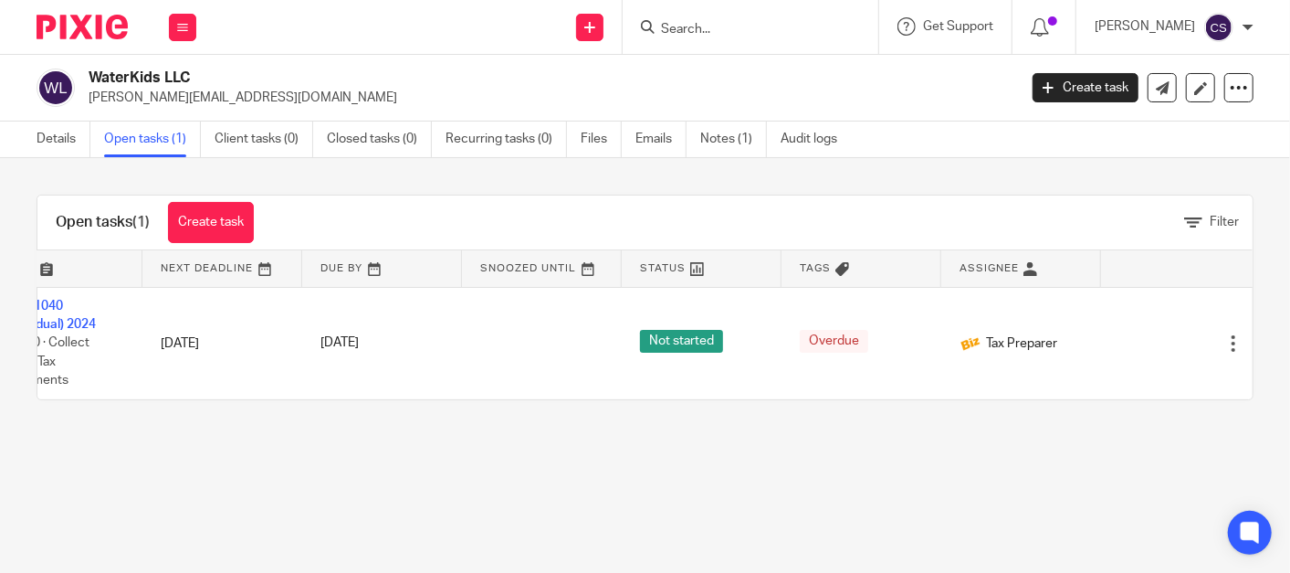
scroll to position [0, 93]
click at [47, 141] on link "Details" at bounding box center [64, 139] width 54 height 36
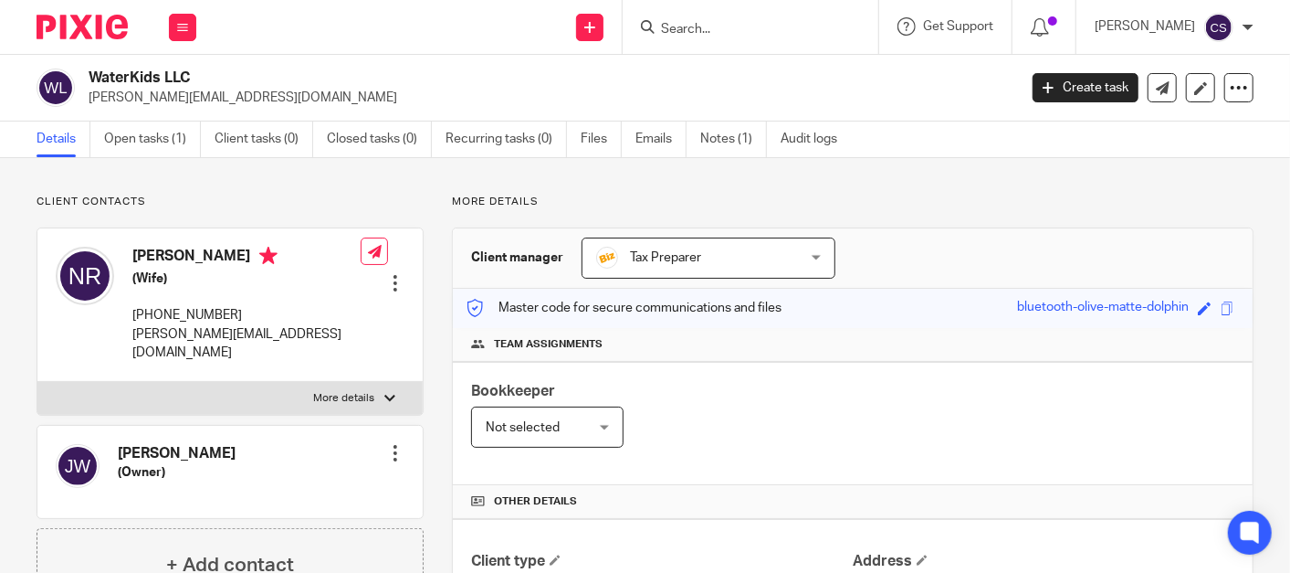
click at [773, 26] on input "Search" at bounding box center [741, 30] width 164 height 16
type input "reveal"
click at [756, 59] on link at bounding box center [769, 71] width 226 height 27
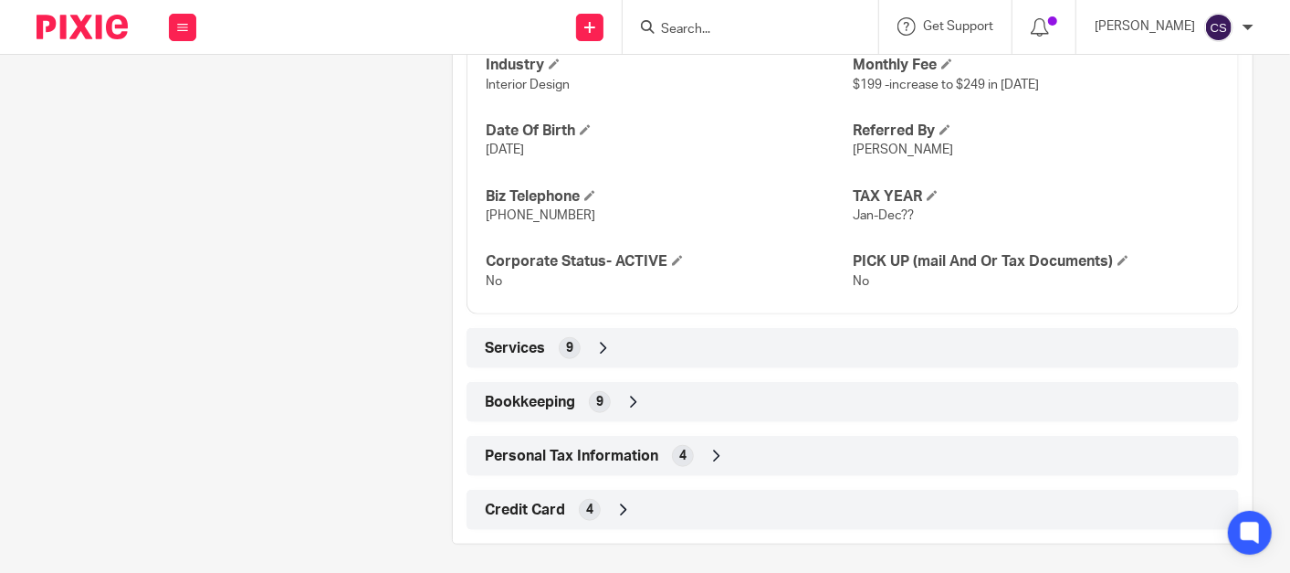
scroll to position [728, 0]
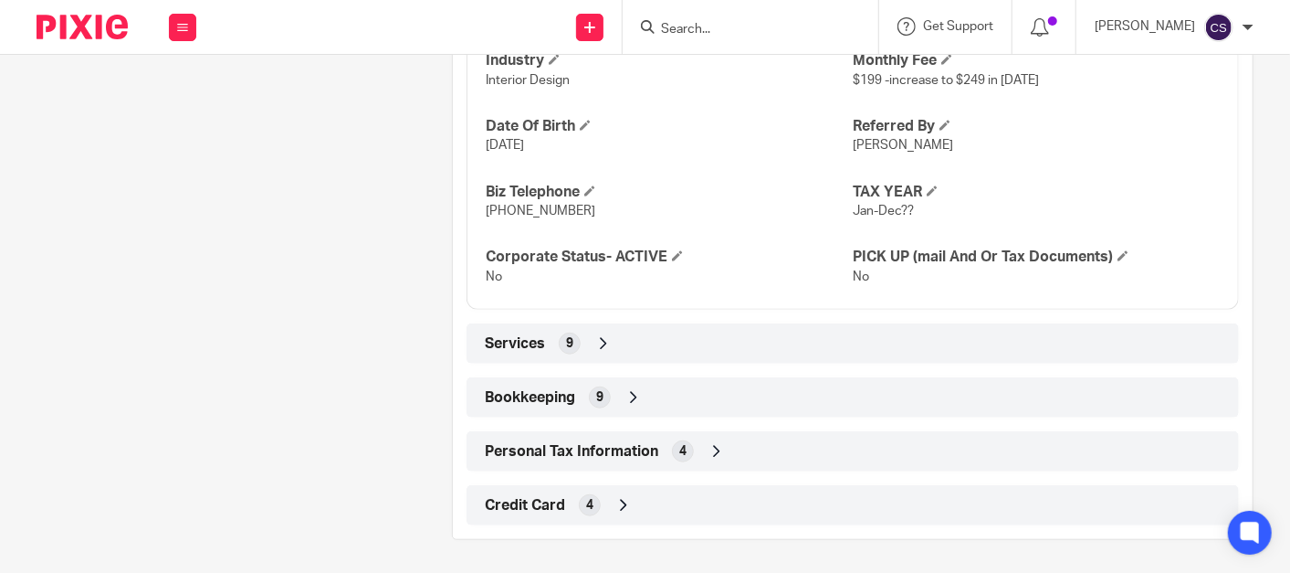
click at [627, 390] on icon at bounding box center [634, 397] width 18 height 18
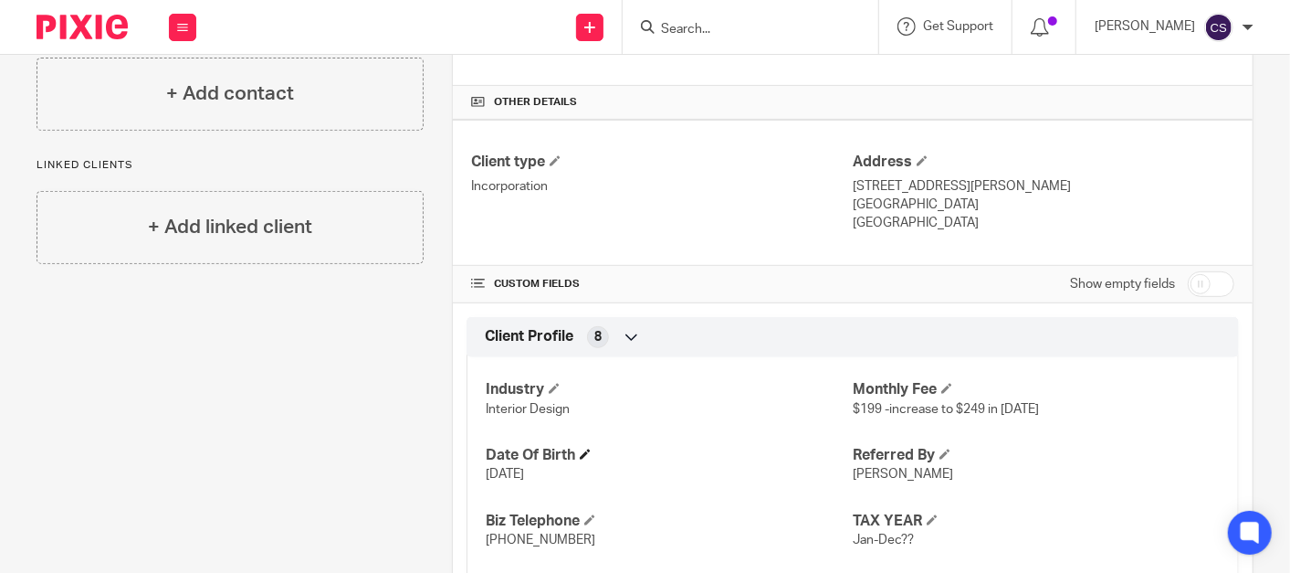
scroll to position [0, 0]
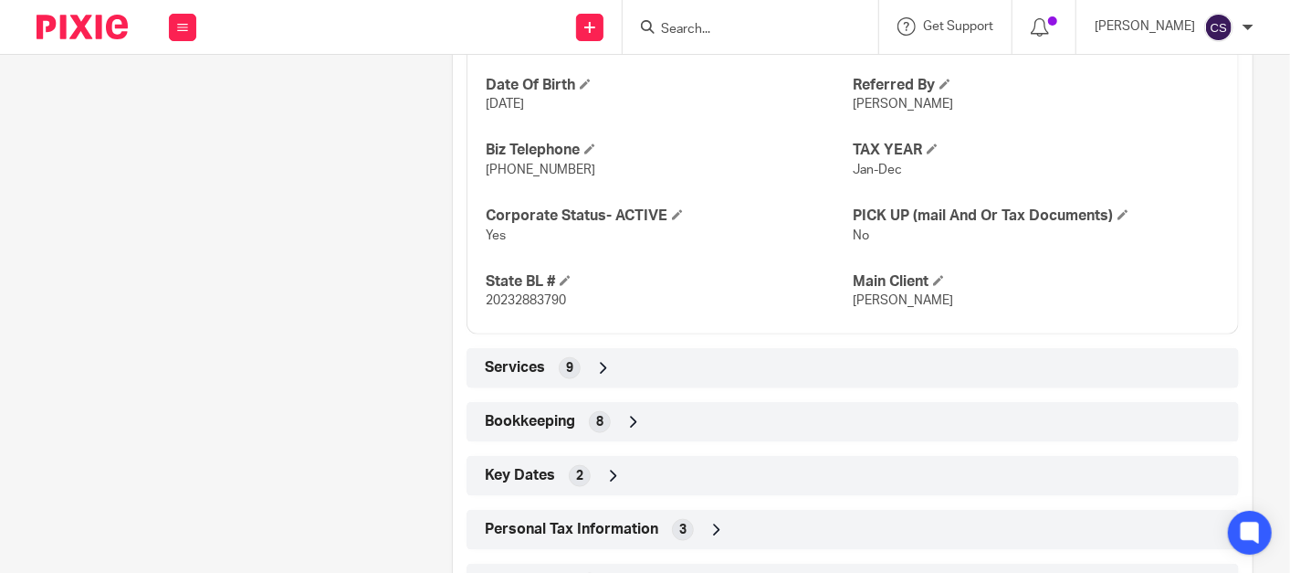
scroll to position [1090, 0]
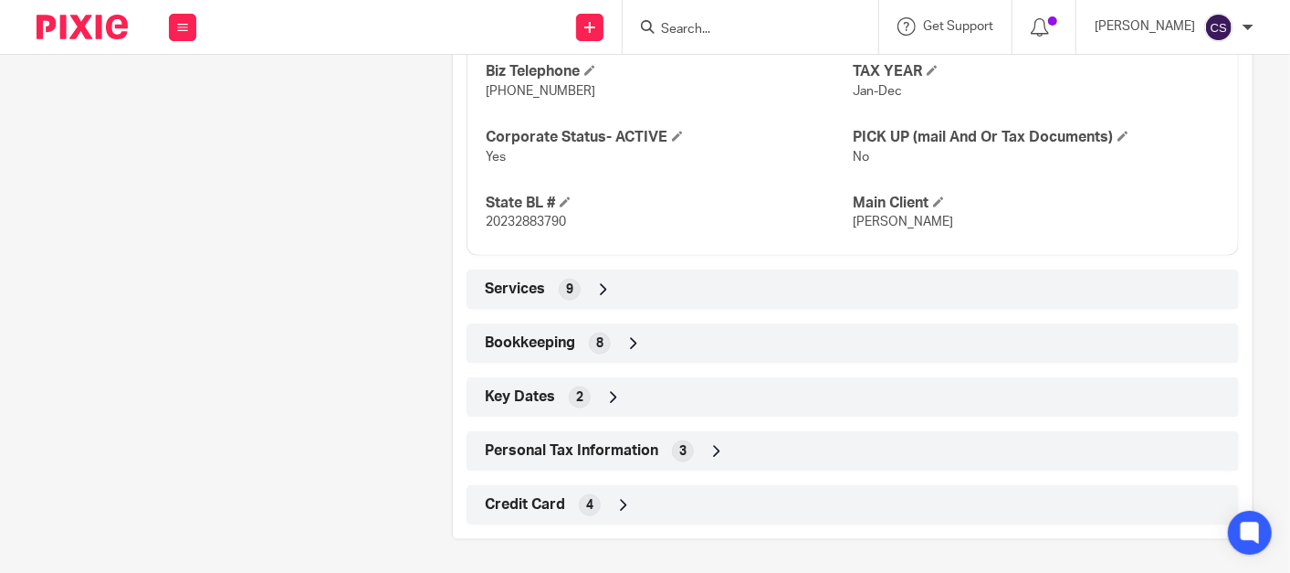
click at [627, 328] on div "Bookkeeping 8" at bounding box center [852, 343] width 745 height 31
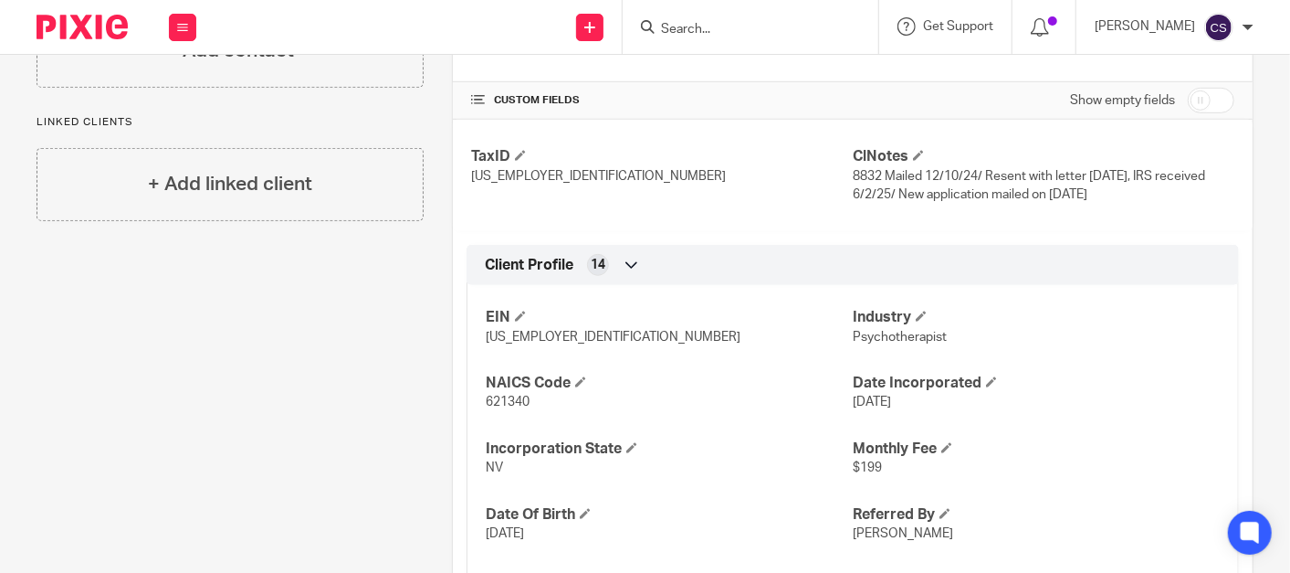
scroll to position [0, 0]
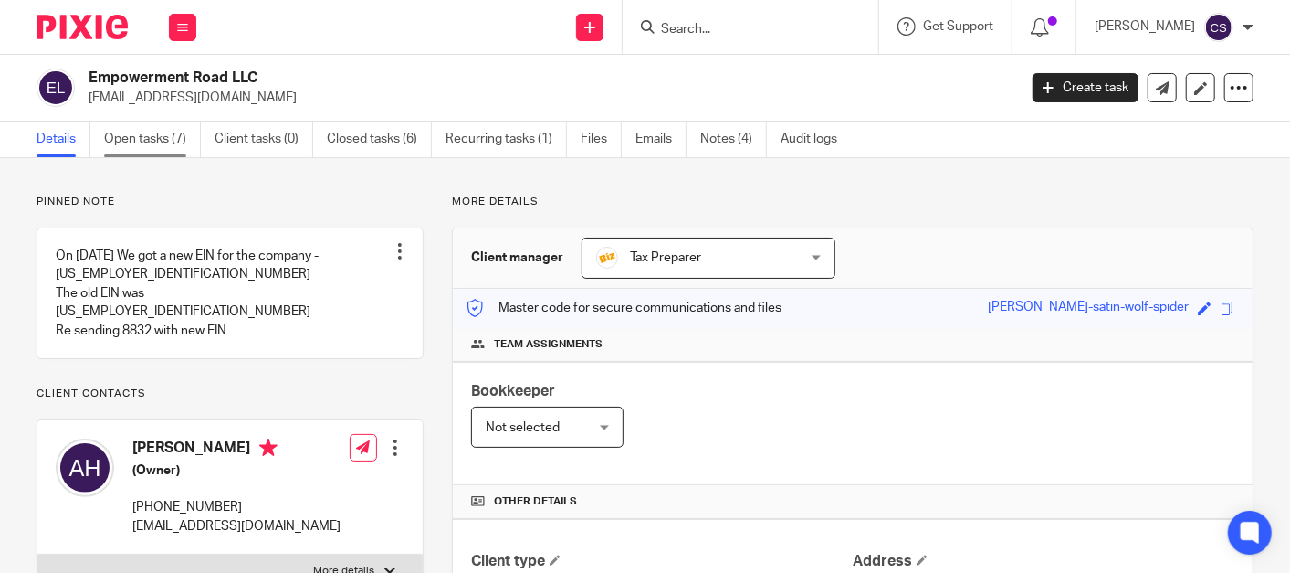
click at [148, 135] on link "Open tasks (7)" at bounding box center [152, 139] width 97 height 36
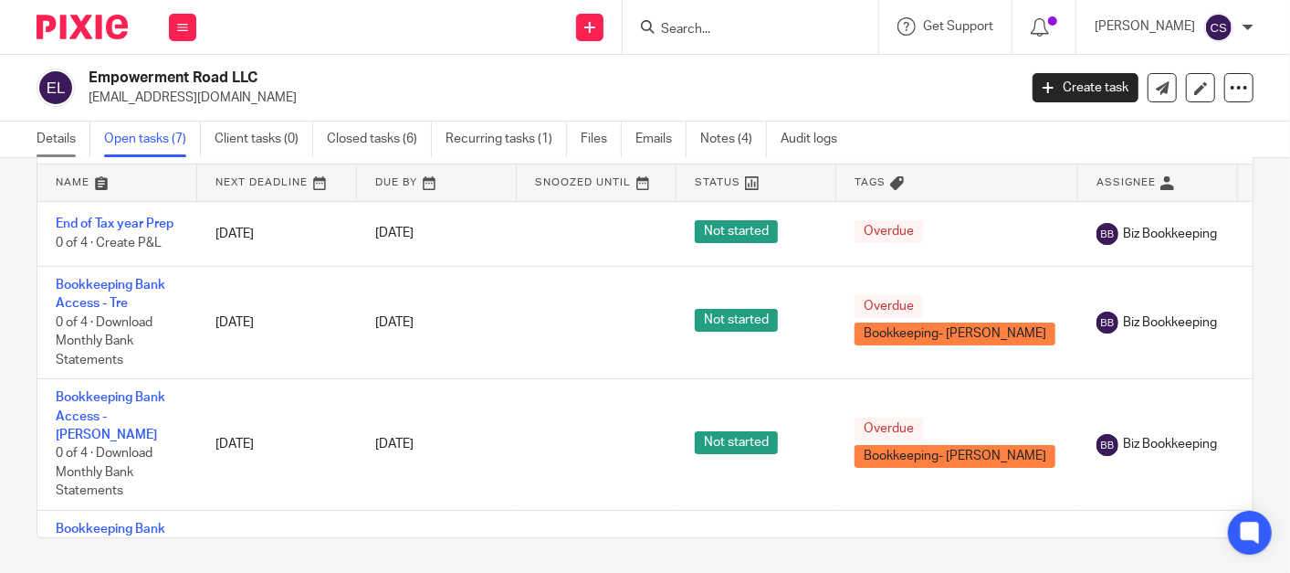
click at [41, 138] on link "Details" at bounding box center [64, 139] width 54 height 36
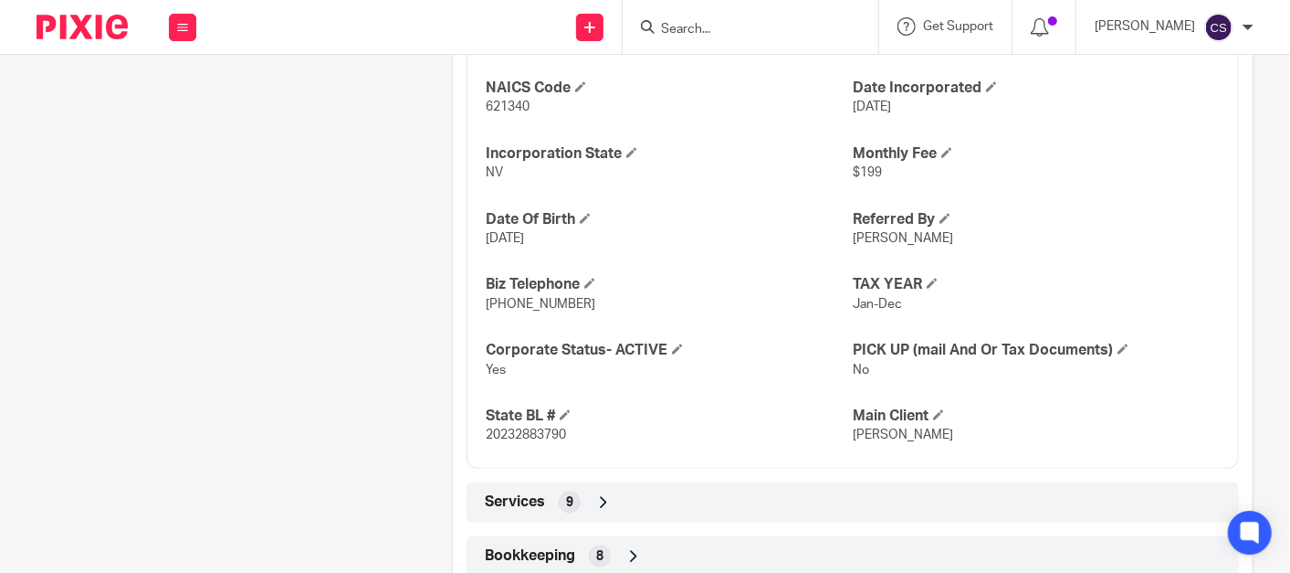
scroll to position [1015, 0]
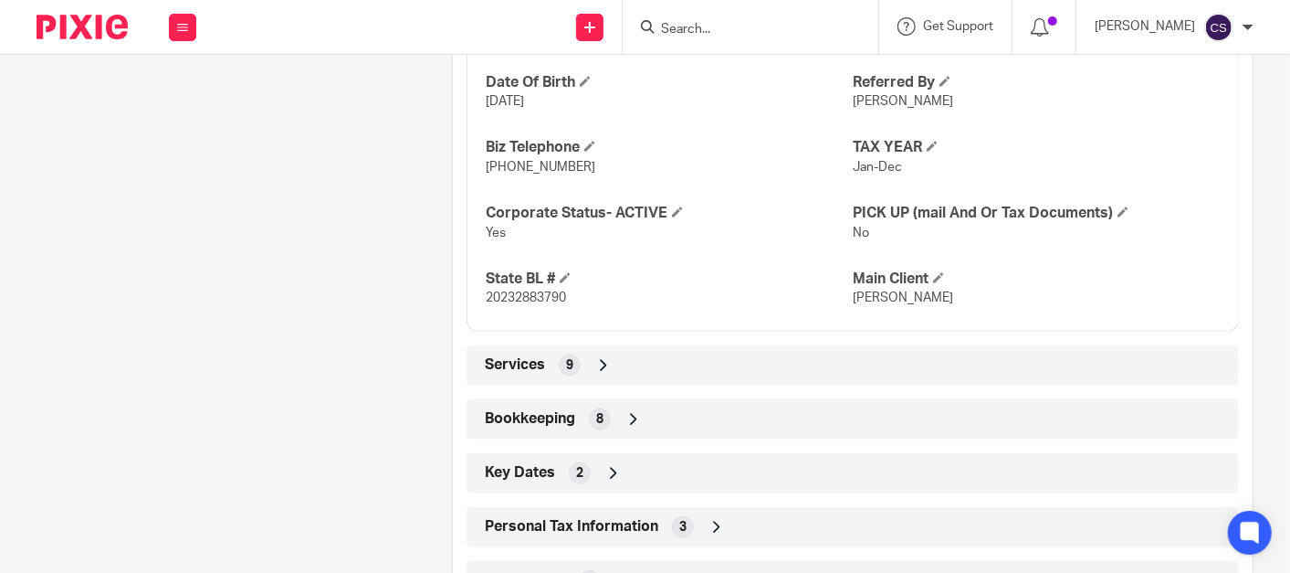
click at [633, 415] on icon at bounding box center [634, 419] width 18 height 18
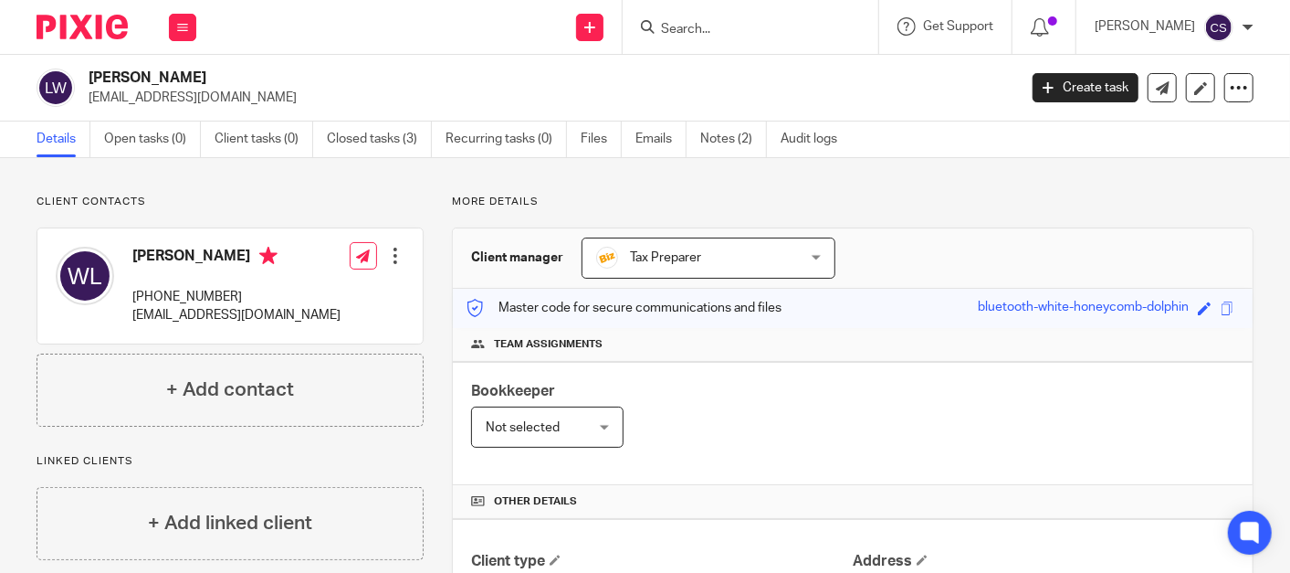
click at [722, 22] on input "Search" at bounding box center [741, 30] width 164 height 16
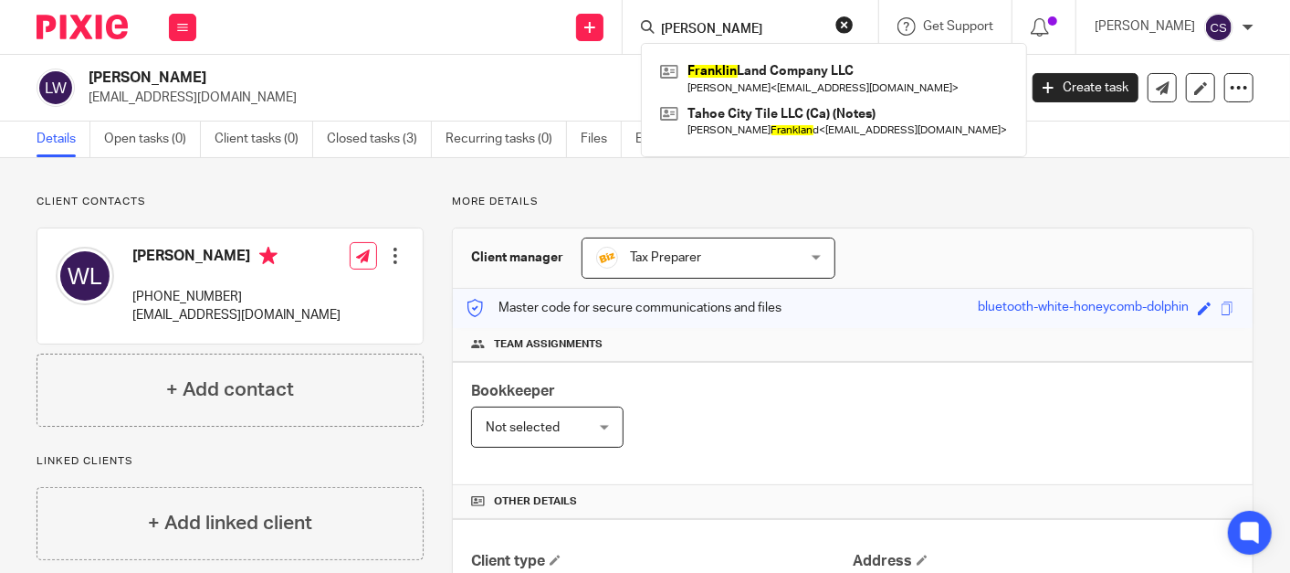
type input "[PERSON_NAME]"
click at [730, 55] on div "Franklin Land Company LLC [PERSON_NAME] < [EMAIL_ADDRESS][DOMAIN_NAME] > Tahoe …" at bounding box center [834, 100] width 386 height 114
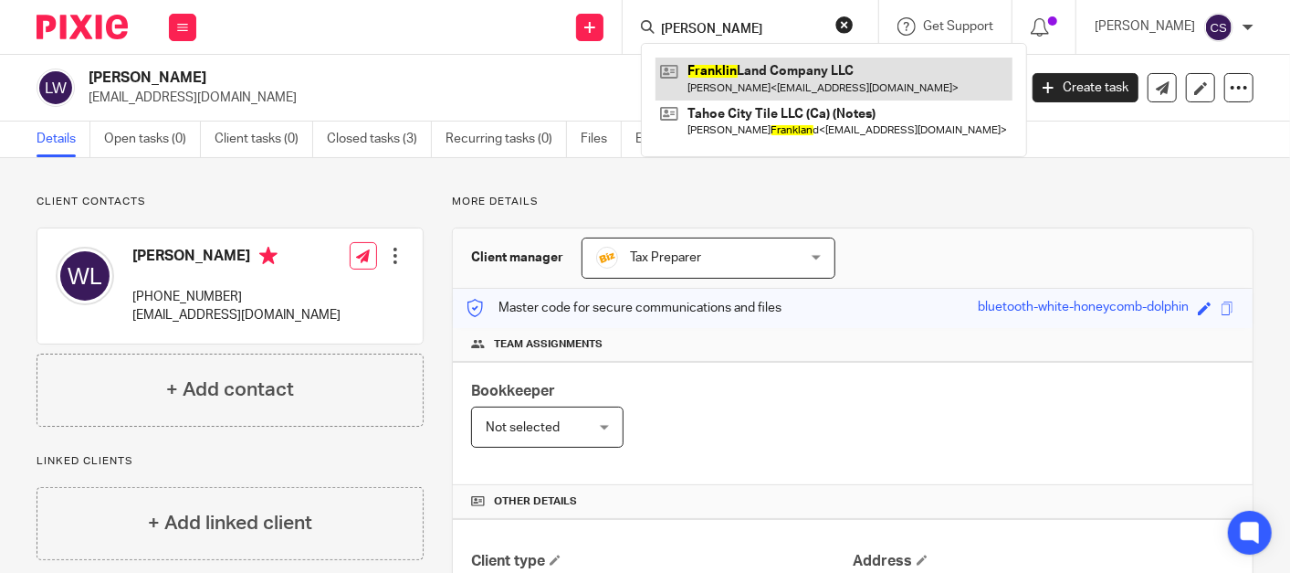
click at [760, 70] on link at bounding box center [834, 79] width 357 height 42
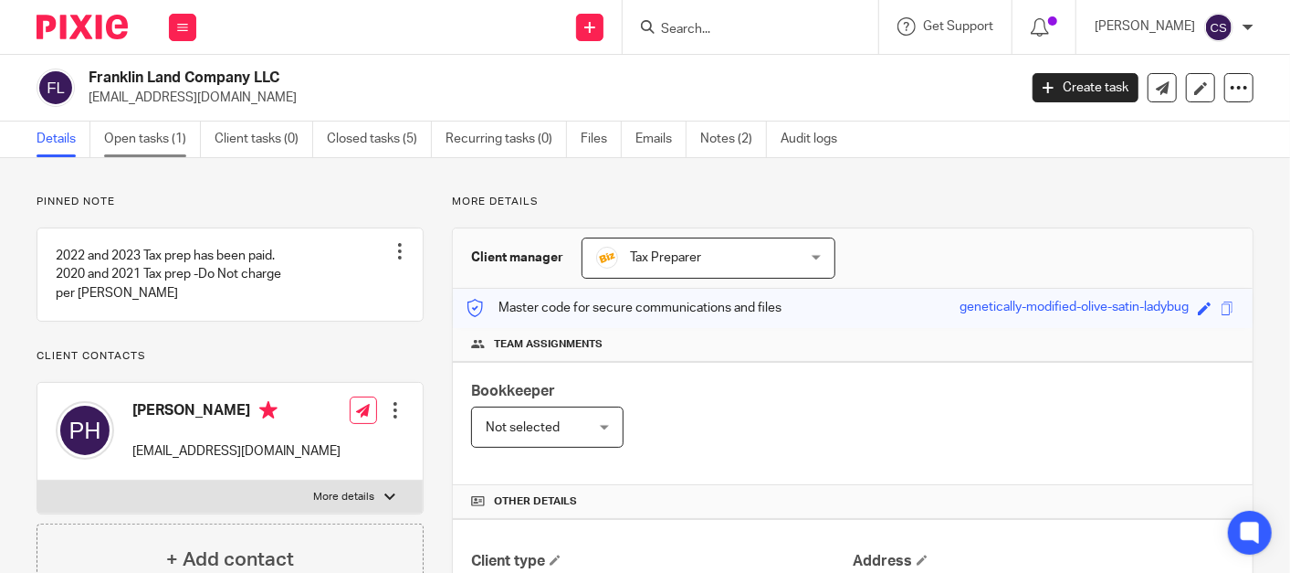
click at [133, 131] on link "Open tasks (1)" at bounding box center [152, 139] width 97 height 36
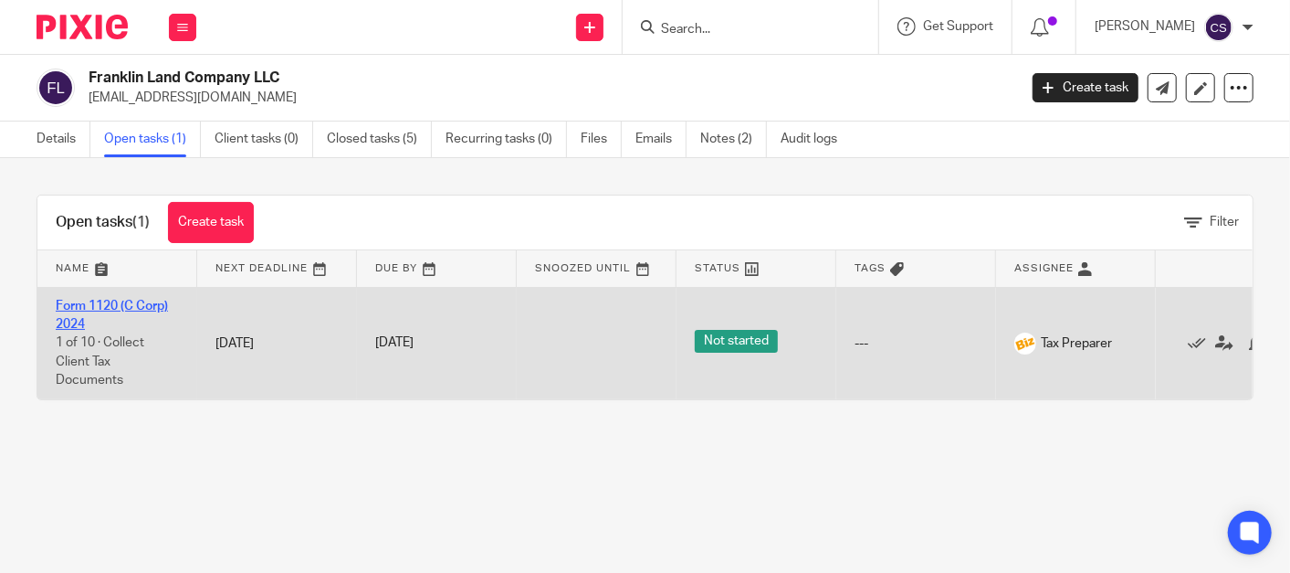
click at [83, 306] on link "Form 1120 (C Corp) 2024" at bounding box center [112, 315] width 112 height 31
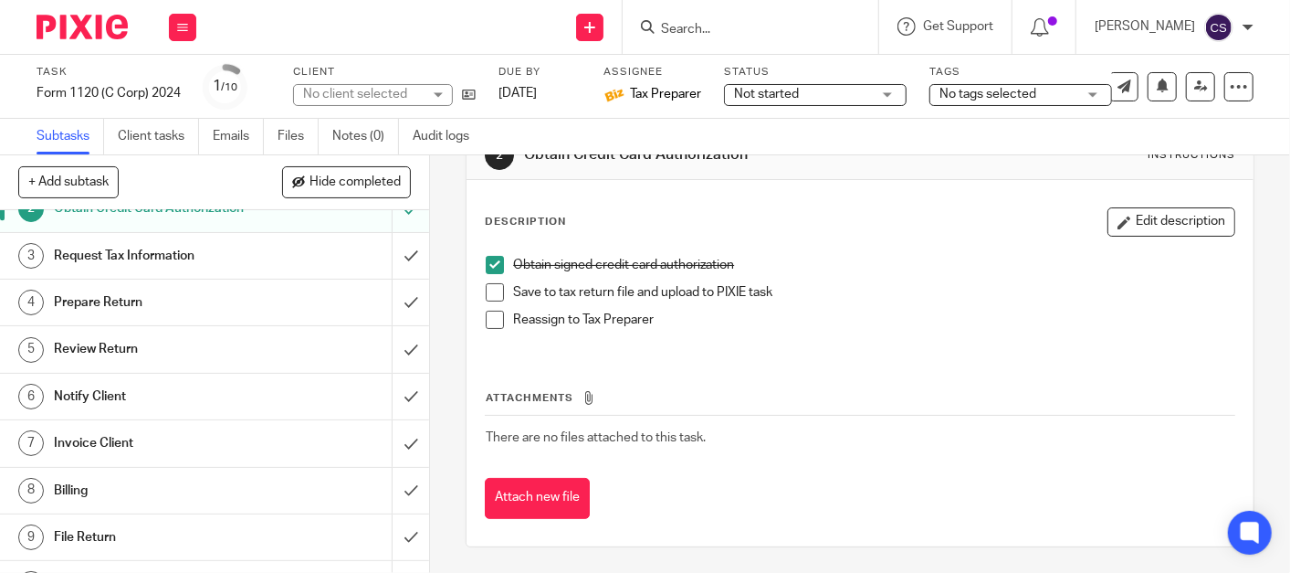
scroll to position [104, 0]
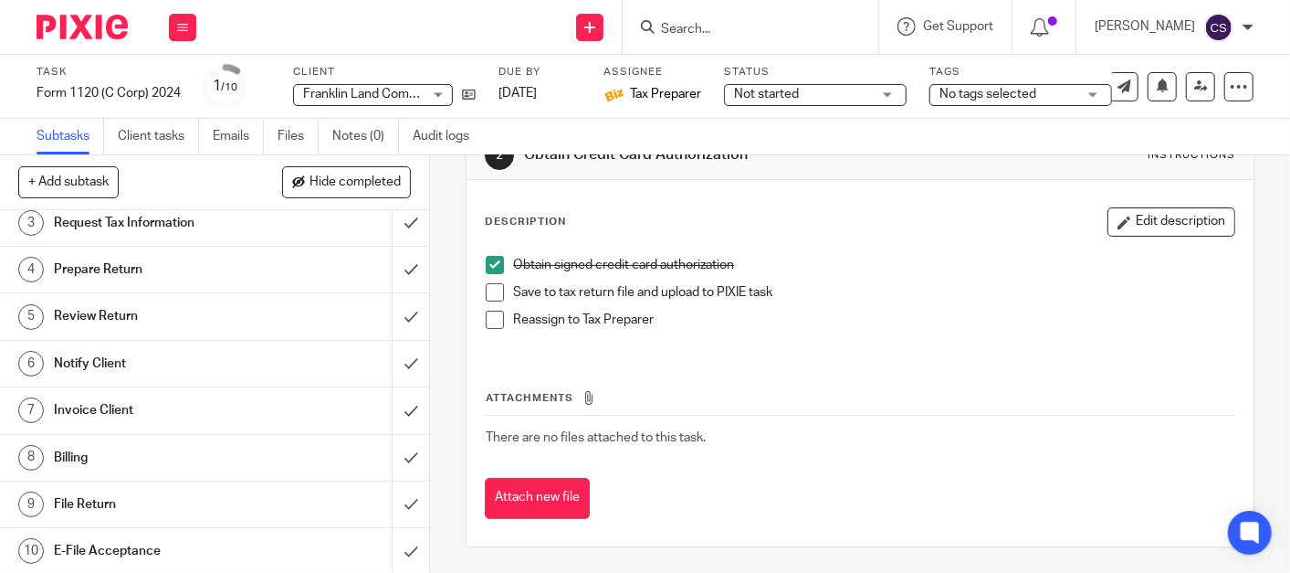
click at [259, 409] on div "Invoice Client" at bounding box center [214, 409] width 320 height 27
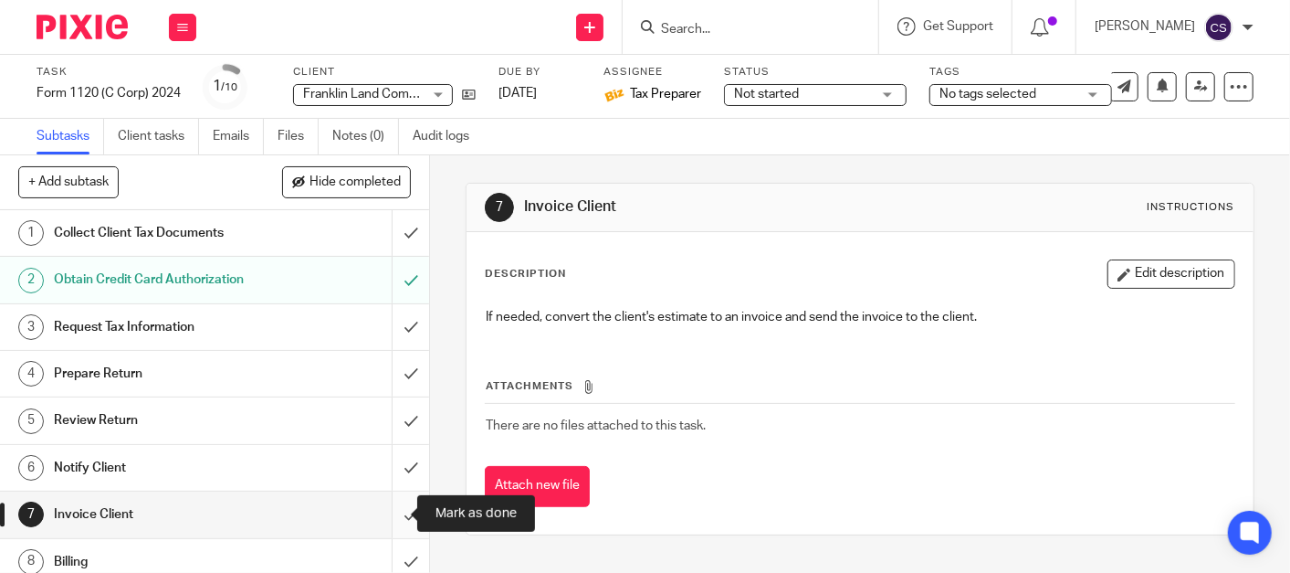
click at [384, 513] on input "submit" at bounding box center [214, 514] width 429 height 46
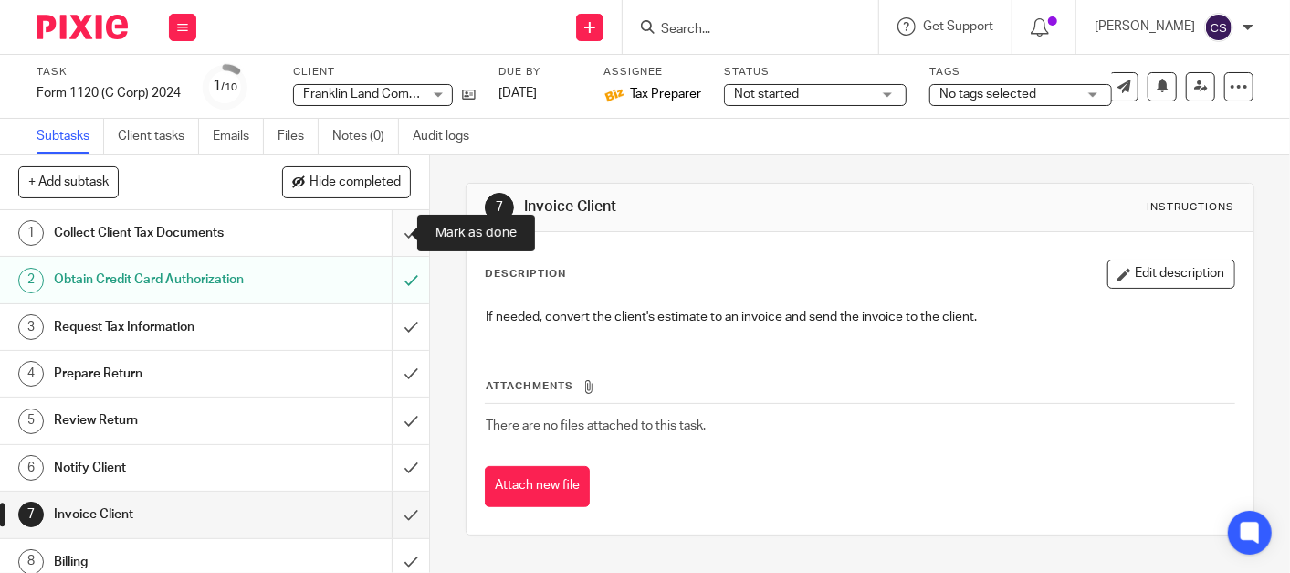
click at [384, 234] on input "submit" at bounding box center [214, 233] width 429 height 46
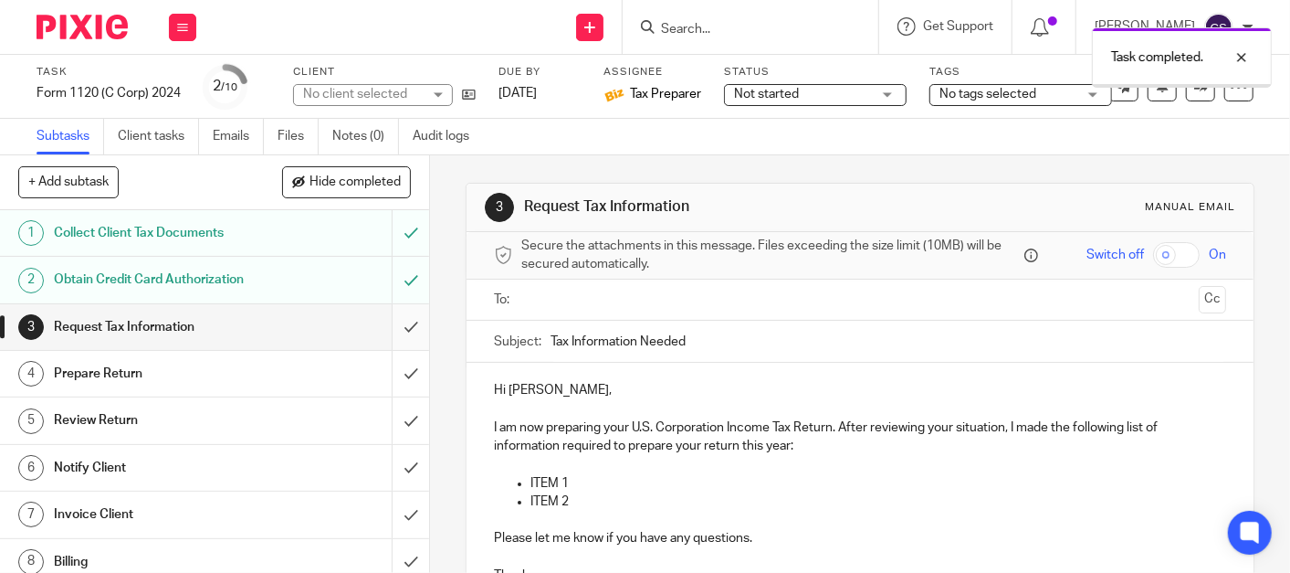
click at [390, 329] on input "submit" at bounding box center [214, 327] width 429 height 46
click at [391, 375] on input "submit" at bounding box center [214, 374] width 429 height 46
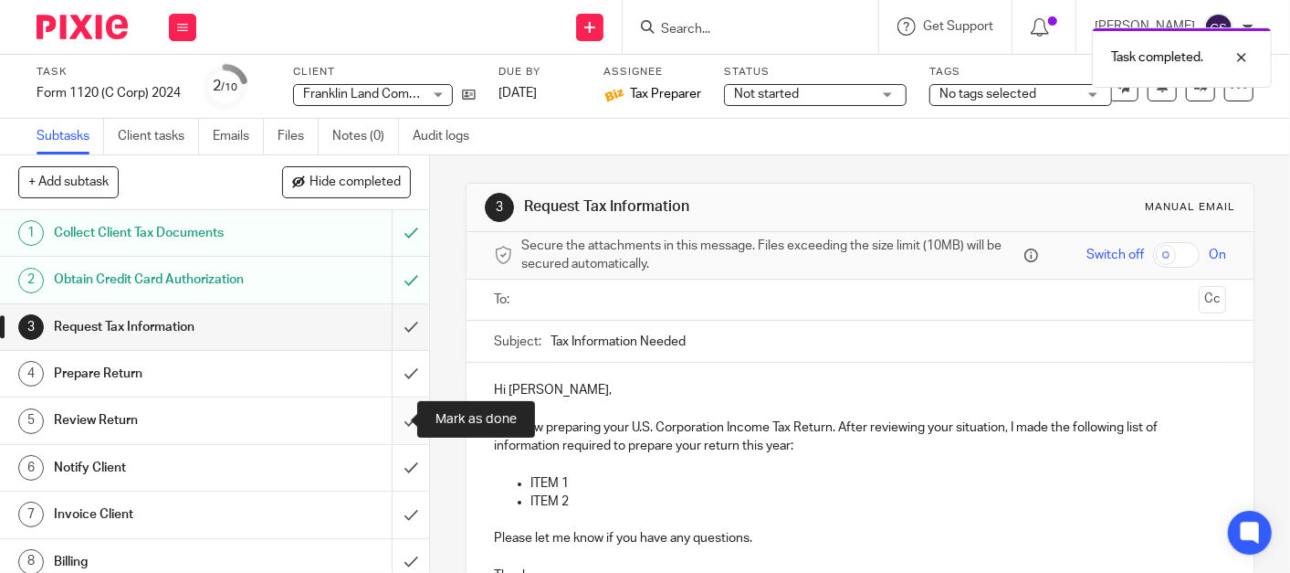
click at [388, 422] on input "submit" at bounding box center [214, 420] width 429 height 46
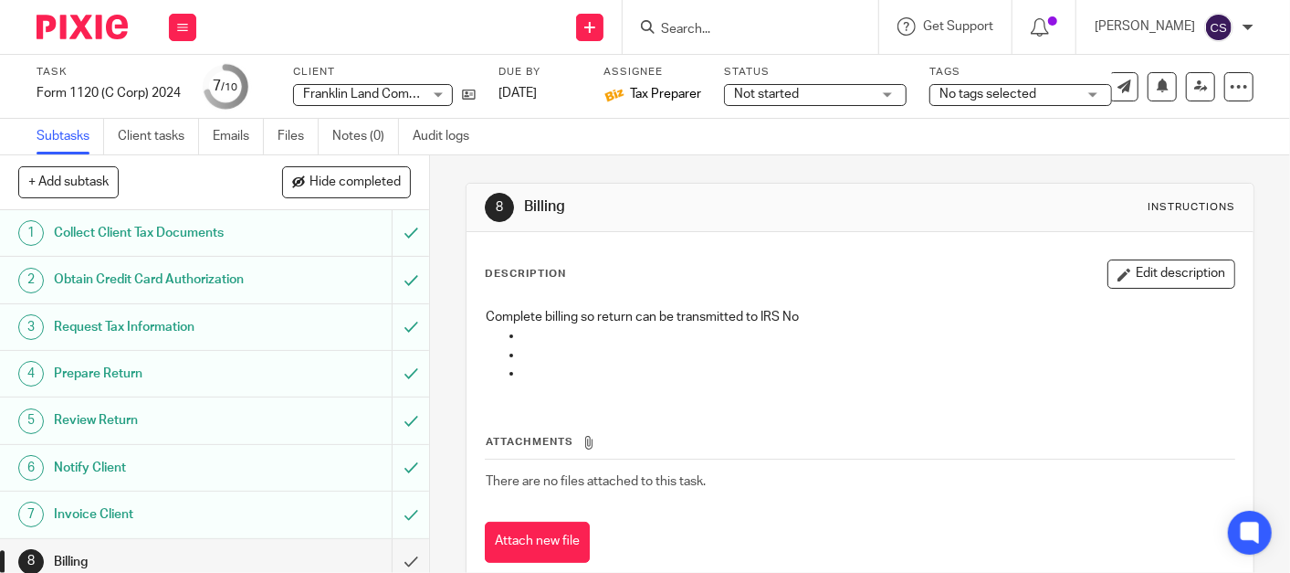
click at [702, 28] on input "Search" at bounding box center [741, 30] width 164 height 16
click at [470, 100] on icon at bounding box center [469, 95] width 14 height 14
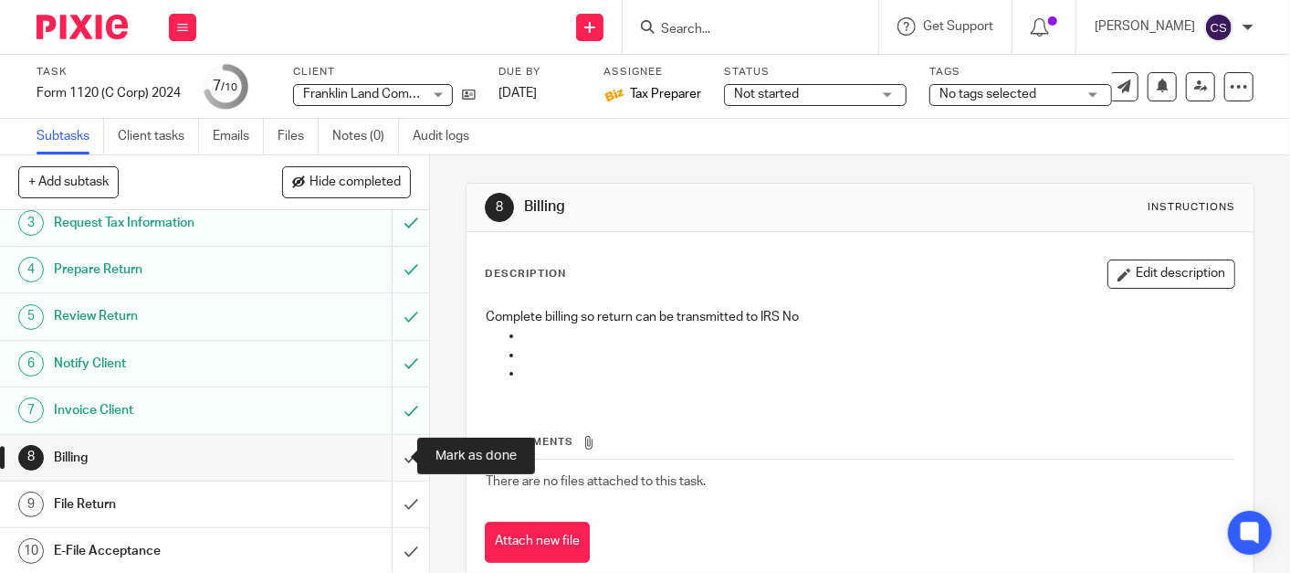
click at [395, 458] on input "submit" at bounding box center [214, 458] width 429 height 46
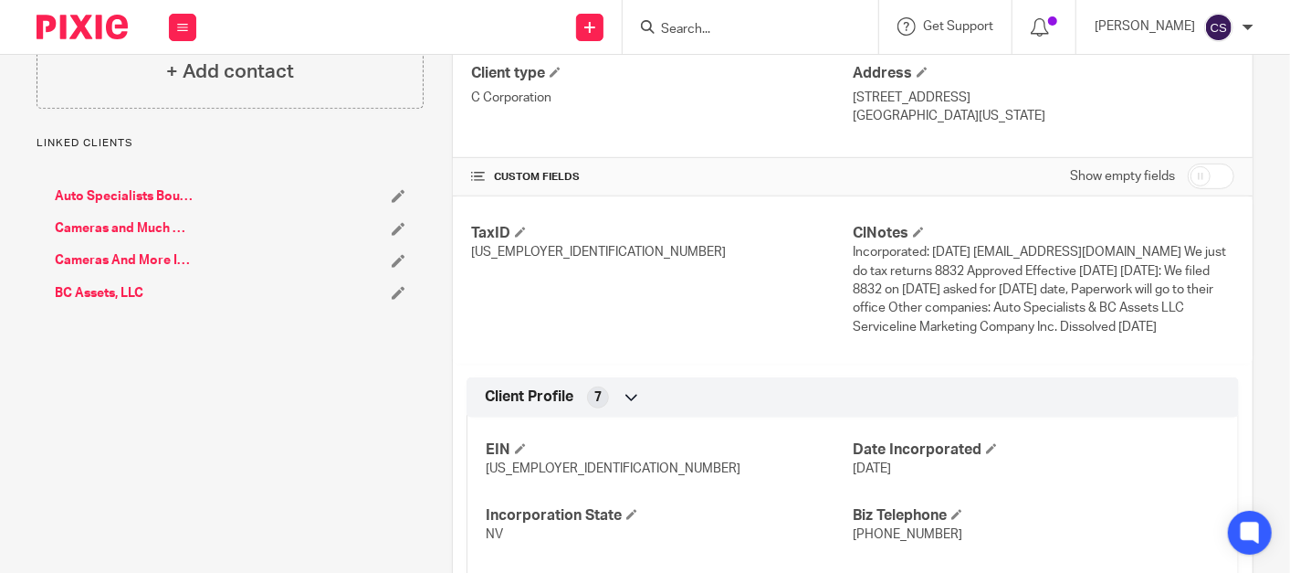
scroll to position [315, 0]
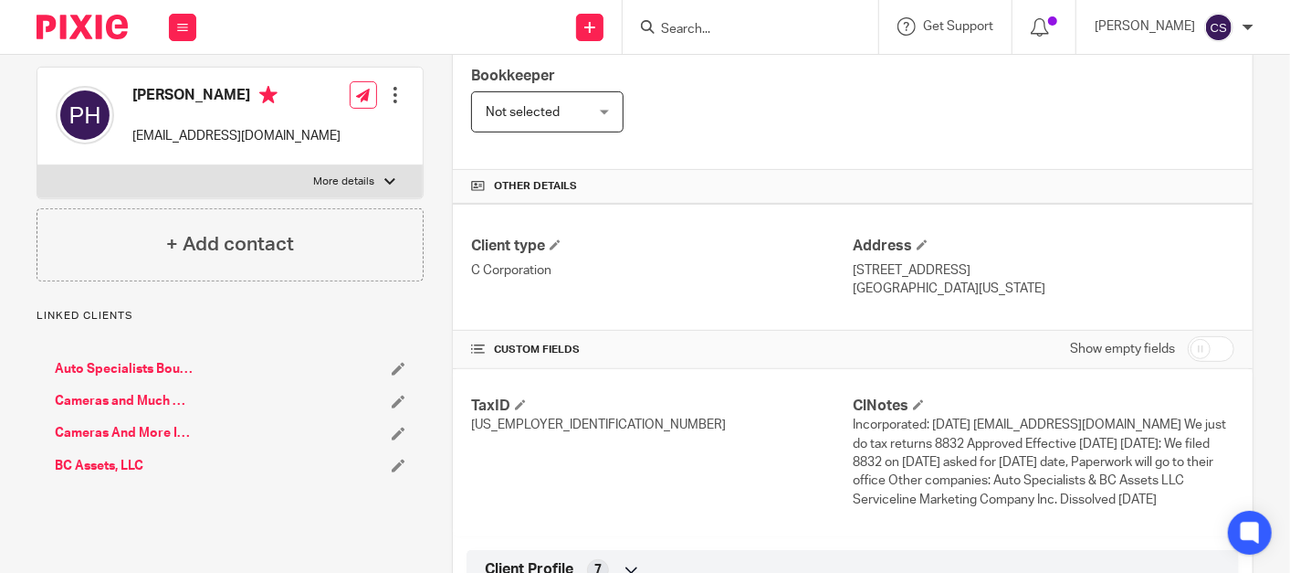
click at [132, 378] on link "Auto Specialists Boulder City Inc." at bounding box center [125, 369] width 140 height 18
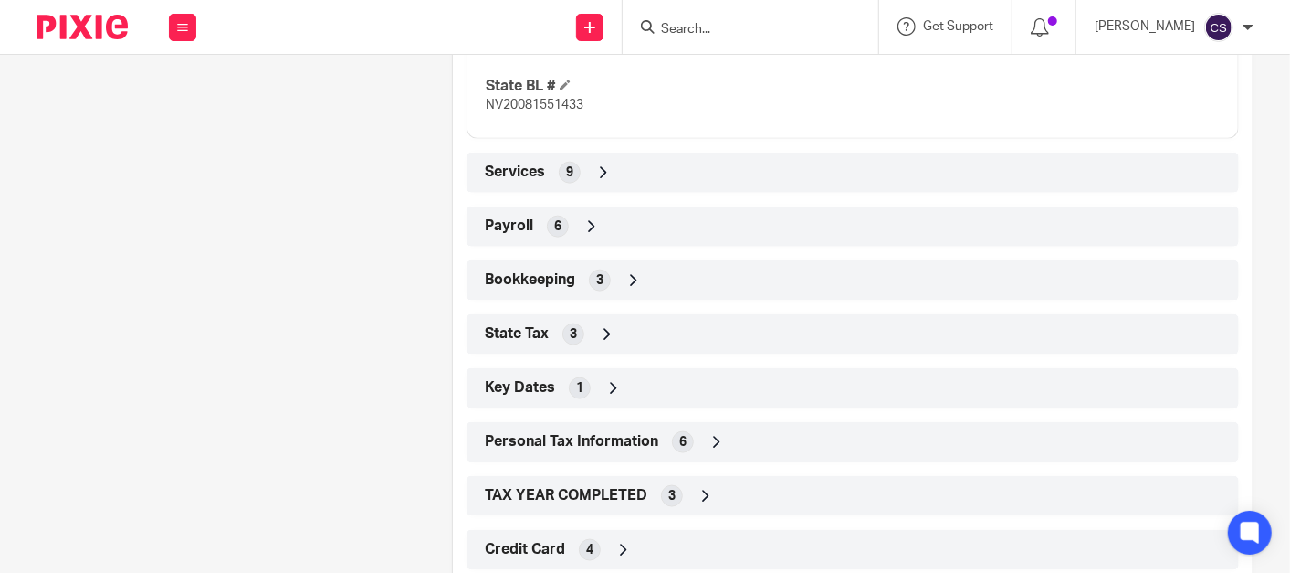
scroll to position [1224, 0]
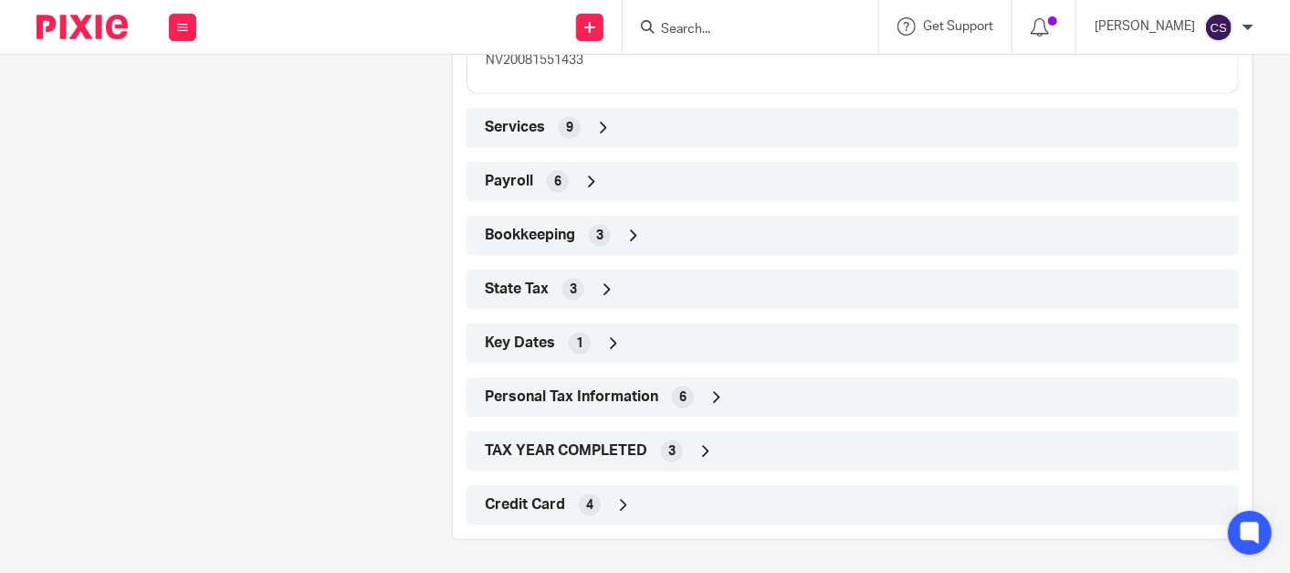
click at [615, 502] on icon at bounding box center [624, 505] width 18 height 18
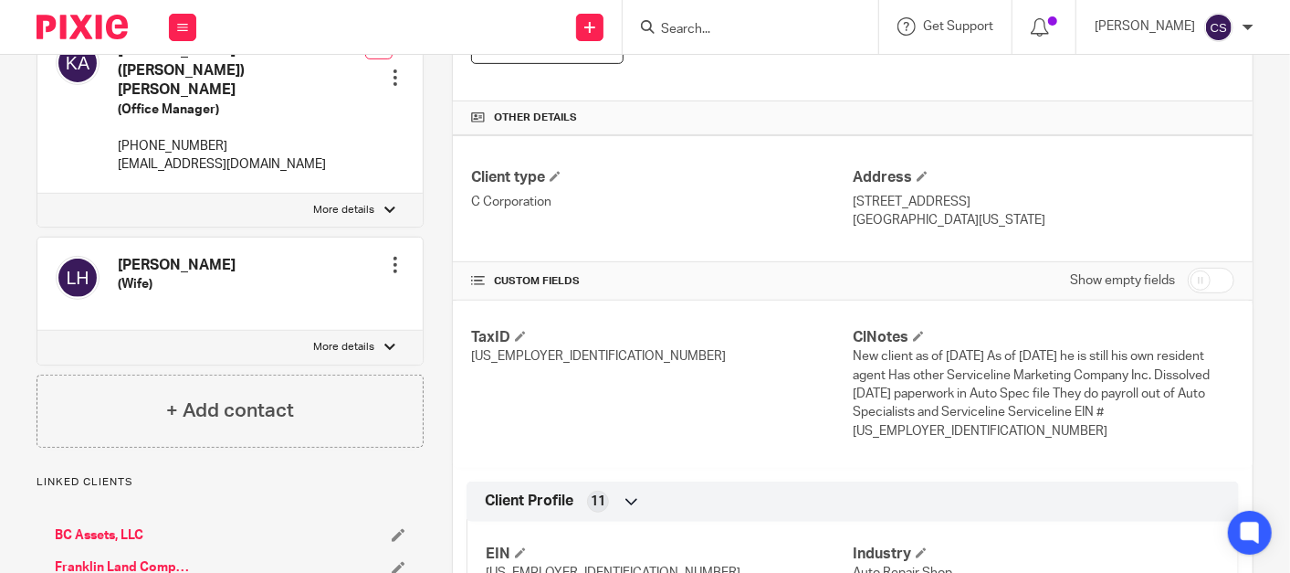
scroll to position [359, 0]
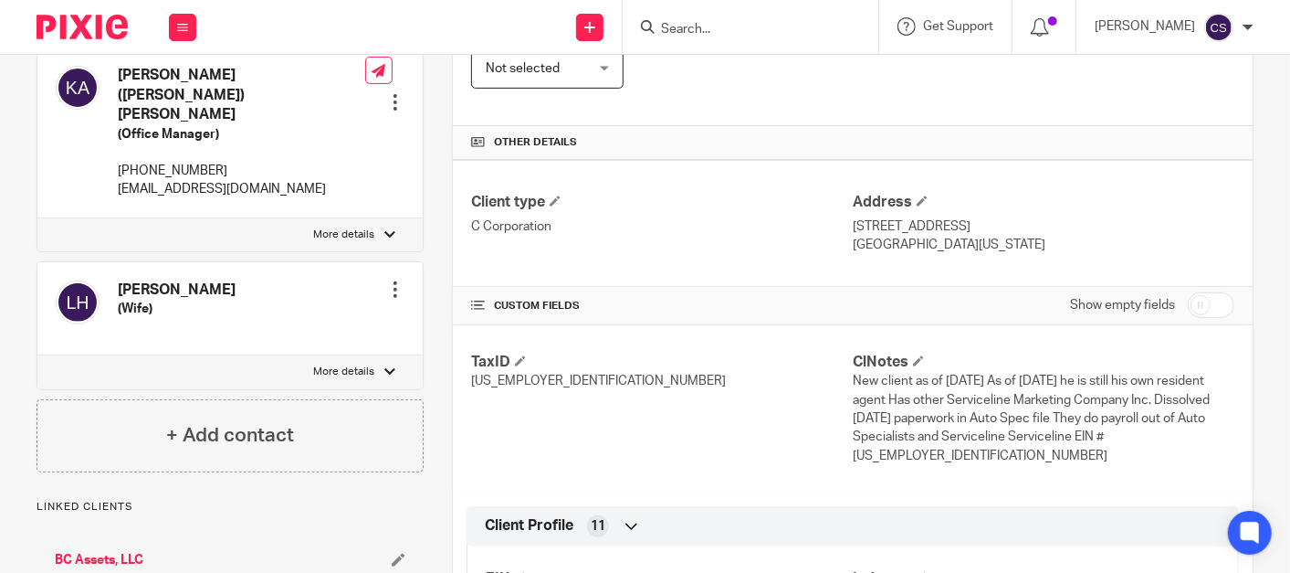
click at [746, 26] on input "Search" at bounding box center [741, 30] width 164 height 16
click at [725, 30] on input "Search" at bounding box center [741, 30] width 164 height 16
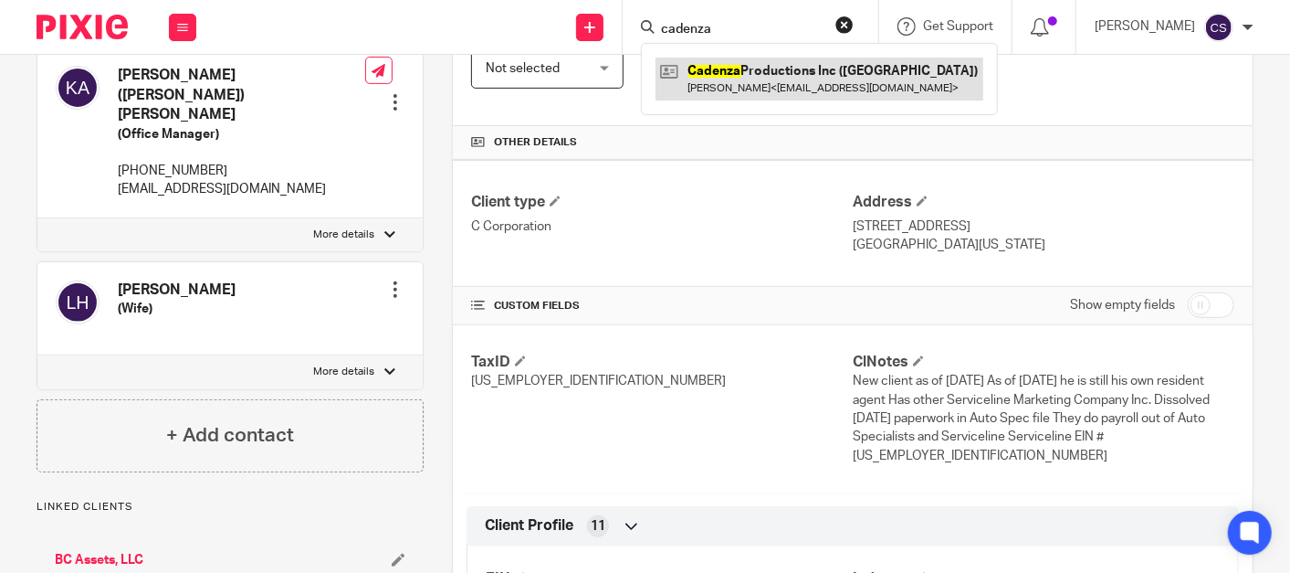
type input "cadenza"
click at [753, 78] on link at bounding box center [820, 79] width 328 height 42
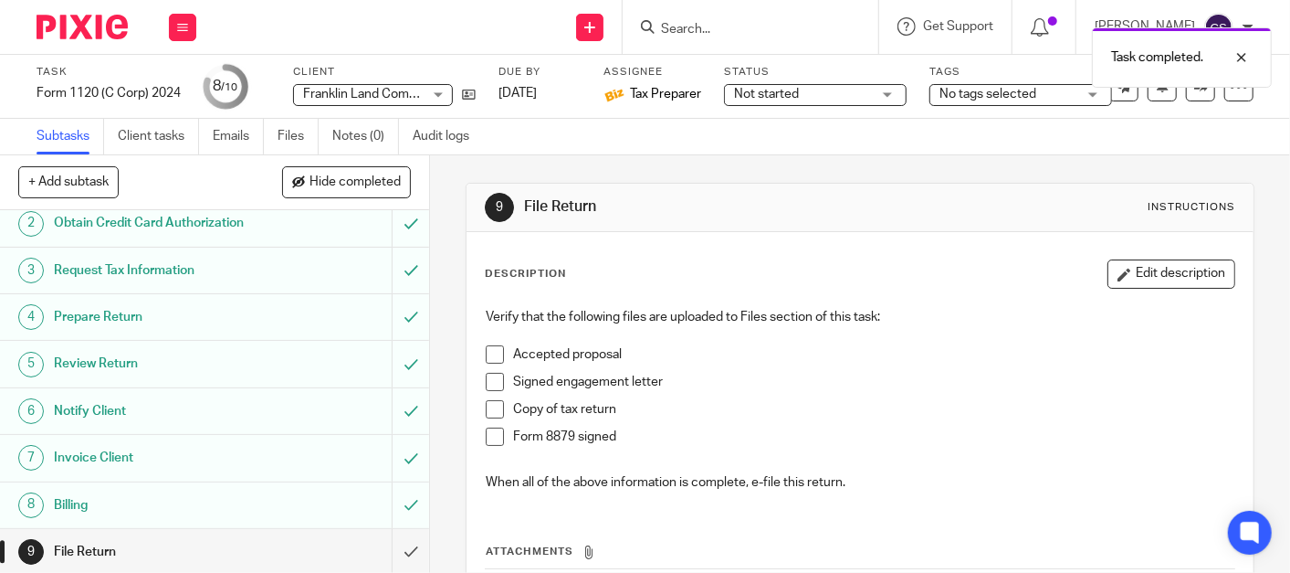
scroll to position [104, 0]
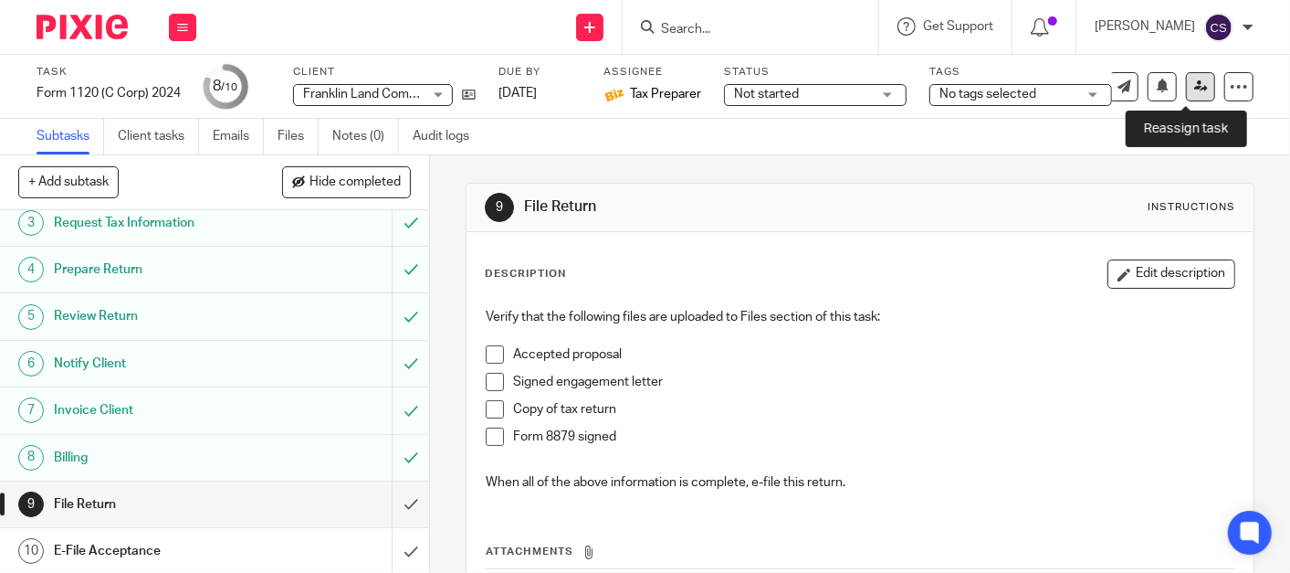
click at [1187, 93] on link at bounding box center [1200, 86] width 29 height 29
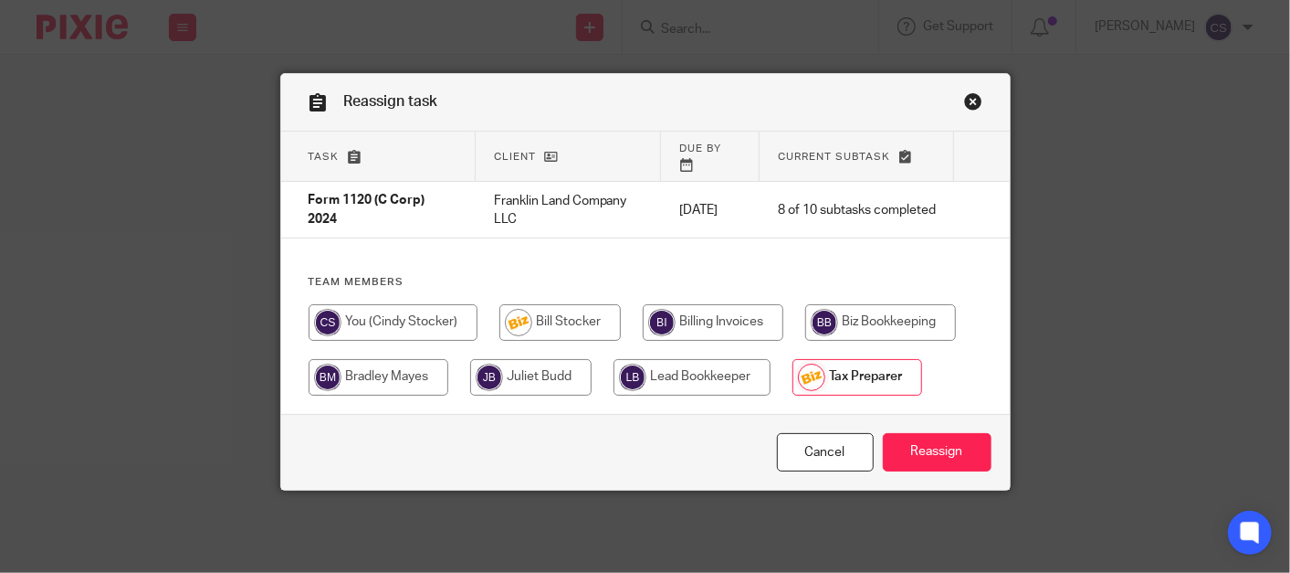
click at [871, 364] on input "radio" at bounding box center [858, 377] width 130 height 37
click at [920, 433] on input "Reassign" at bounding box center [937, 452] width 109 height 39
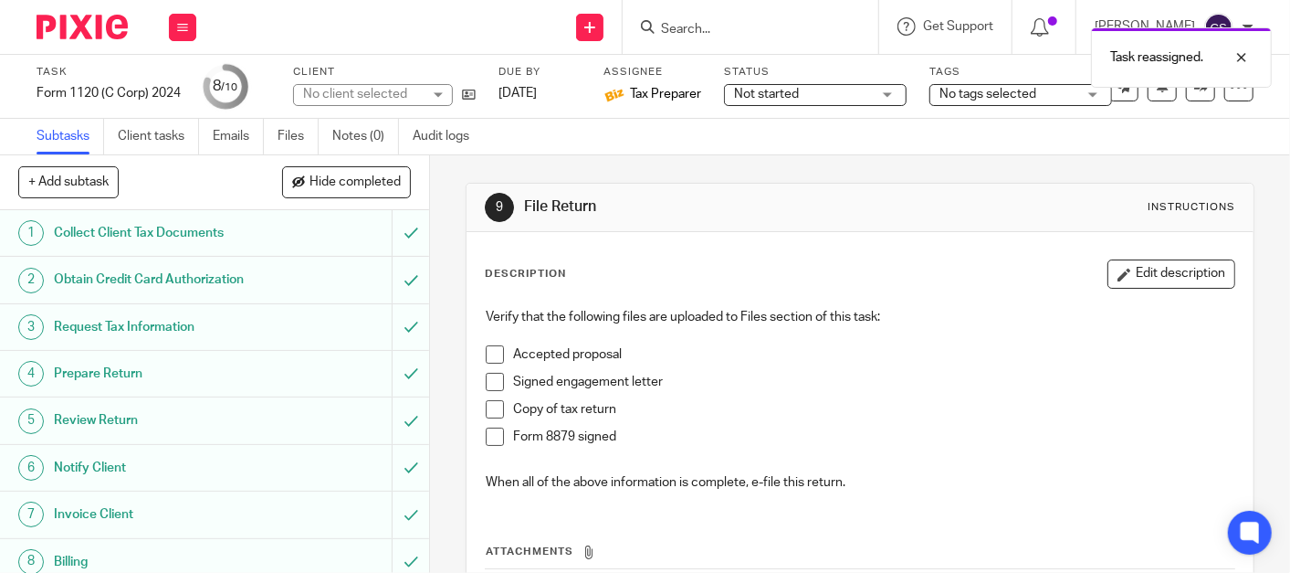
click at [734, 26] on div "Task reassigned." at bounding box center [959, 52] width 627 height 69
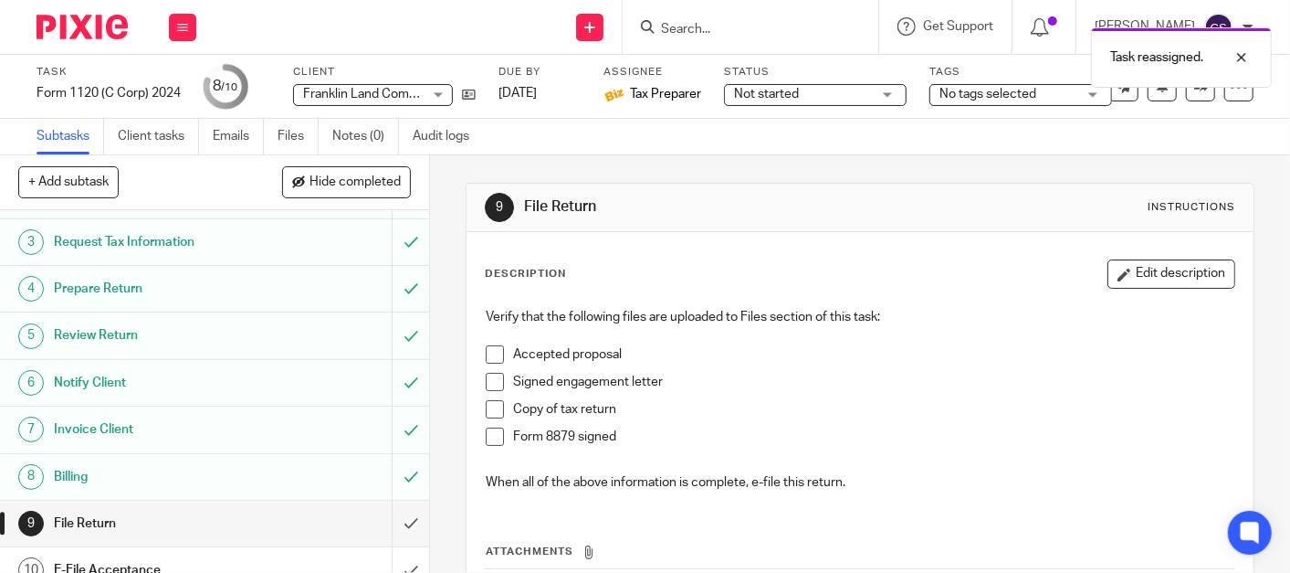
scroll to position [104, 0]
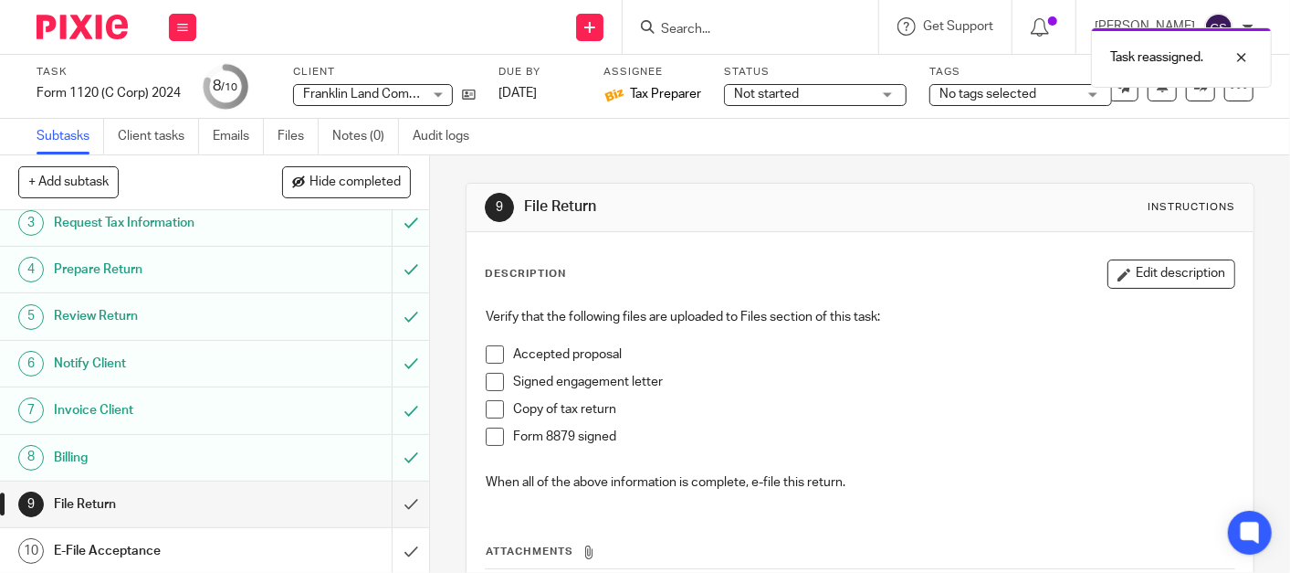
click at [708, 24] on div "Task reassigned." at bounding box center [959, 52] width 627 height 69
click at [702, 29] on div "Task reassigned." at bounding box center [959, 52] width 627 height 69
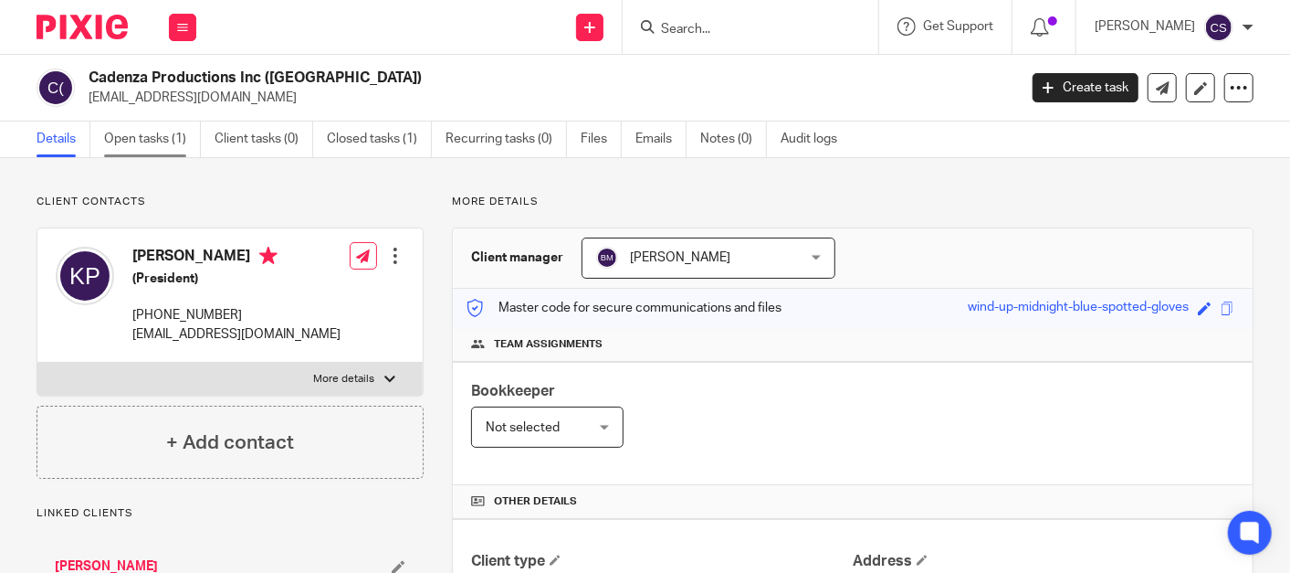
click at [117, 142] on link "Open tasks (1)" at bounding box center [152, 139] width 97 height 36
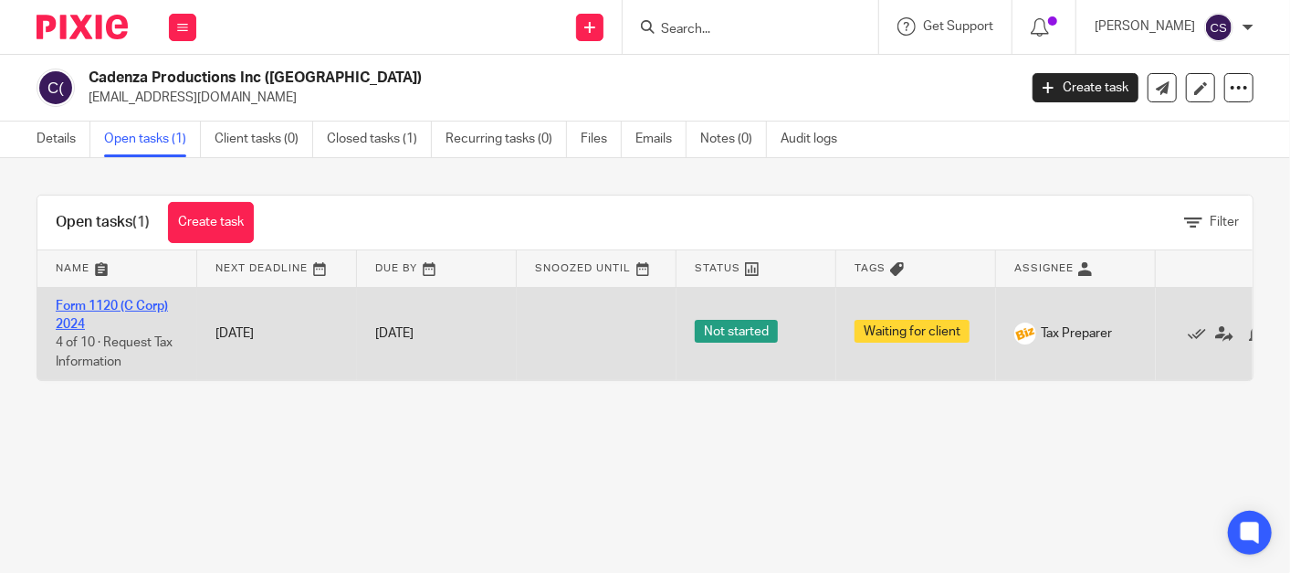
click at [74, 303] on link "Form 1120 (C Corp) 2024" at bounding box center [112, 315] width 112 height 31
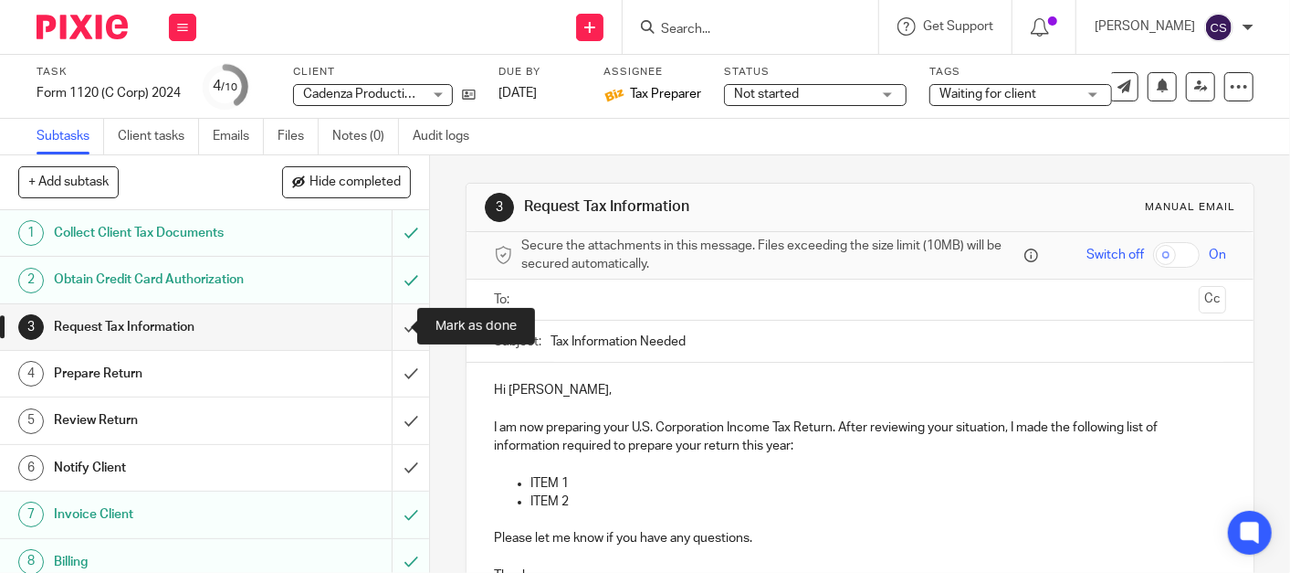
click at [384, 323] on input "submit" at bounding box center [214, 327] width 429 height 46
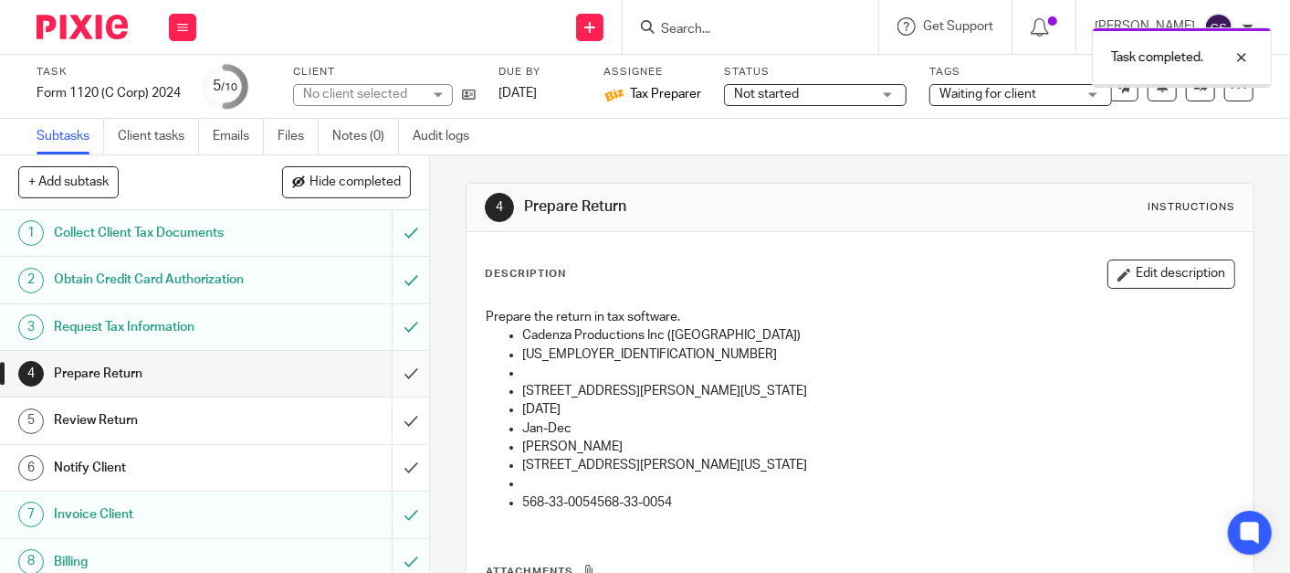
click at [391, 378] on input "submit" at bounding box center [214, 374] width 429 height 46
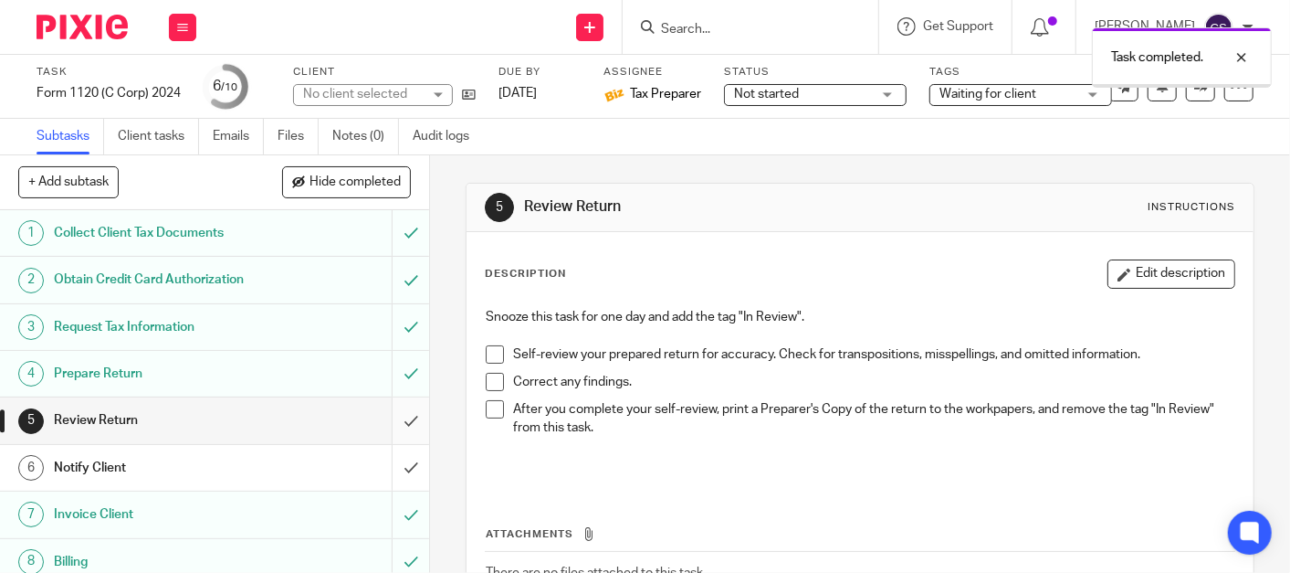
click at [394, 425] on input "submit" at bounding box center [214, 420] width 429 height 46
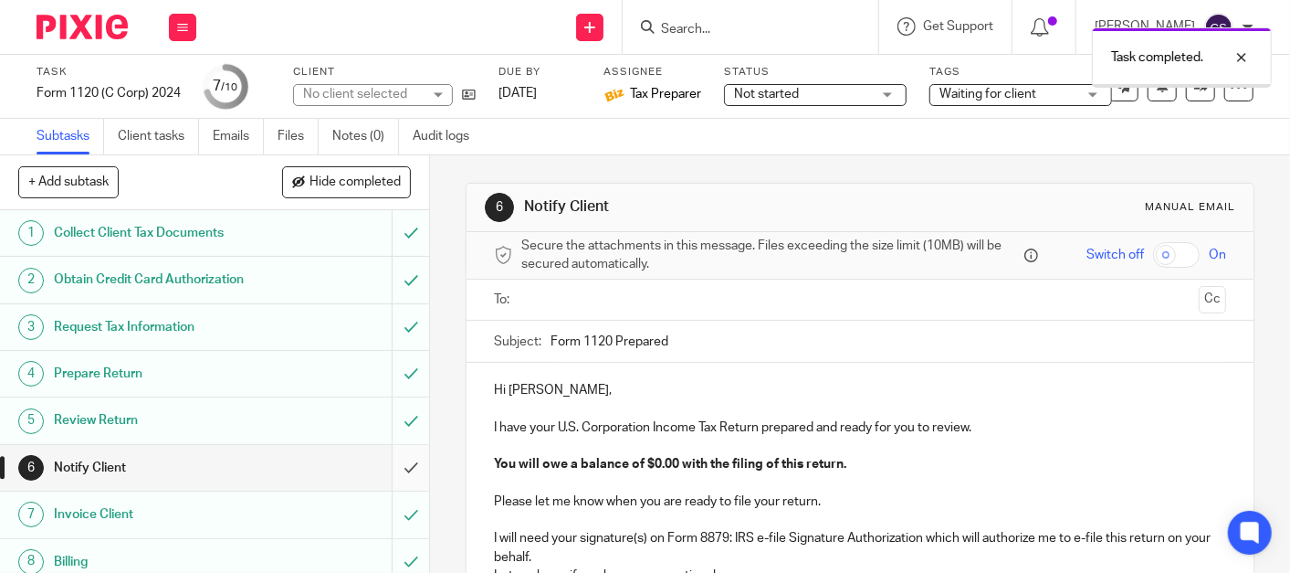
click at [393, 470] on input "submit" at bounding box center [214, 468] width 429 height 46
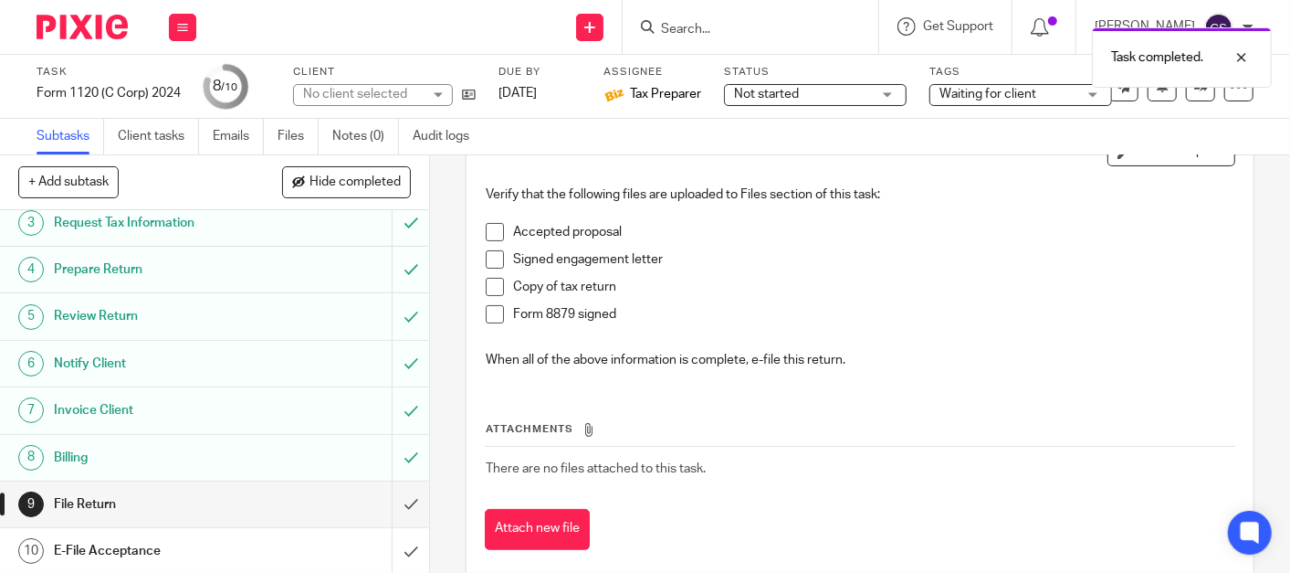
scroll to position [153, 0]
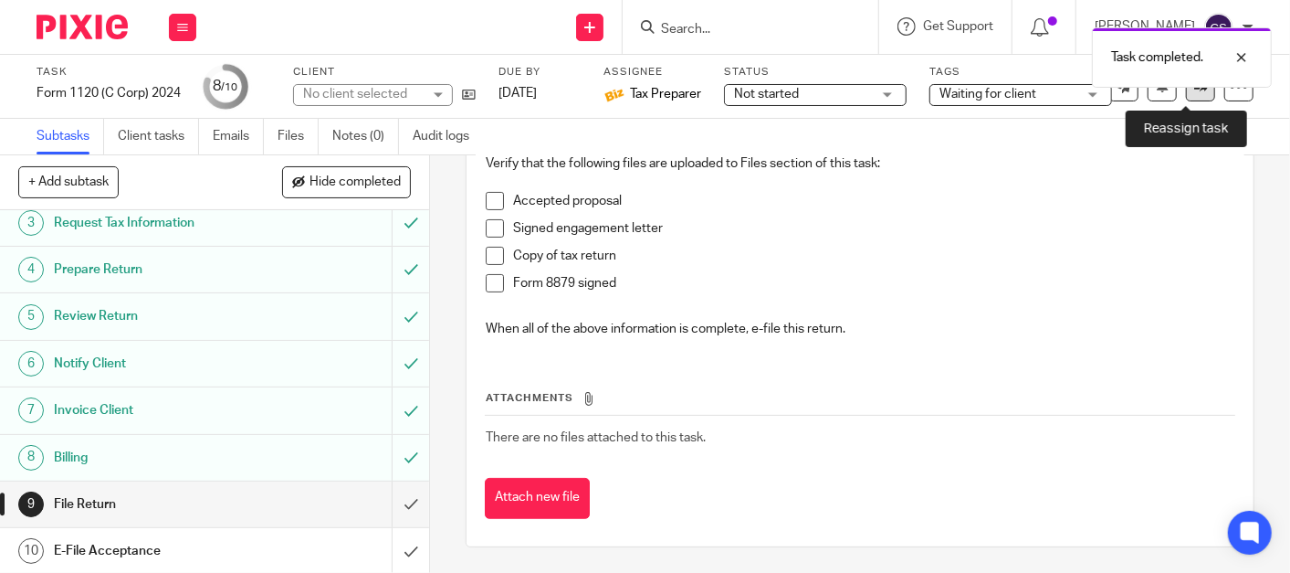
click at [1186, 96] on link at bounding box center [1200, 86] width 29 height 29
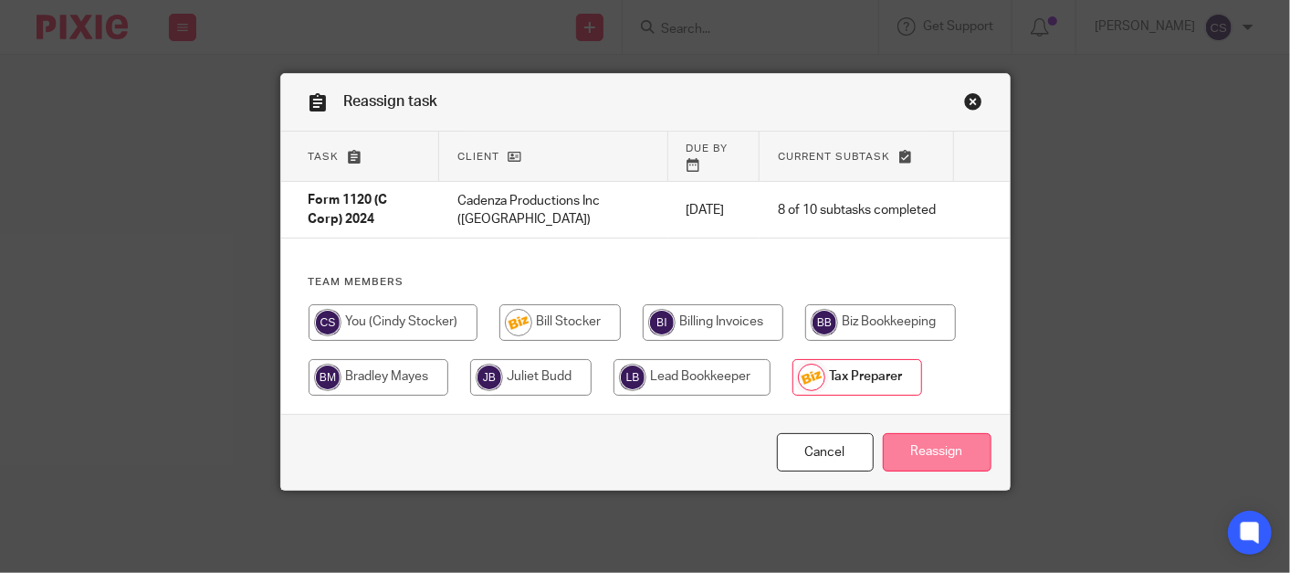
click at [948, 451] on input "Reassign" at bounding box center [937, 452] width 109 height 39
